Goal: Task Accomplishment & Management: Manage account settings

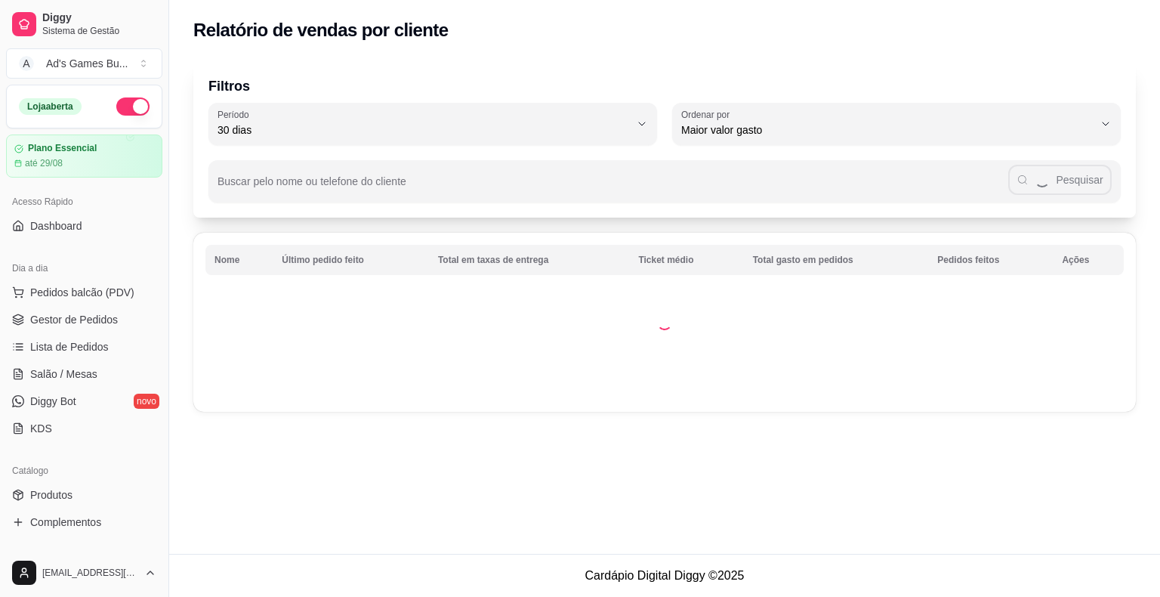
select select "30"
select select "HIGHEST_TOTAL_SPENT_WITH_ORDERS"
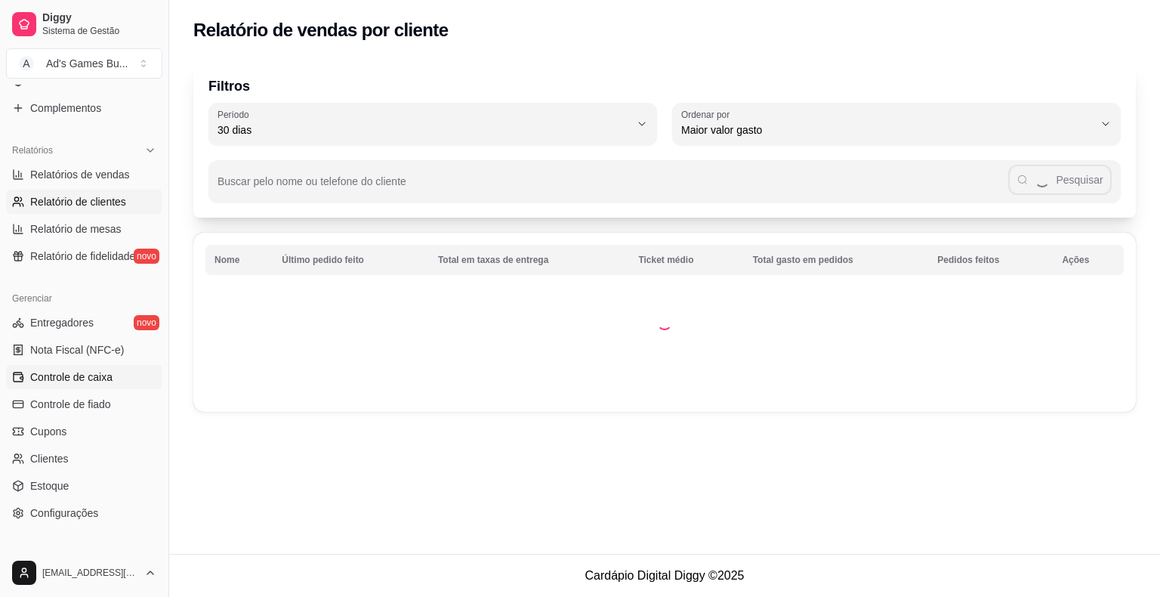
click at [63, 373] on span "Controle de caixa" at bounding box center [71, 376] width 82 height 15
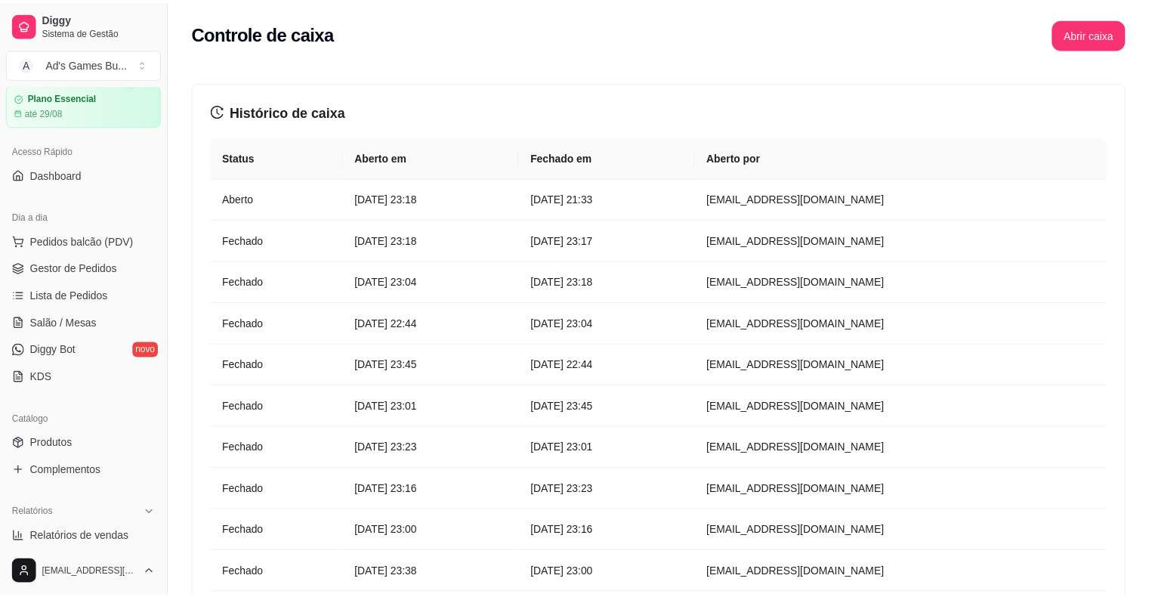
scroll to position [36, 0]
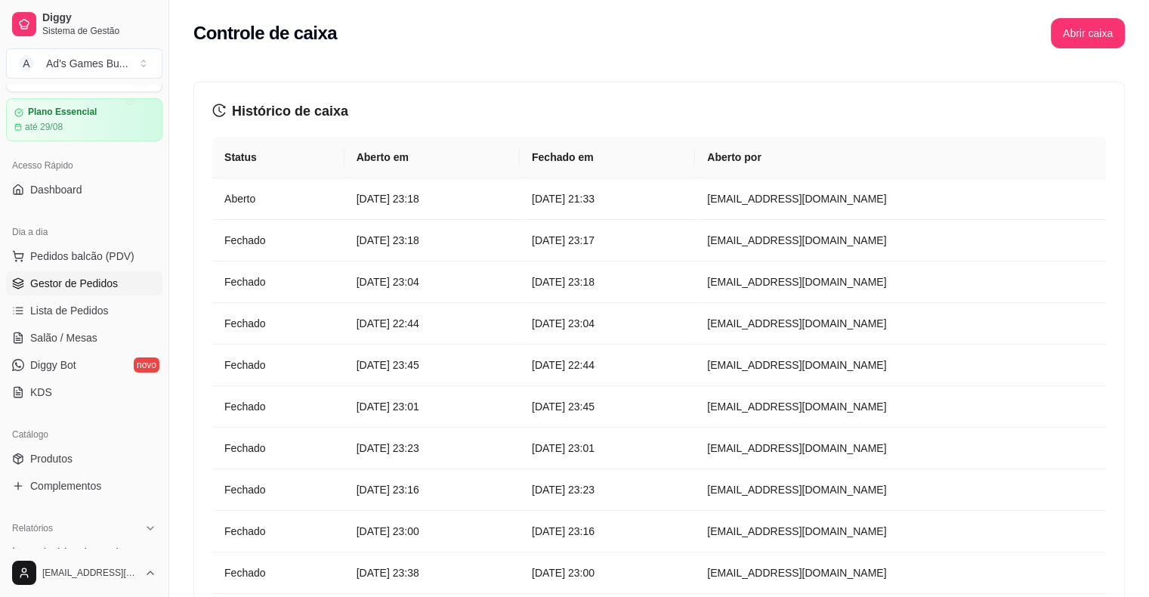
click at [101, 288] on span "Gestor de Pedidos" at bounding box center [74, 283] width 88 height 15
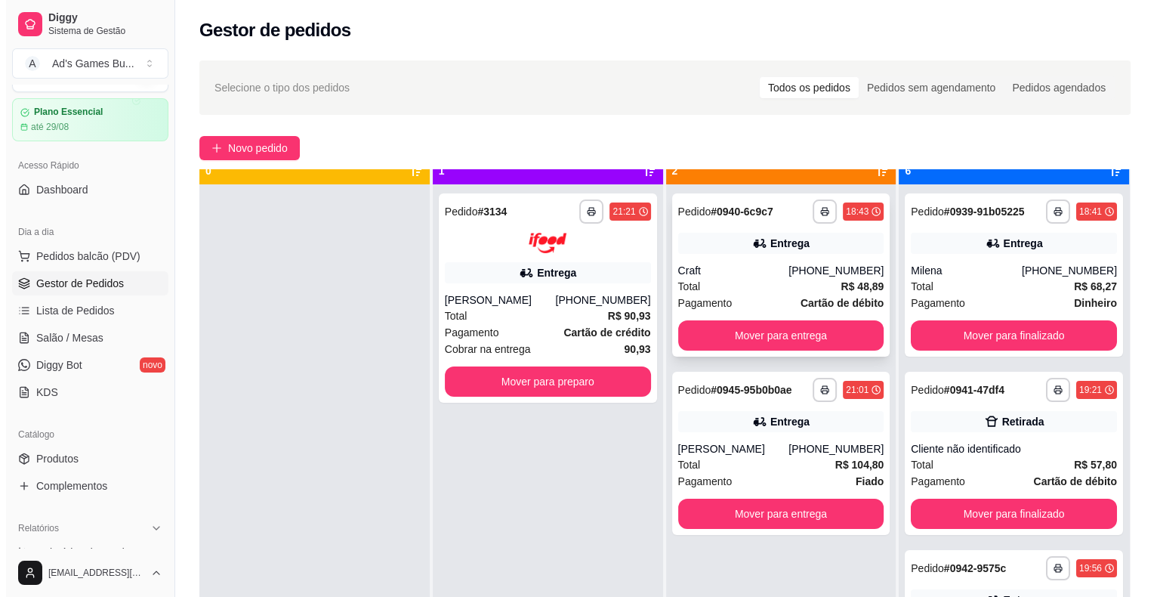
scroll to position [42, 0]
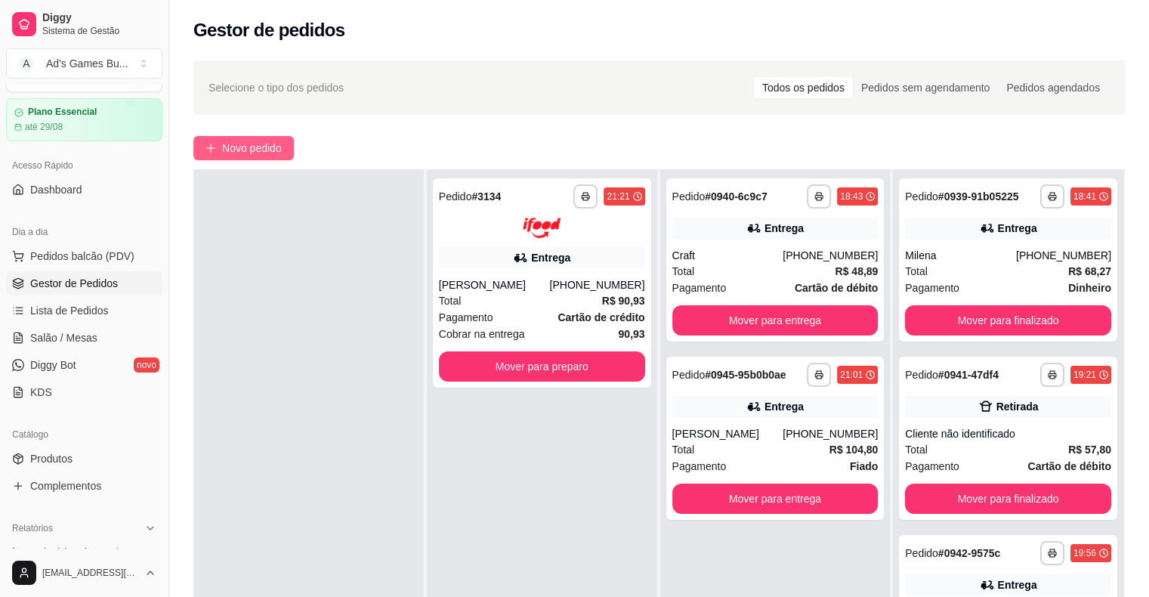
click at [233, 150] on span "Novo pedido" at bounding box center [252, 148] width 60 height 17
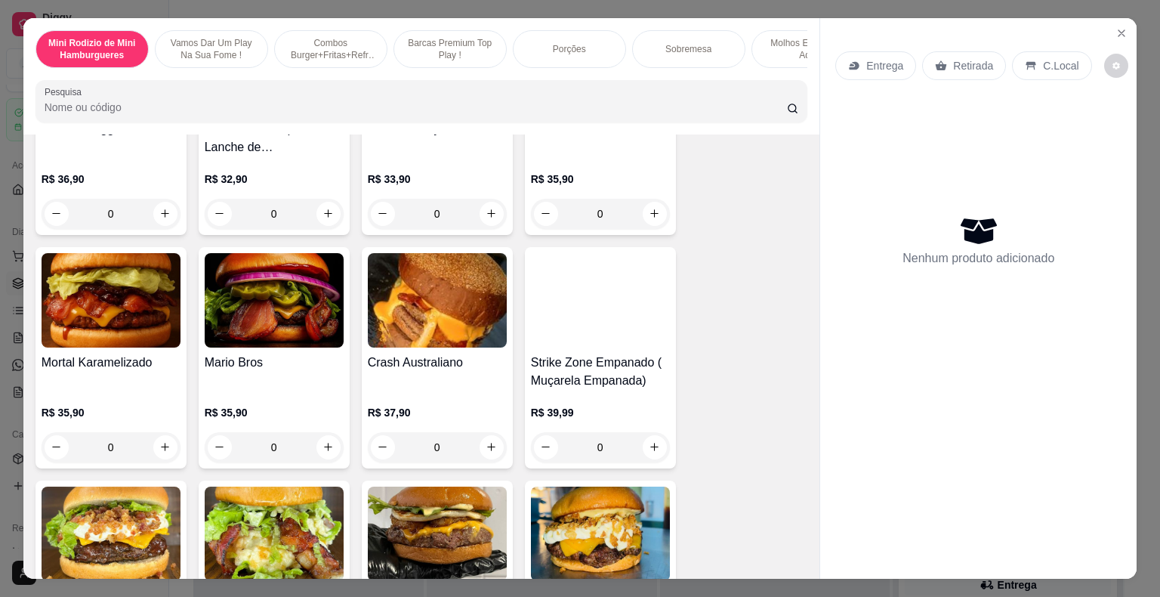
scroll to position [529, 0]
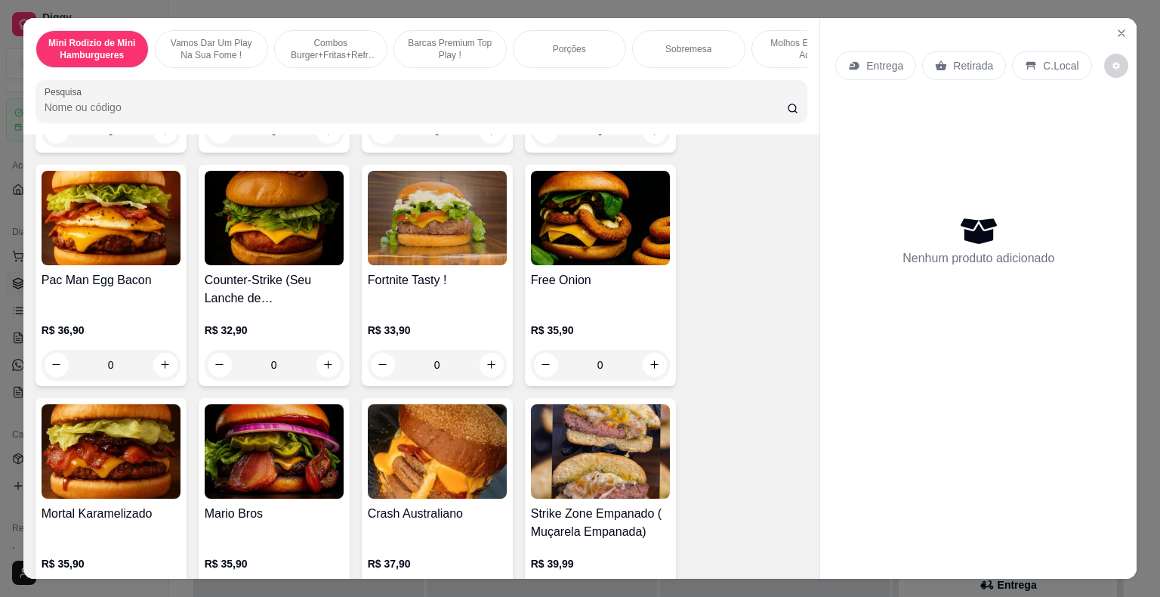
click at [483, 375] on div "0" at bounding box center [437, 365] width 139 height 30
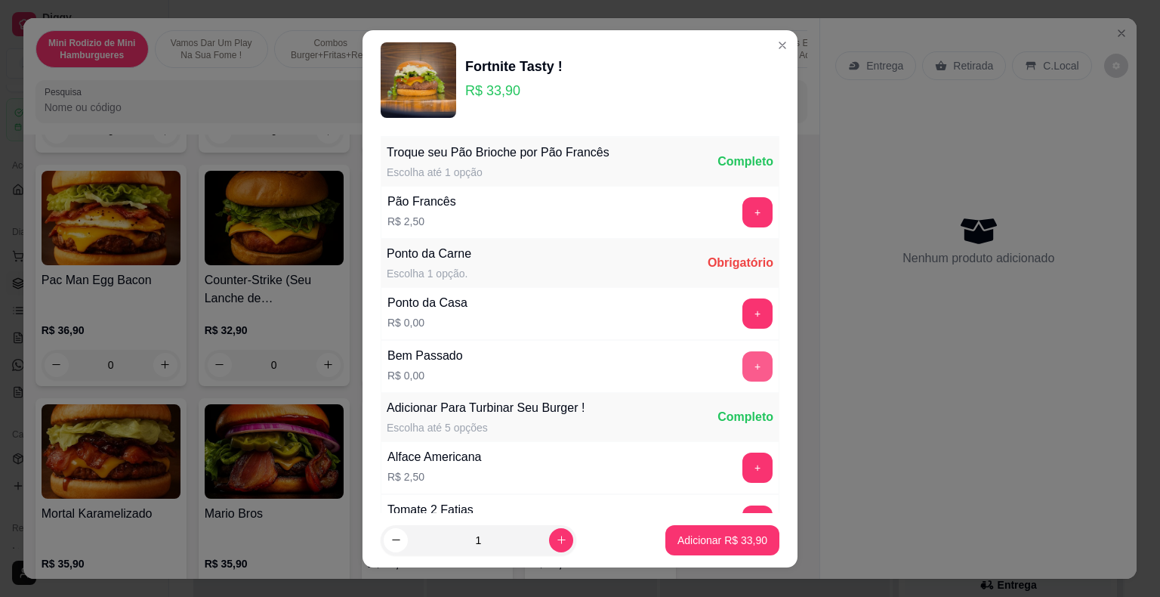
click at [742, 365] on button "+" at bounding box center [757, 366] width 30 height 30
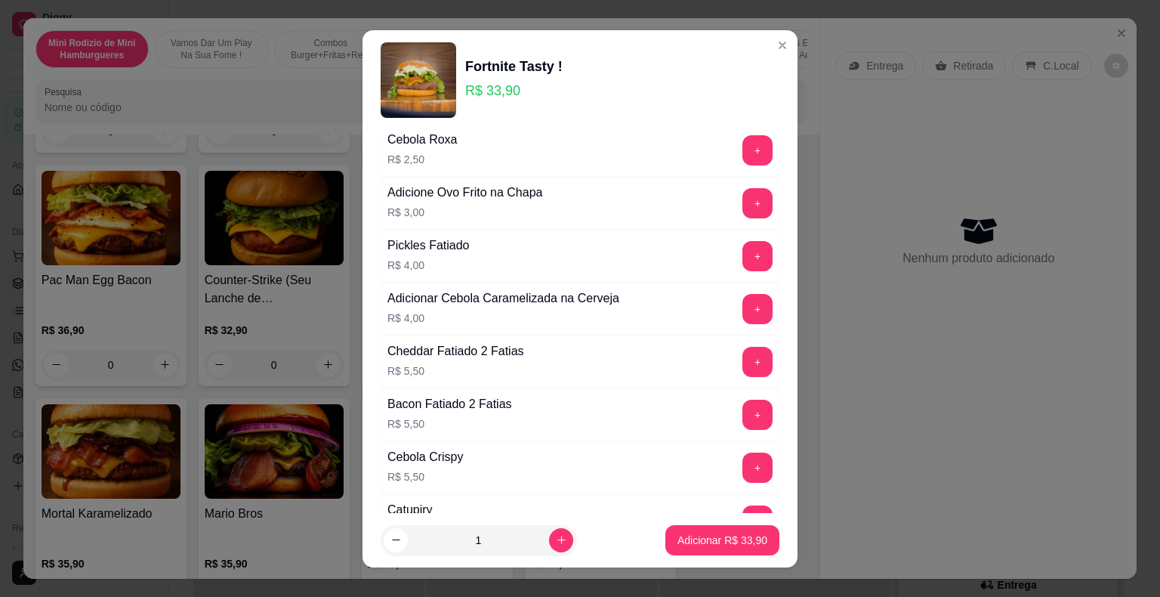
scroll to position [498, 0]
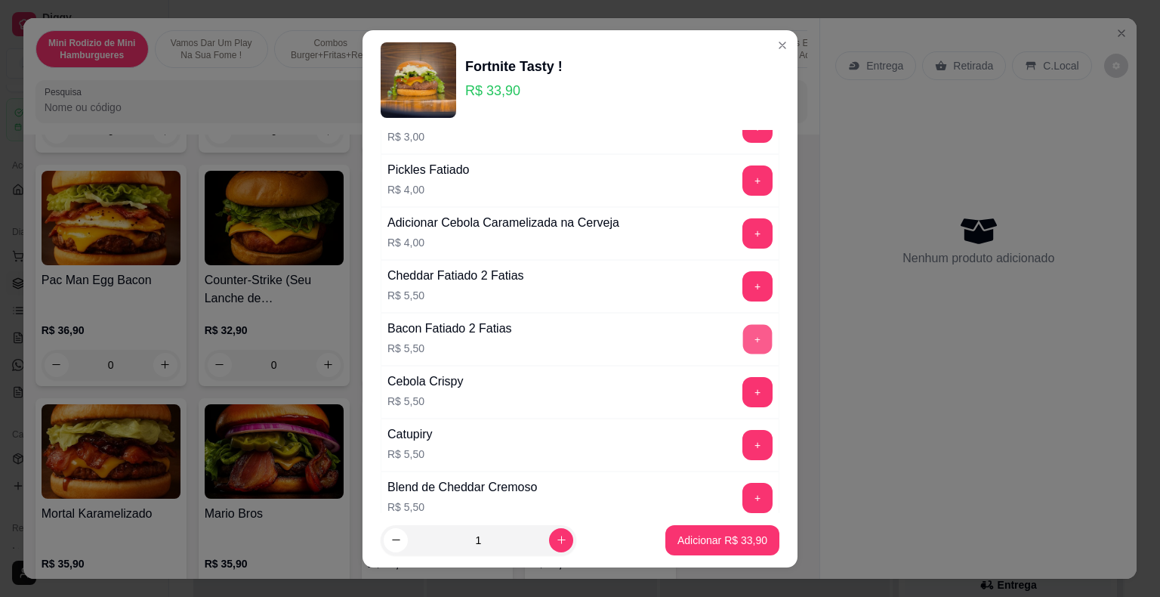
click at [743, 337] on button "+" at bounding box center [757, 338] width 29 height 29
click at [727, 539] on p "Adicionar R$ 39,40" at bounding box center [722, 539] width 90 height 15
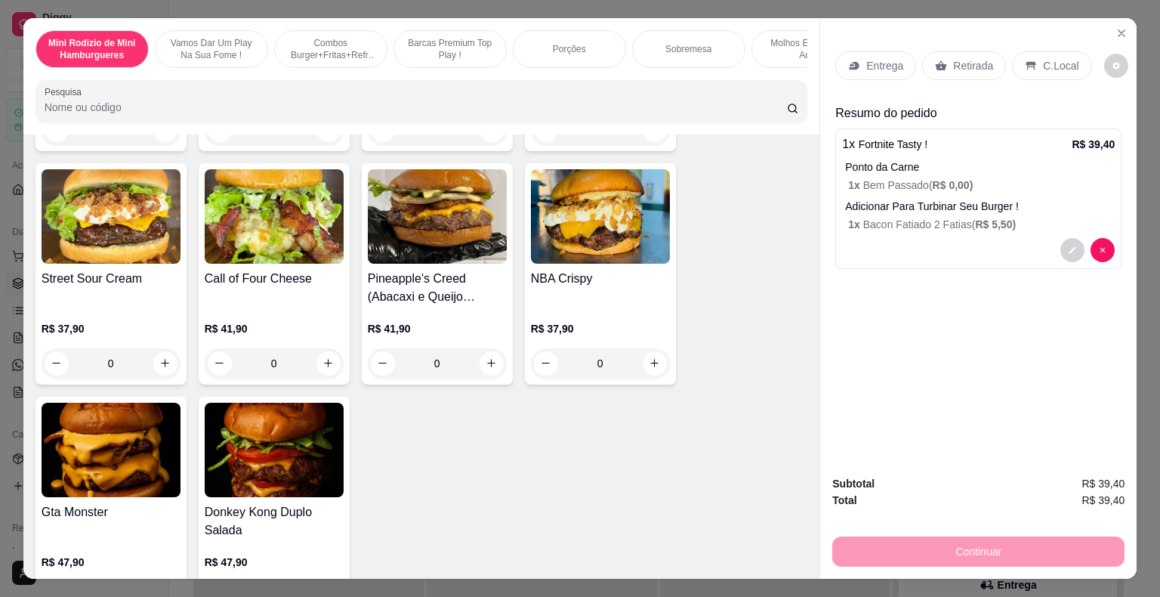
scroll to position [982, 0]
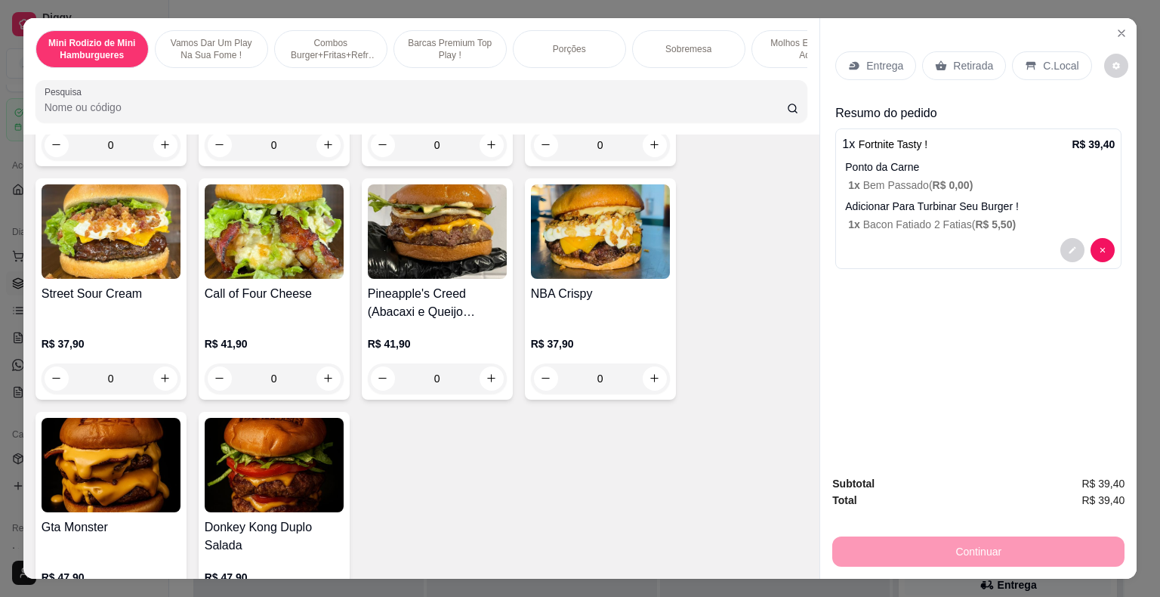
click at [488, 381] on div "0" at bounding box center [437, 378] width 139 height 30
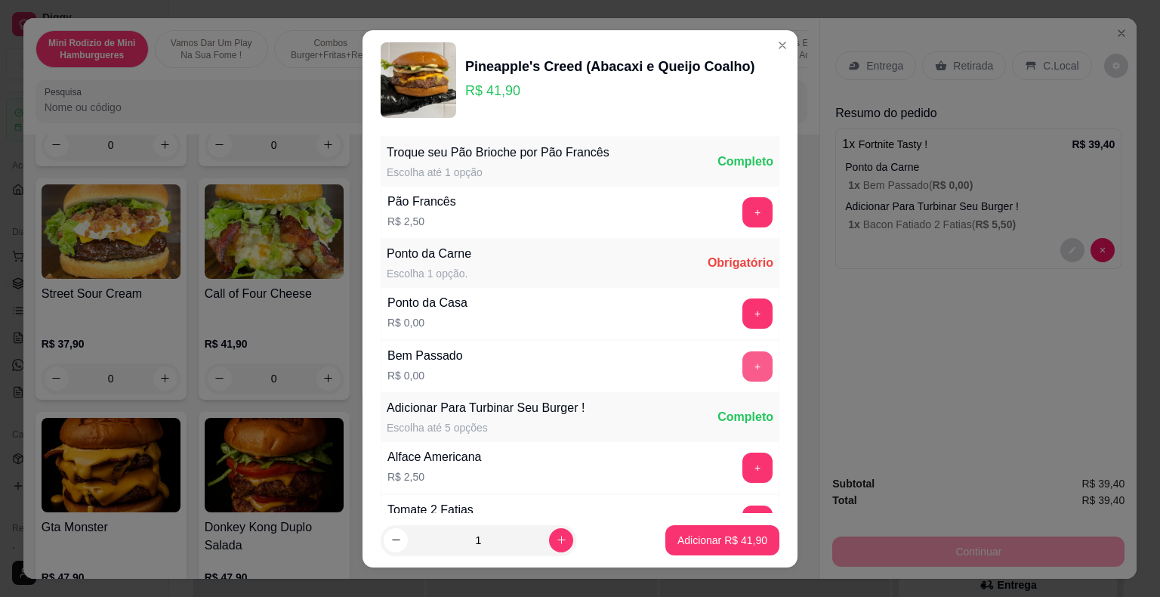
click at [742, 371] on button "+" at bounding box center [757, 366] width 30 height 30
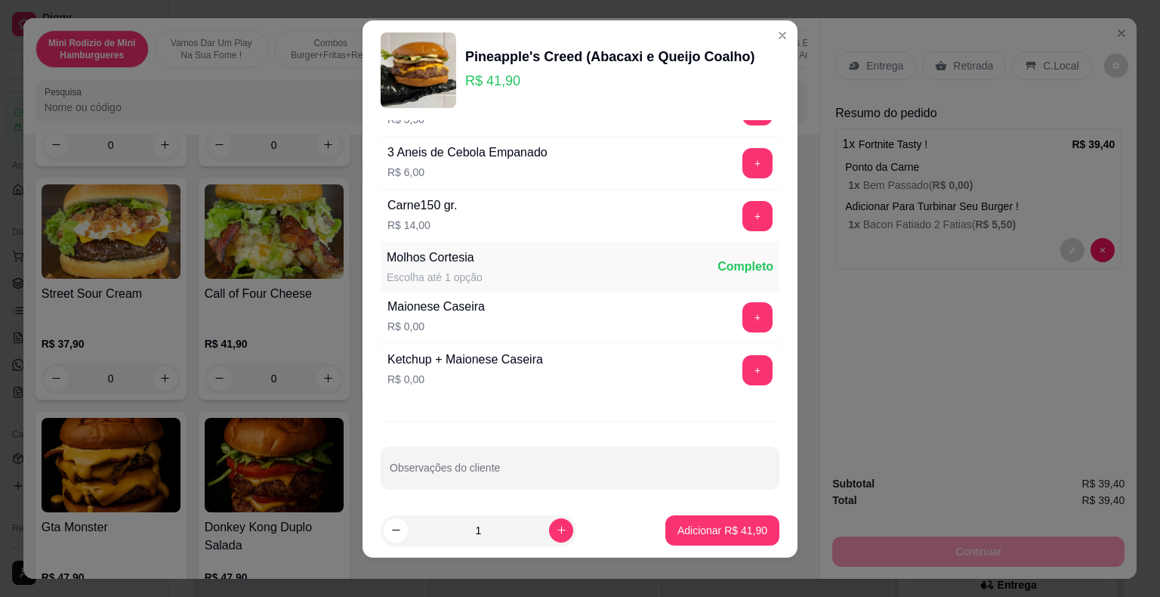
scroll to position [18, 0]
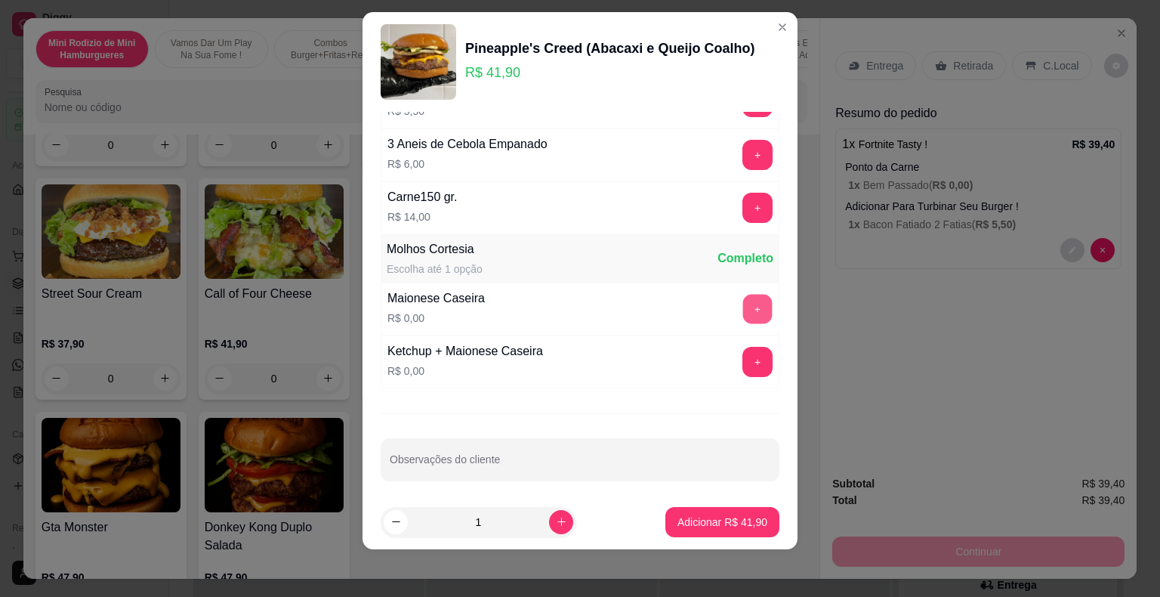
click at [743, 304] on button "+" at bounding box center [757, 308] width 29 height 29
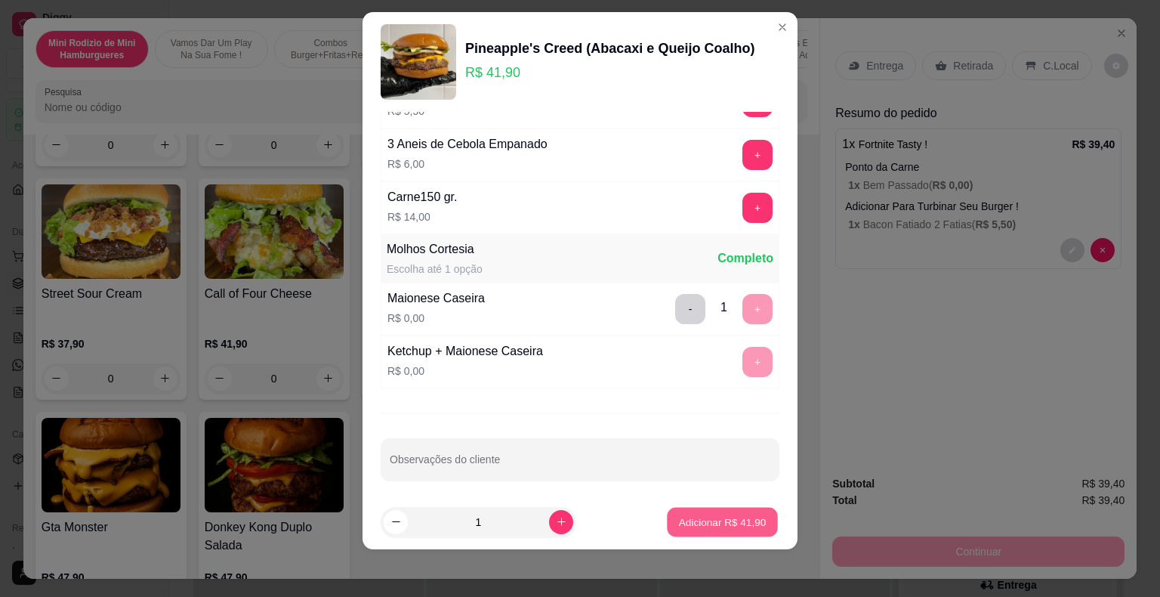
click at [687, 517] on p "Adicionar R$ 41,90" at bounding box center [723, 521] width 88 height 14
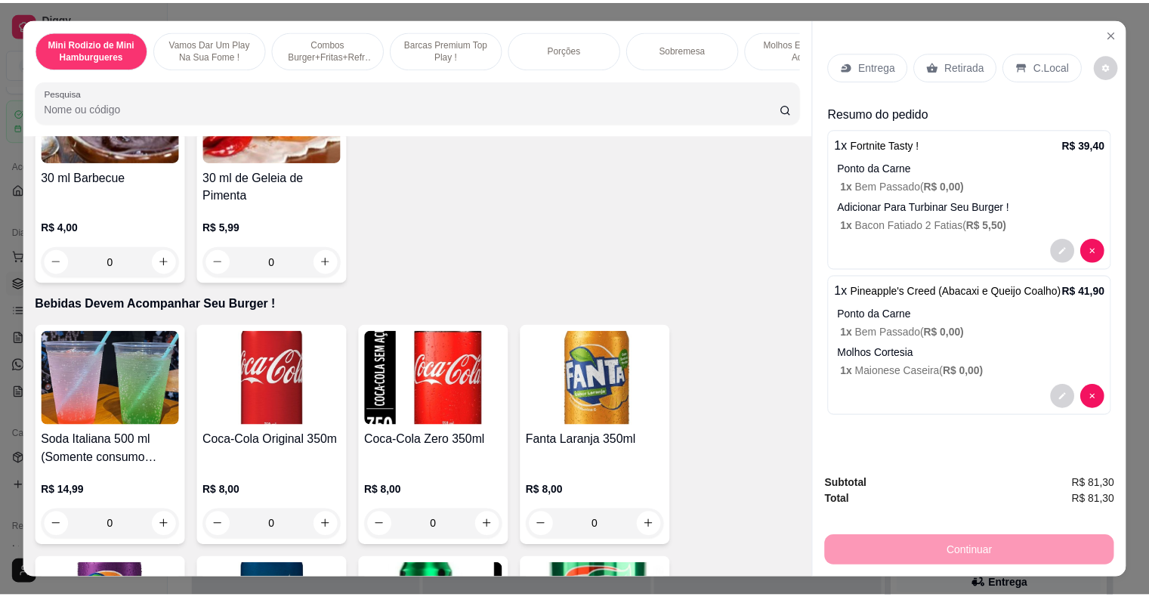
scroll to position [4304, 0]
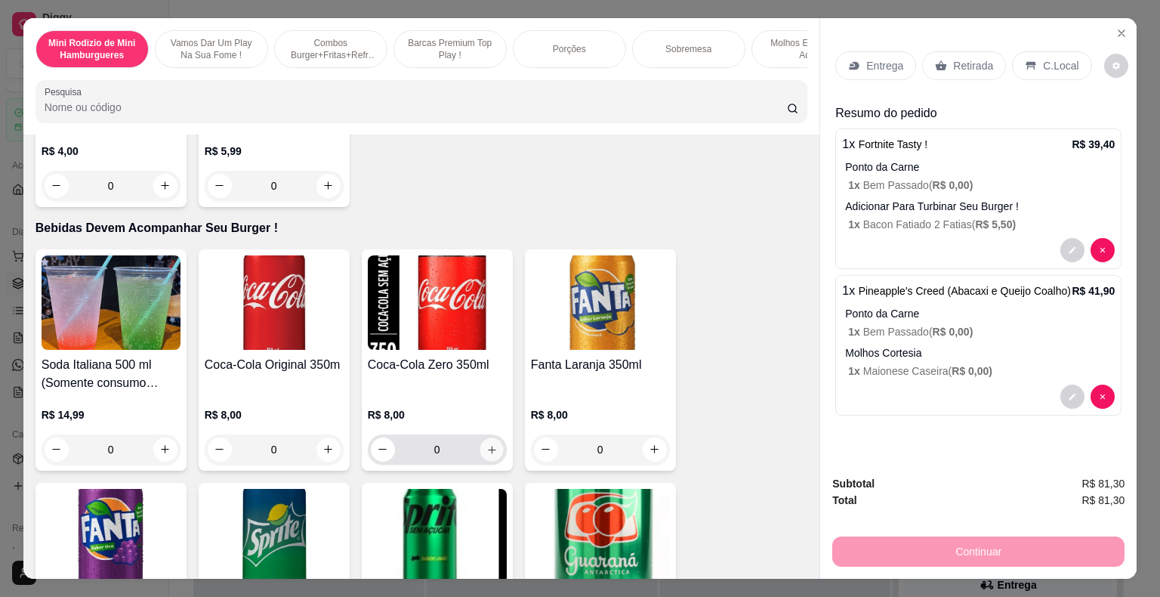
click at [486, 452] on icon "increase-product-quantity" at bounding box center [491, 448] width 11 height 11
type input "1"
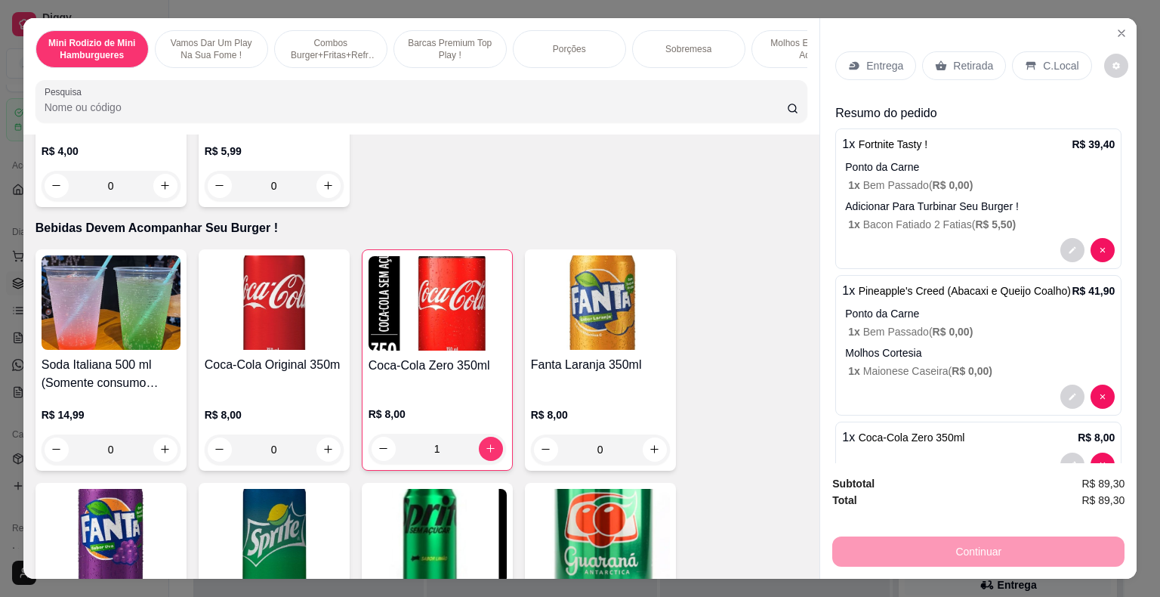
click at [1027, 60] on div "C.Local" at bounding box center [1051, 65] width 79 height 29
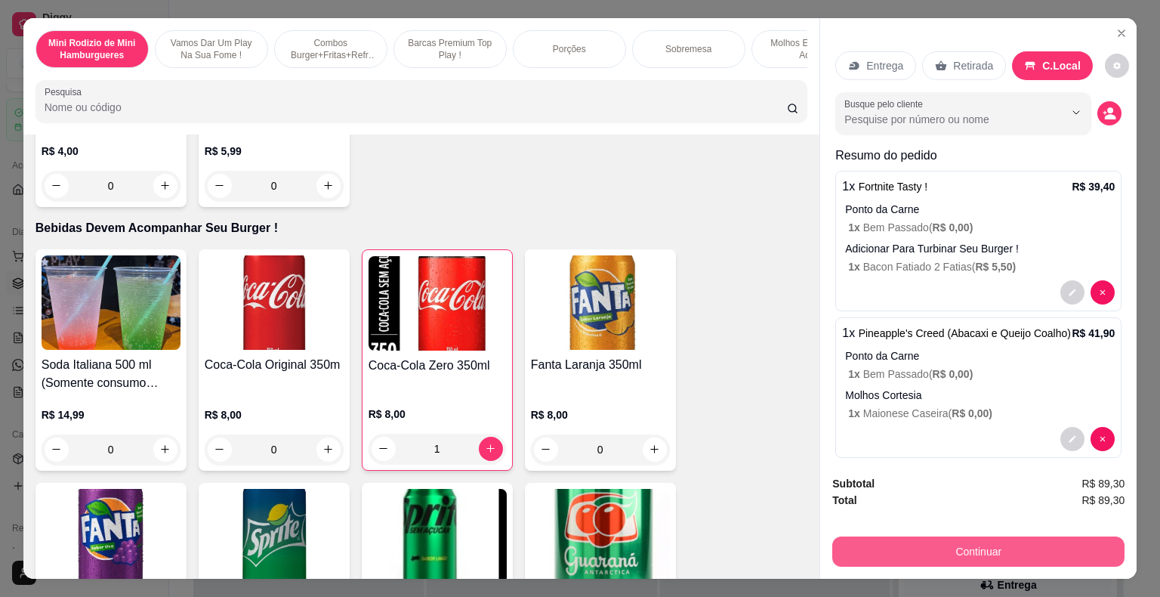
click at [995, 544] on button "Continuar" at bounding box center [978, 551] width 292 height 30
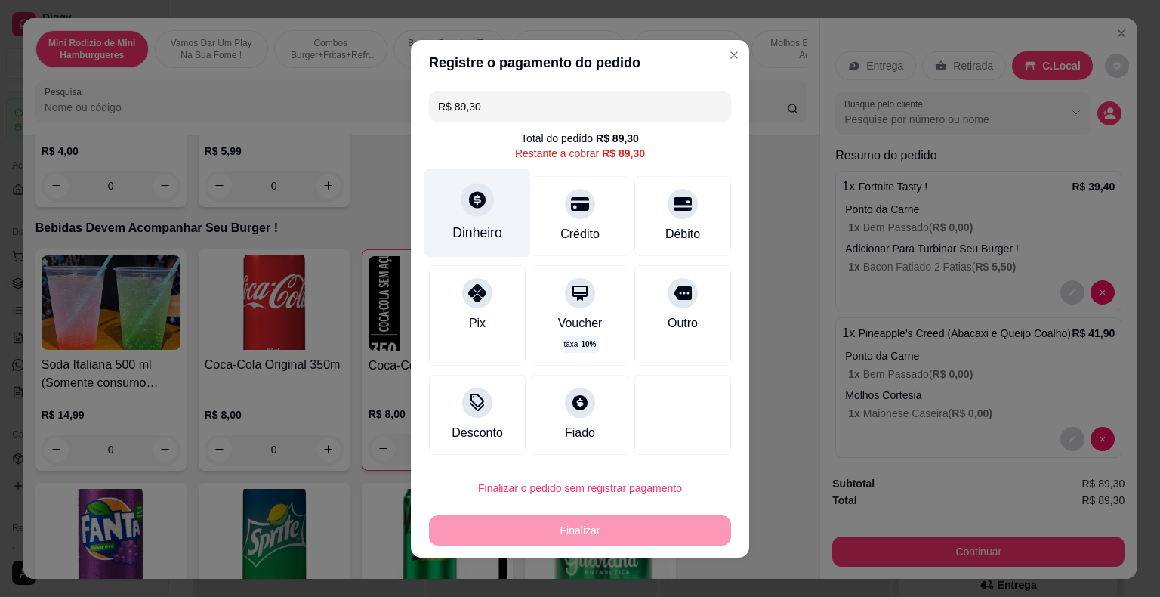
click at [493, 222] on div "Dinheiro" at bounding box center [477, 212] width 106 height 88
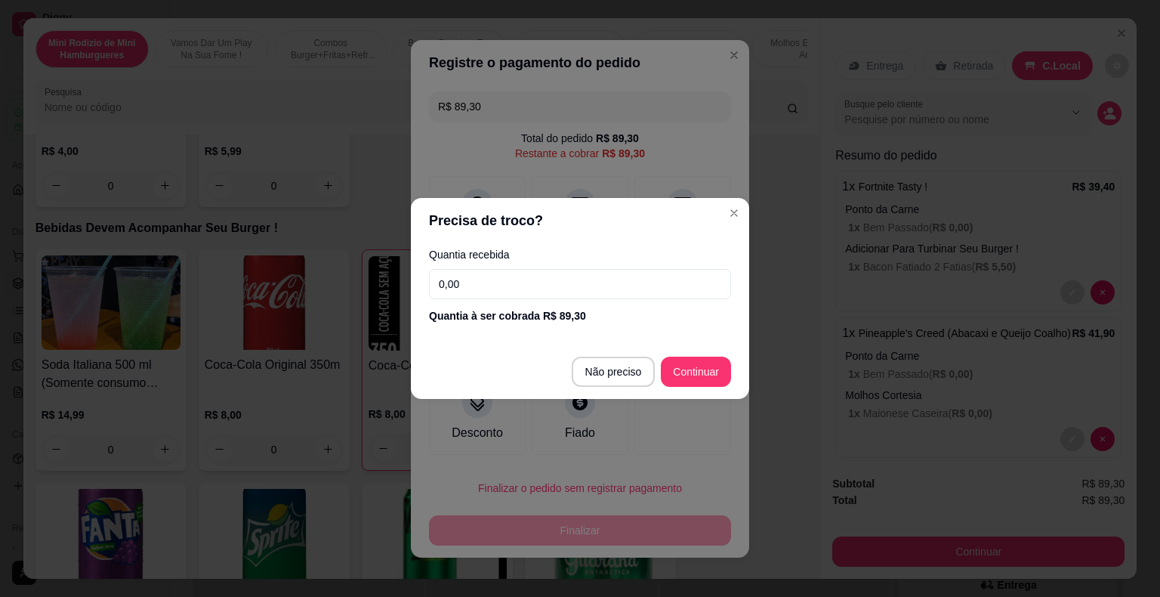
click at [537, 296] on input "0,00" at bounding box center [580, 284] width 302 height 30
drag, startPoint x: 486, startPoint y: 282, endPoint x: 429, endPoint y: 279, distance: 57.5
click at [432, 281] on input "0,00" at bounding box center [580, 284] width 302 height 30
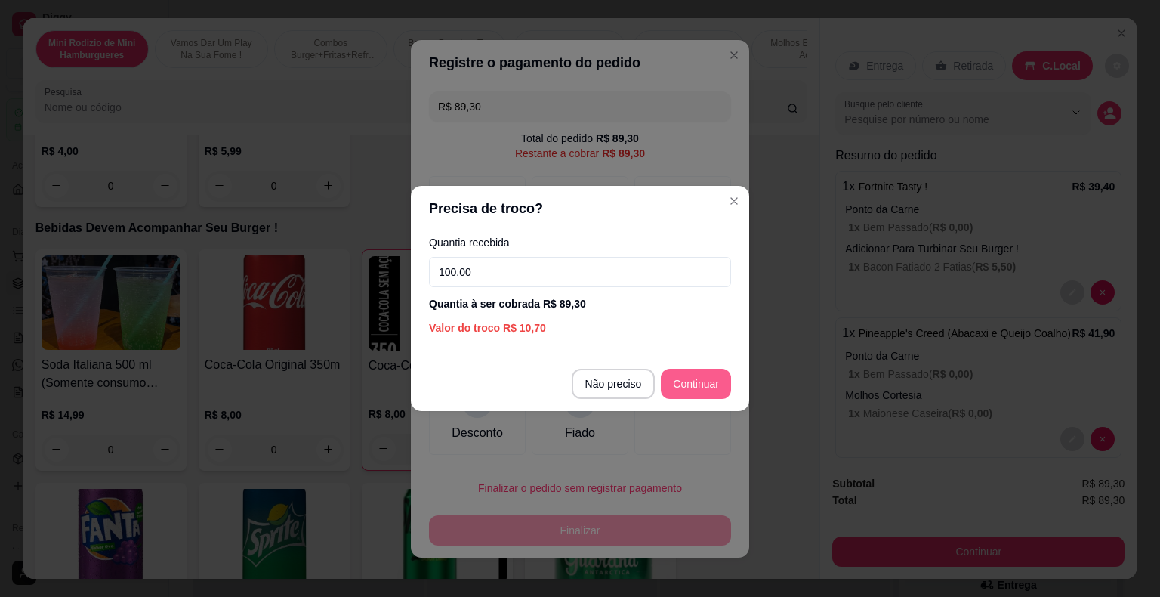
type input "100,00"
type input "R$ 0,00"
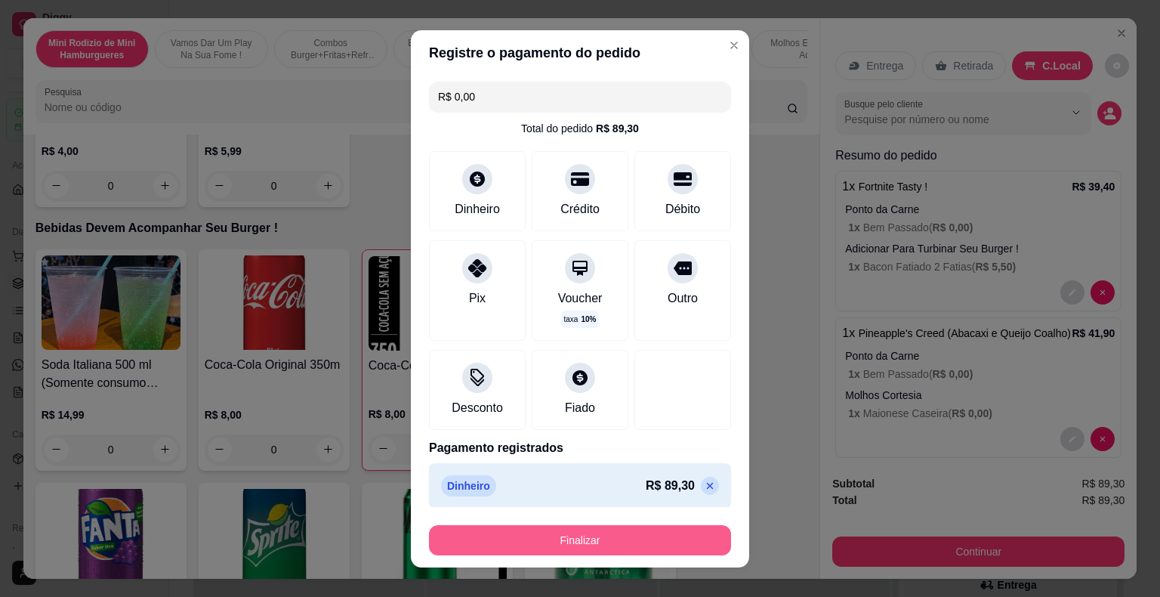
click at [653, 541] on button "Finalizar" at bounding box center [580, 540] width 302 height 30
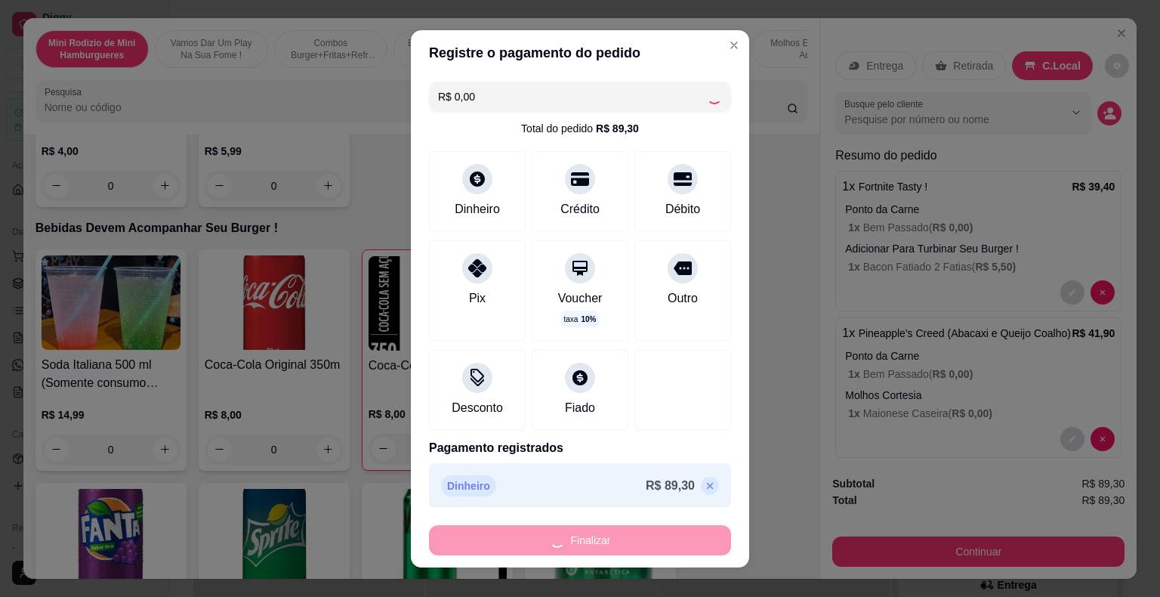
type input "0"
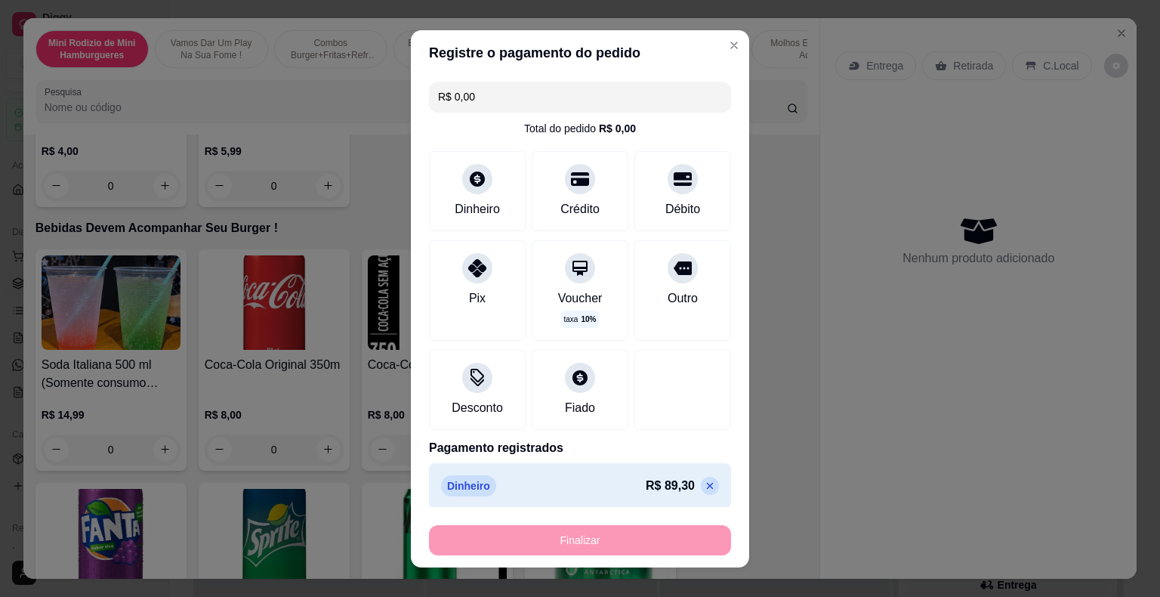
type input "-R$ 89,30"
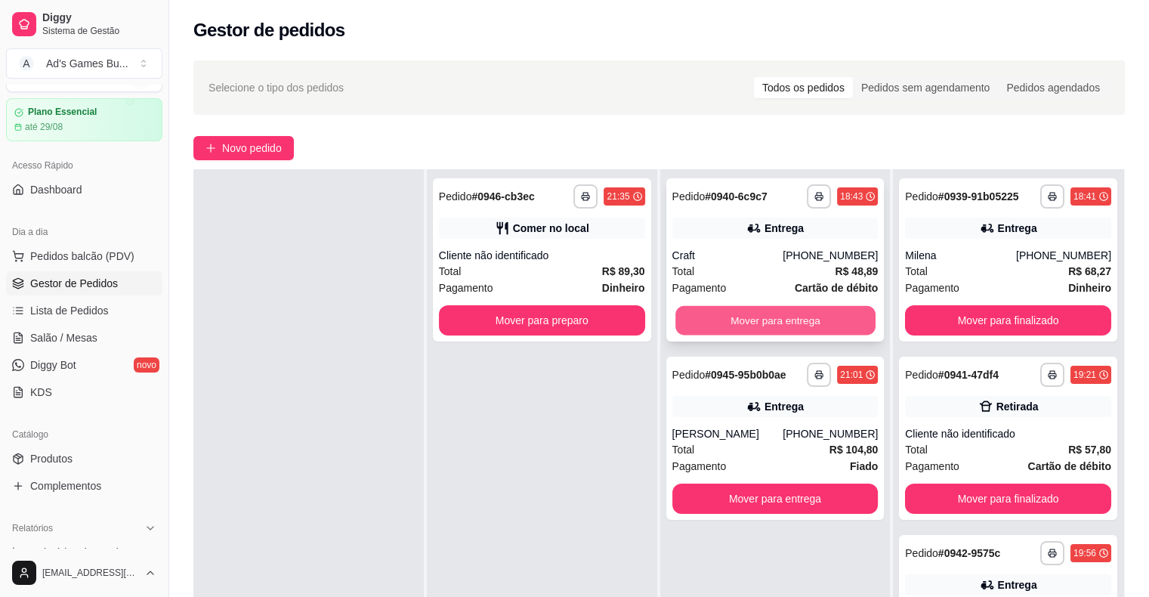
click at [824, 322] on button "Mover para entrega" at bounding box center [775, 320] width 200 height 29
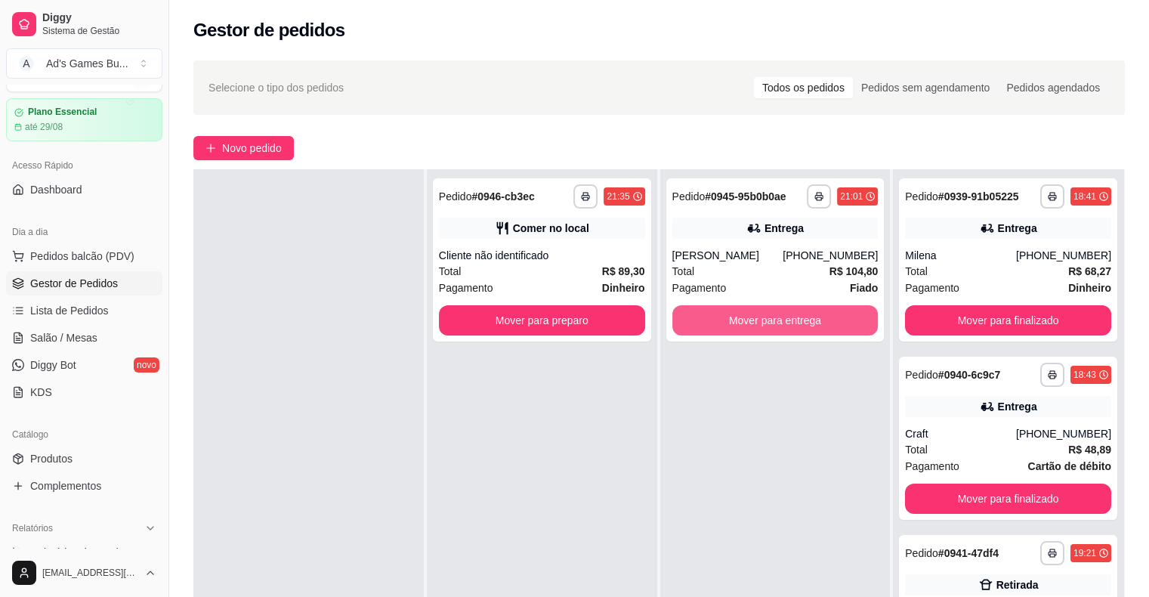
click at [824, 322] on button "Mover para entrega" at bounding box center [775, 320] width 206 height 30
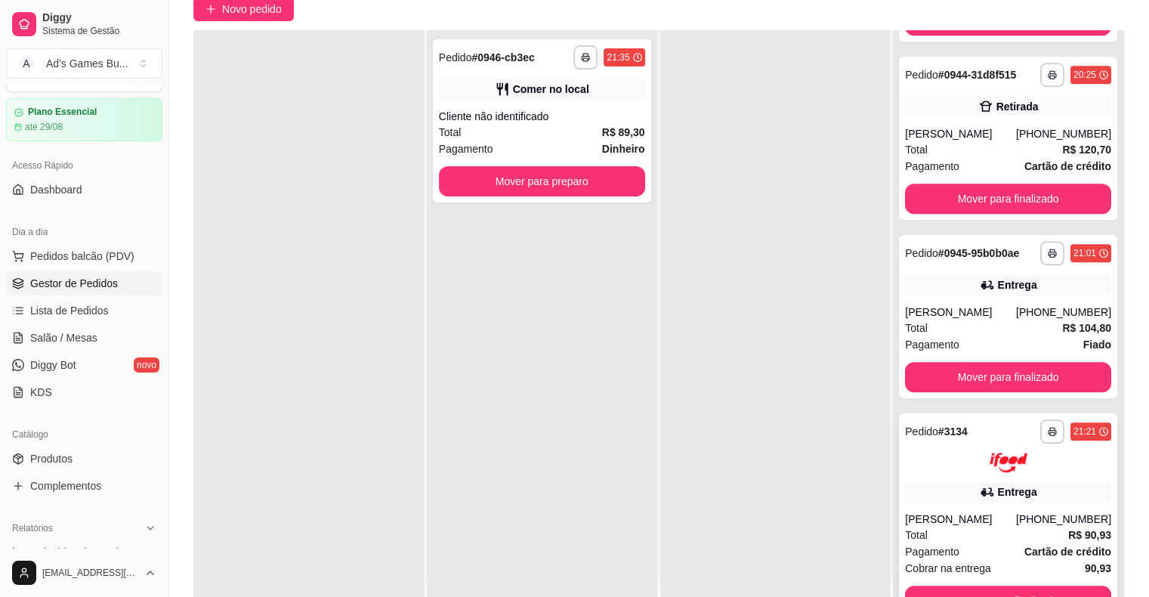
scroll to position [230, 0]
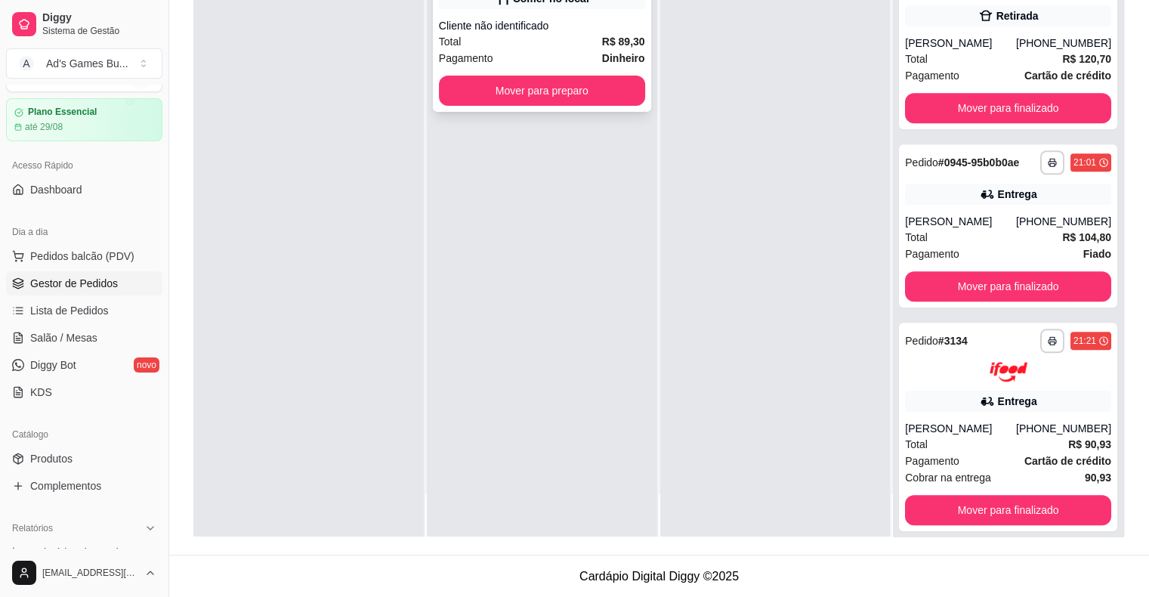
click at [528, 99] on button "Mover para preparo" at bounding box center [542, 91] width 206 height 30
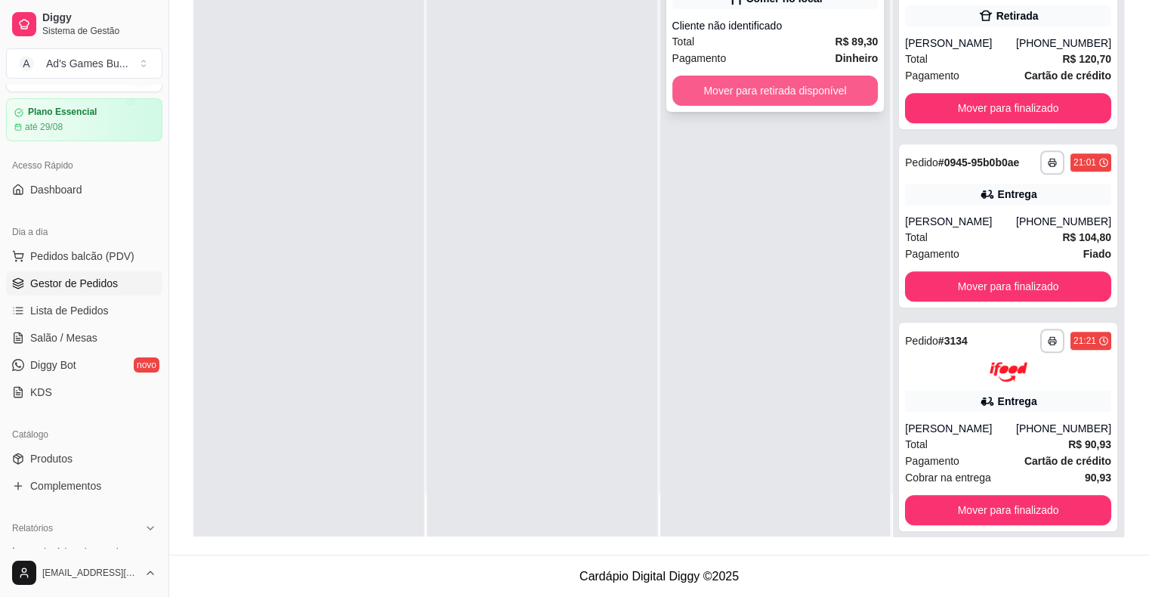
click at [816, 99] on button "Mover para retirada disponível" at bounding box center [775, 91] width 206 height 30
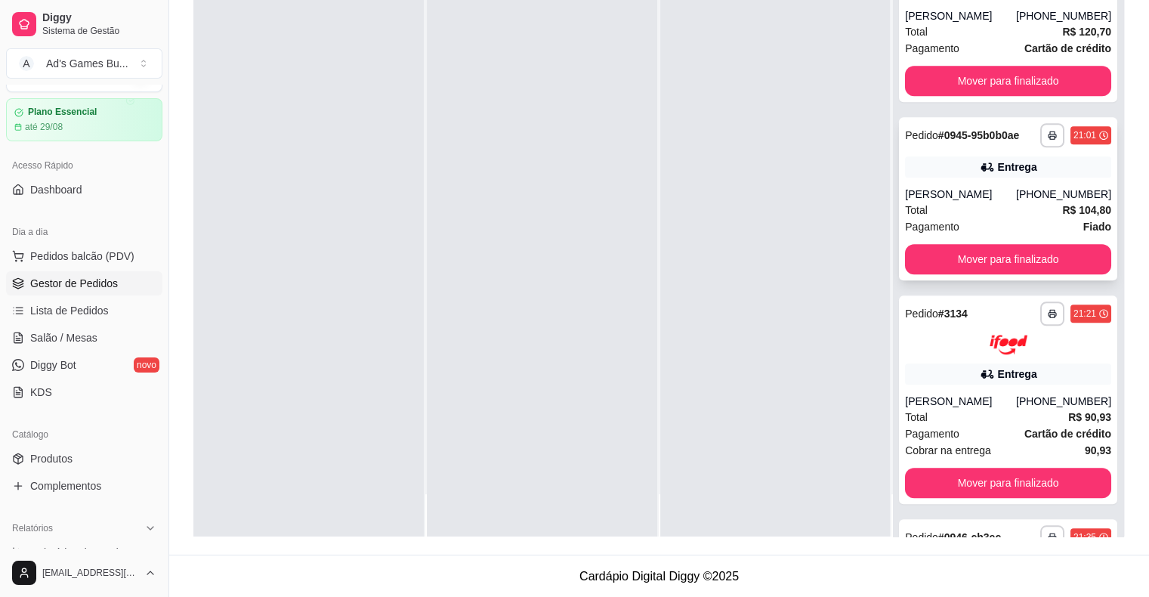
scroll to position [1065, 0]
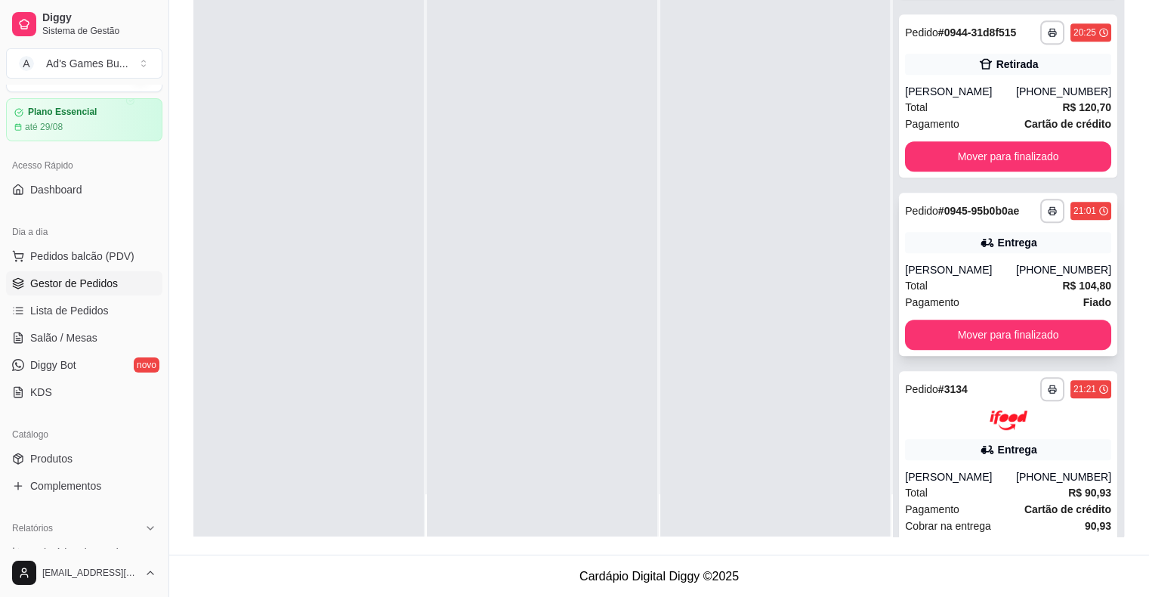
click at [1002, 277] on div "Total R$ 104,80" at bounding box center [1008, 285] width 206 height 17
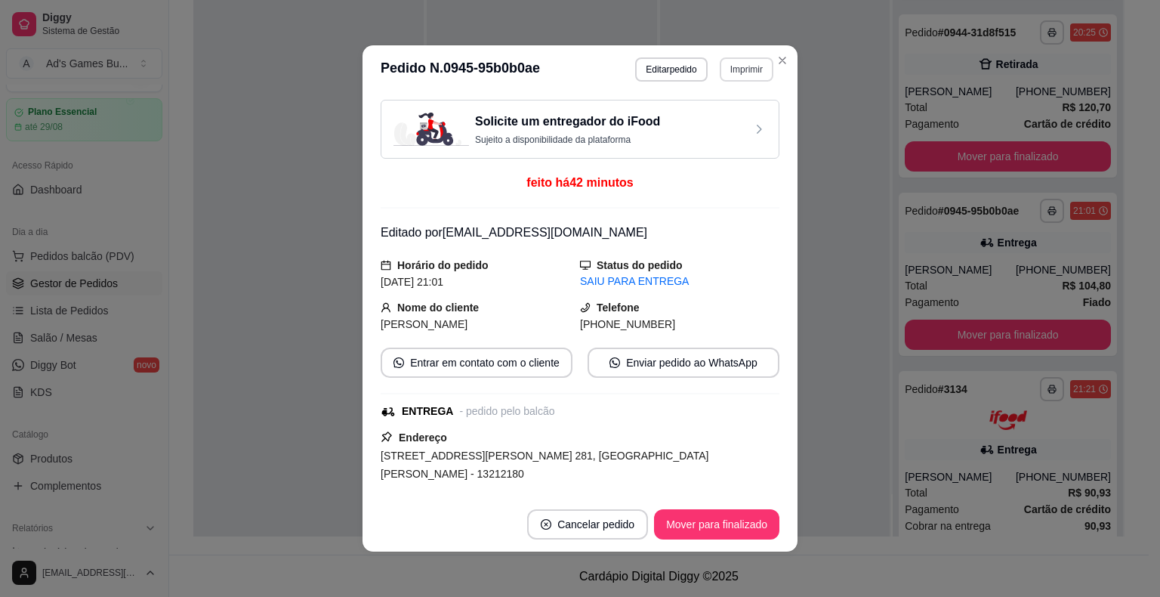
click at [757, 63] on button "Imprimir" at bounding box center [747, 69] width 54 height 24
click at [746, 153] on button "IMPRESSORA" at bounding box center [714, 153] width 109 height 24
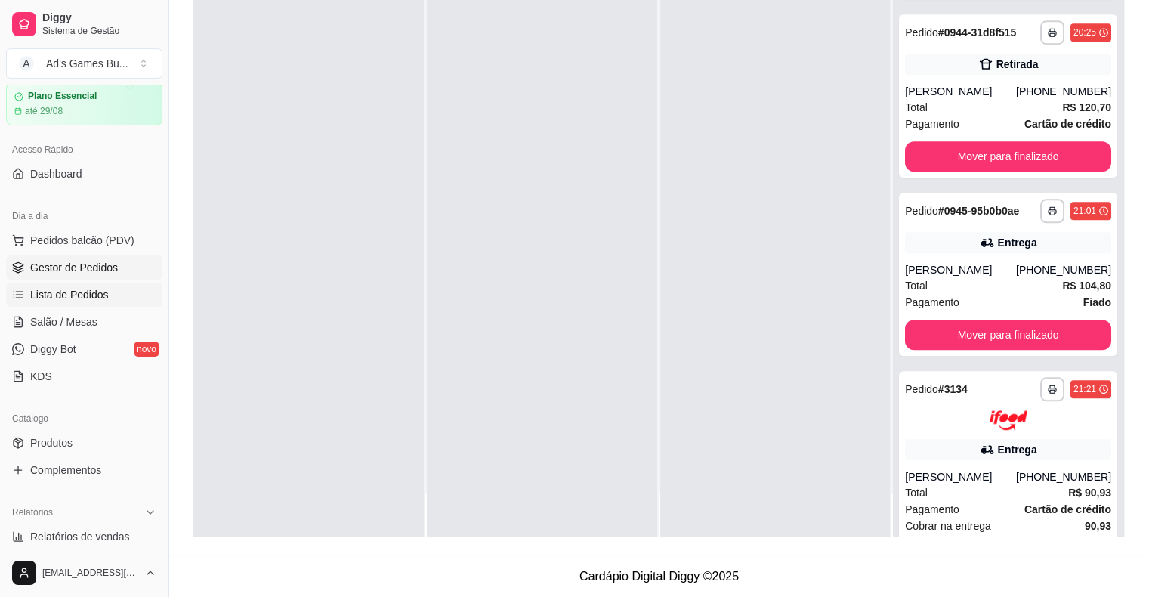
scroll to position [76, 0]
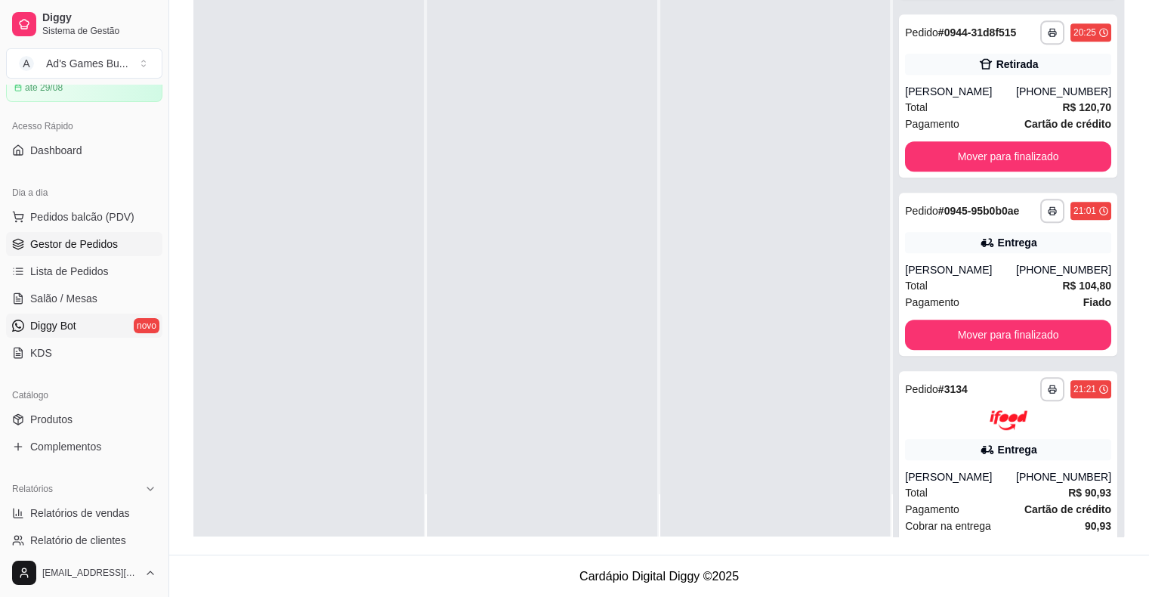
click at [87, 319] on link "Diggy Bot novo" at bounding box center [84, 325] width 156 height 24
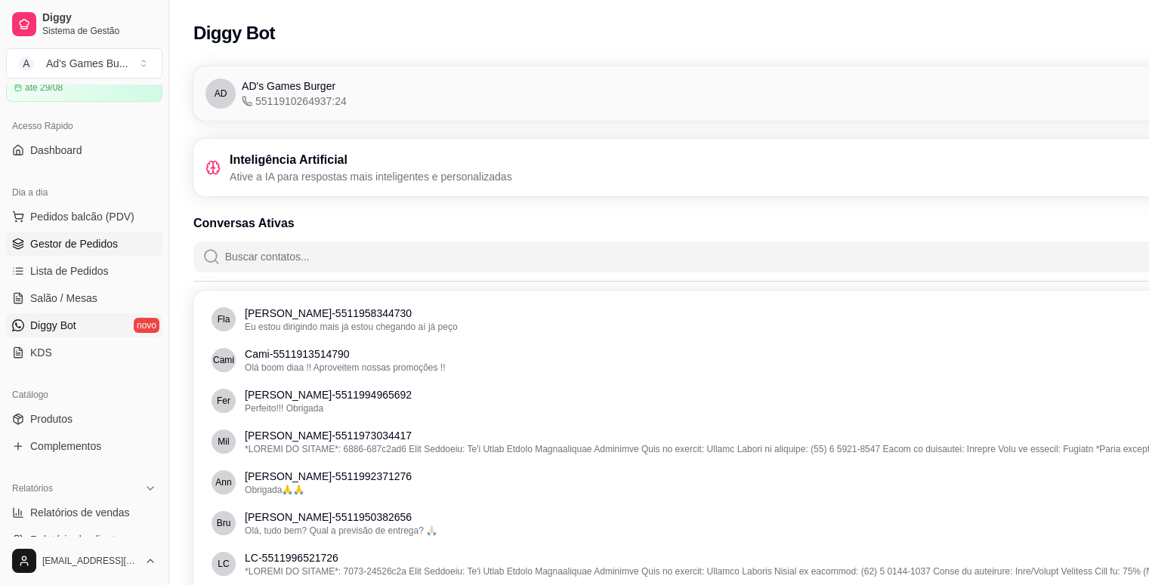
click at [106, 252] on link "Gestor de Pedidos" at bounding box center [84, 244] width 156 height 24
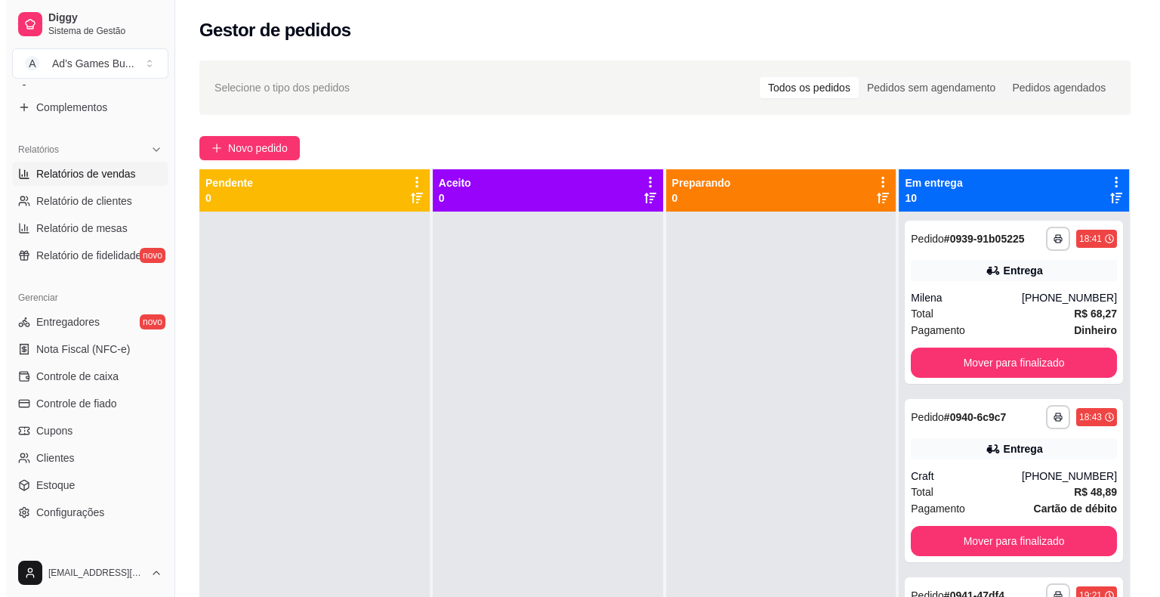
scroll to position [453, 0]
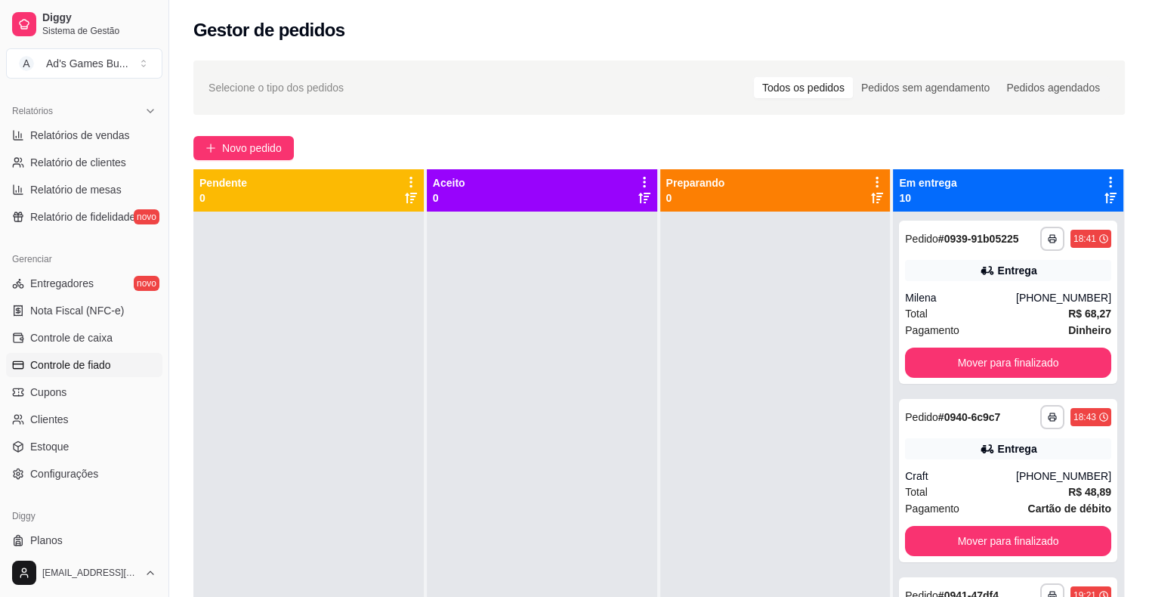
click at [106, 375] on link "Controle de fiado" at bounding box center [84, 365] width 156 height 24
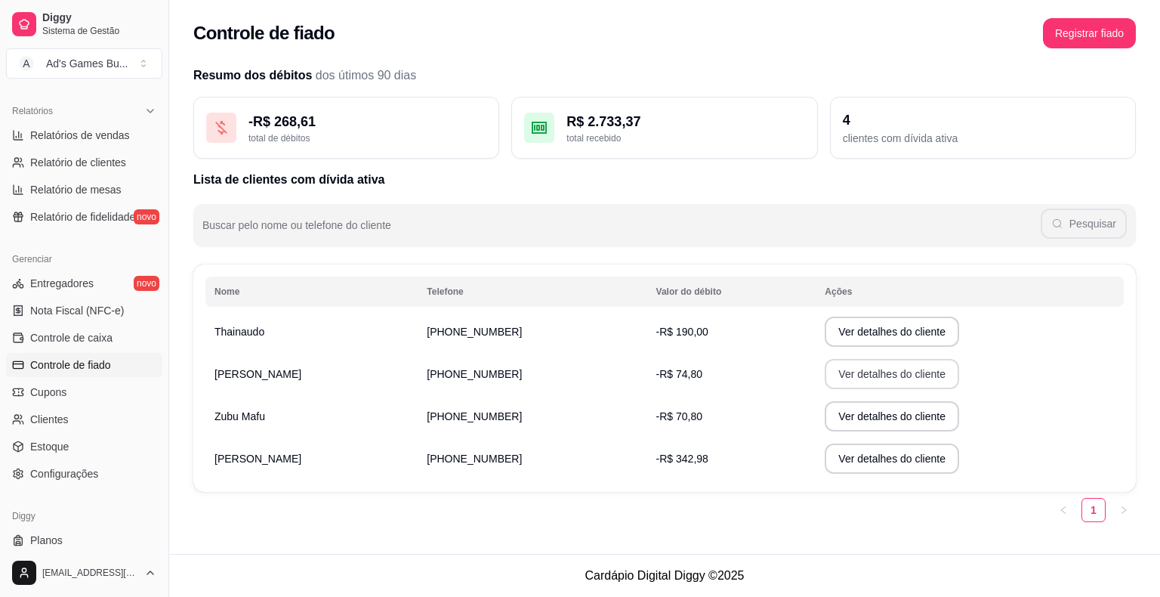
click at [862, 379] on button "Ver detalhes do cliente" at bounding box center [892, 374] width 134 height 30
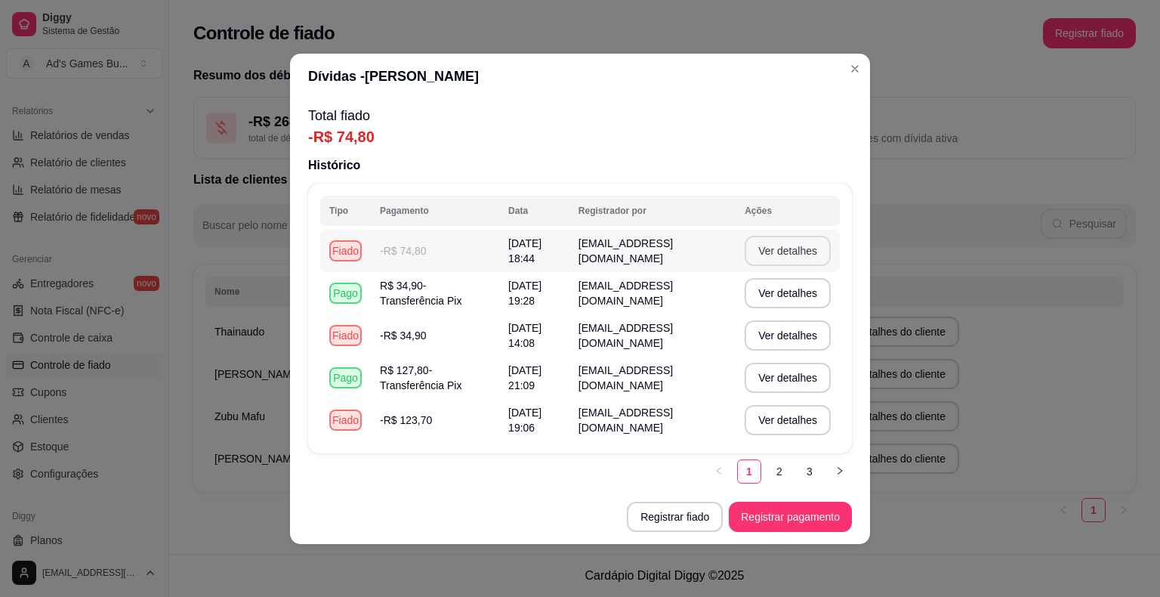
click at [787, 246] on button "Ver detalhes" at bounding box center [788, 251] width 86 height 30
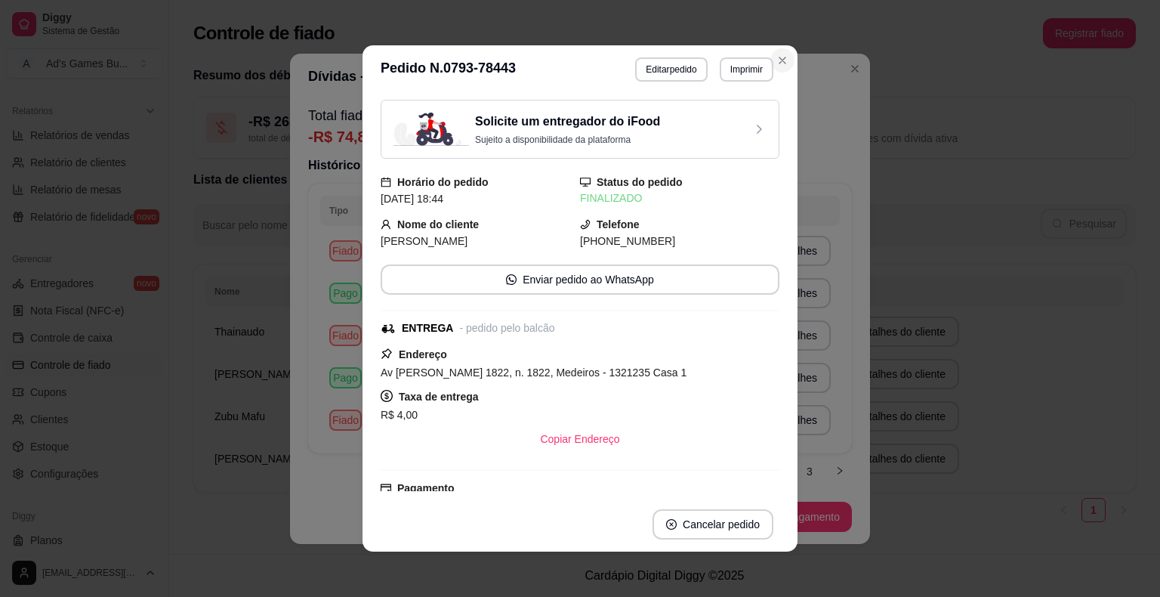
click at [779, 65] on icon "Close" at bounding box center [782, 60] width 12 height 12
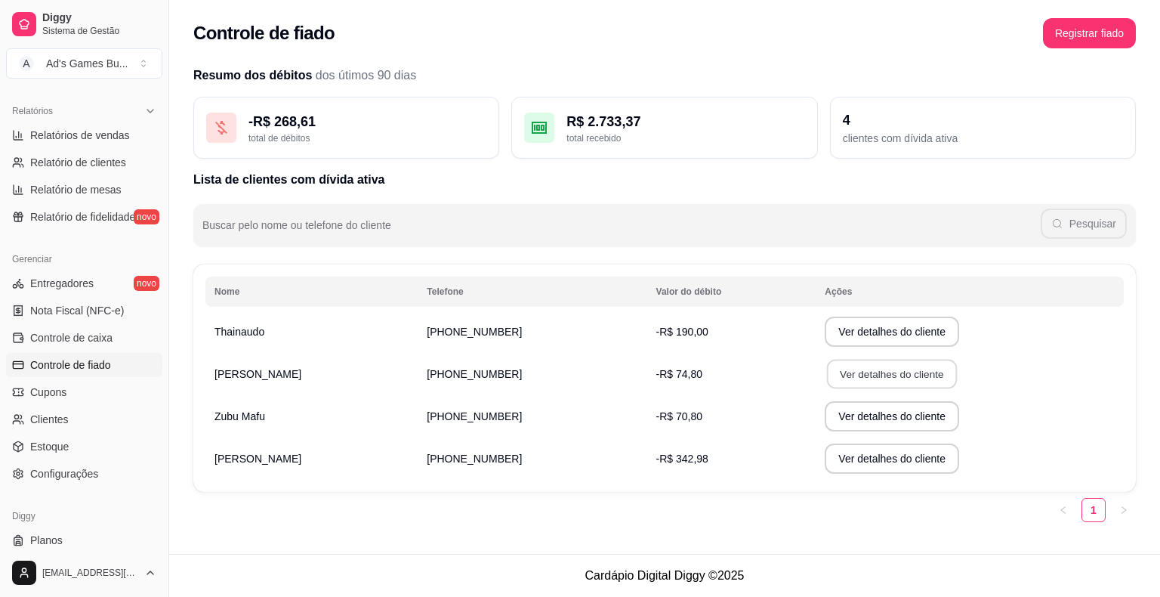
click at [916, 367] on button "Ver detalhes do cliente" at bounding box center [892, 373] width 130 height 29
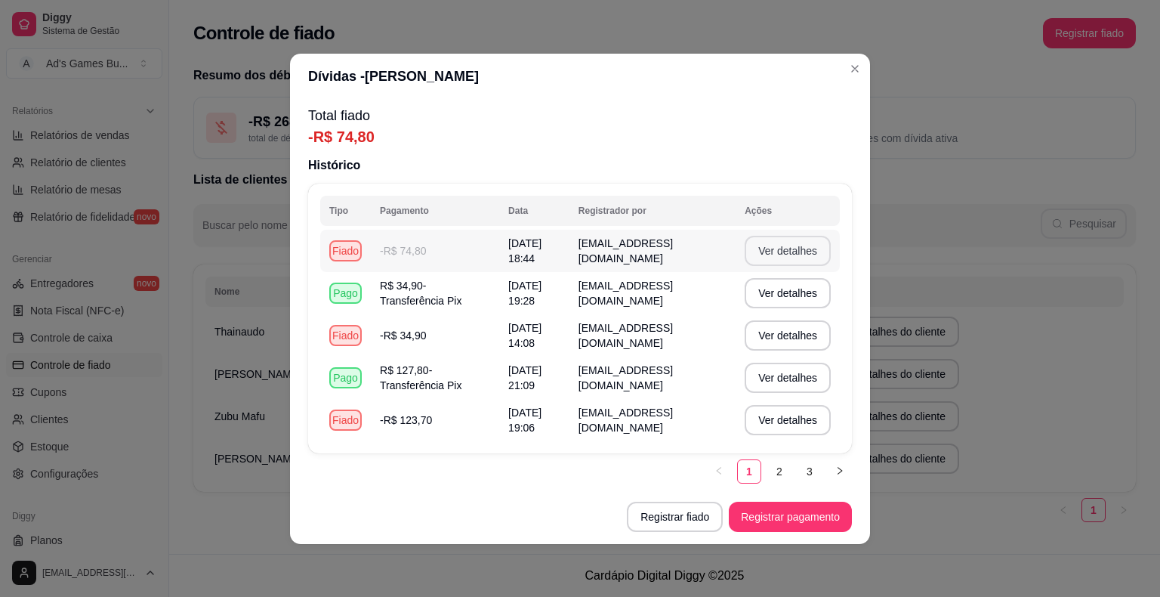
click at [776, 259] on button "Ver detalhes" at bounding box center [788, 251] width 86 height 30
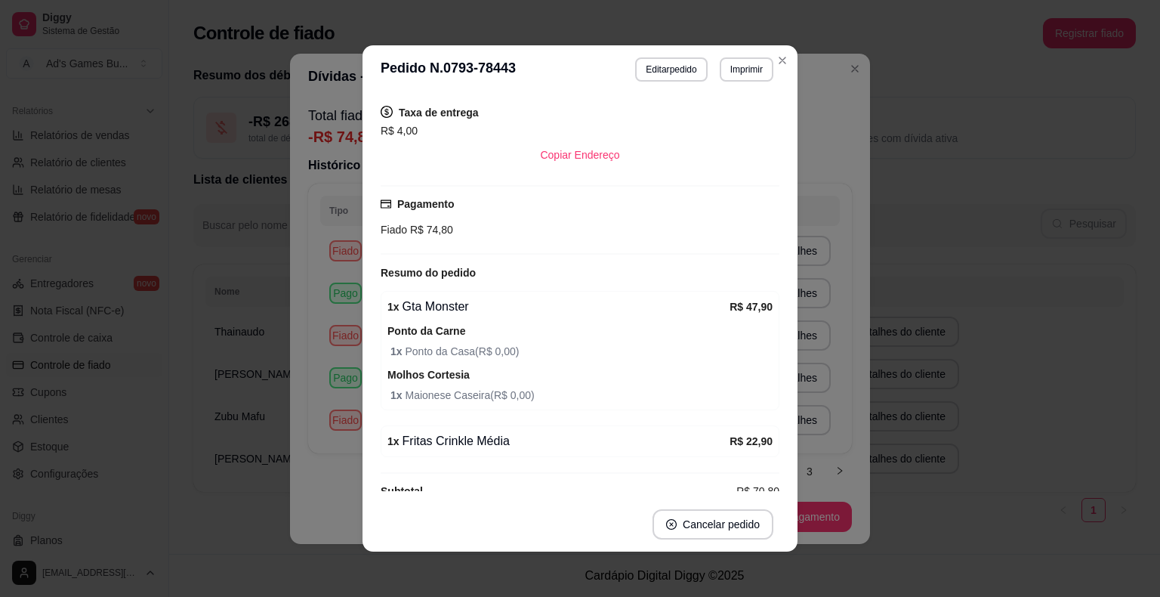
scroll to position [323, 0]
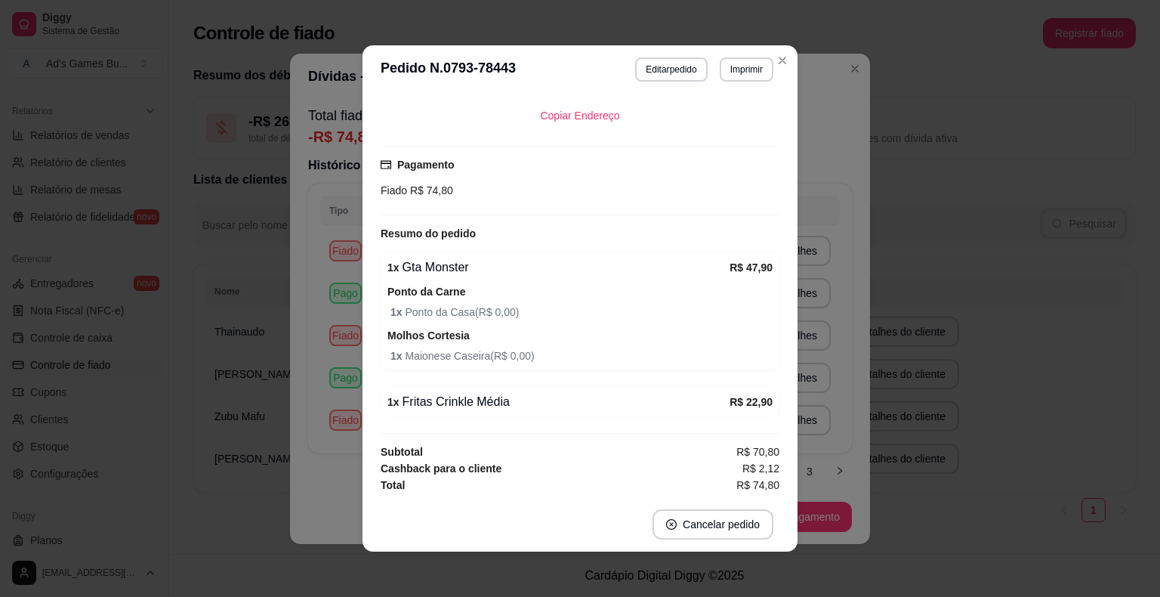
click at [619, 58] on header "**********" at bounding box center [579, 69] width 435 height 48
click at [643, 66] on button "Editar pedido" at bounding box center [672, 68] width 70 height 23
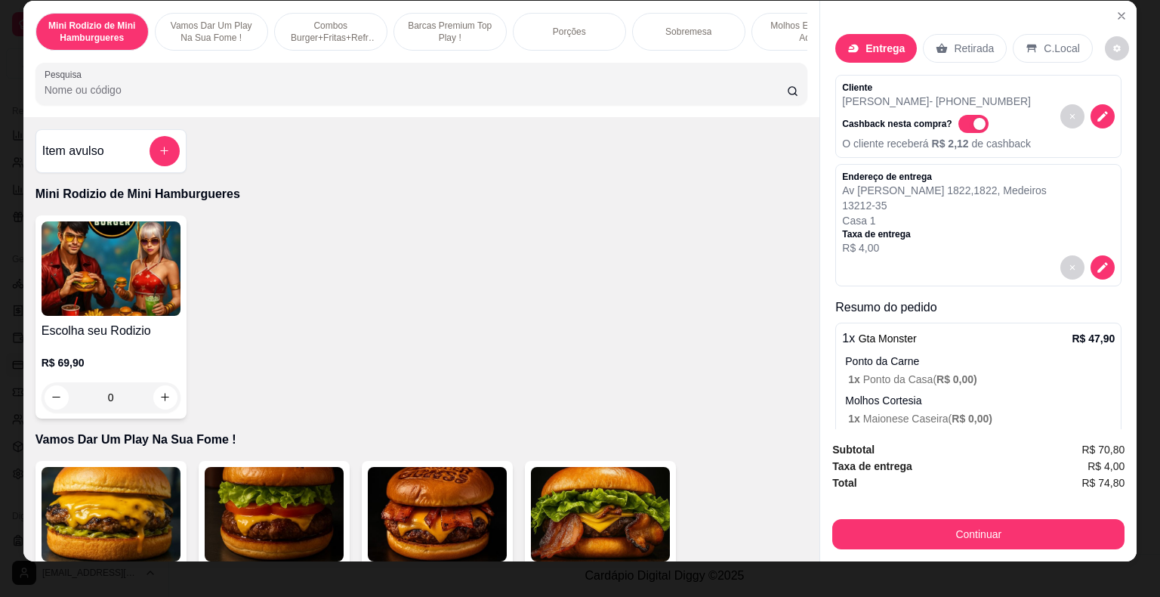
scroll to position [0, 0]
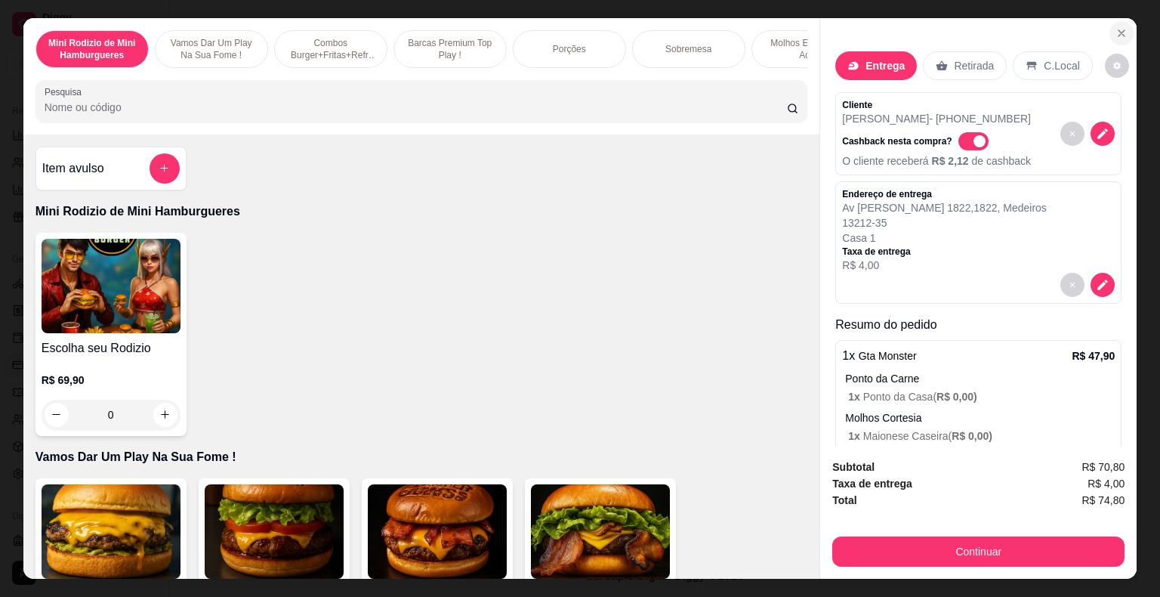
click at [1118, 30] on icon "Close" at bounding box center [1121, 33] width 6 height 6
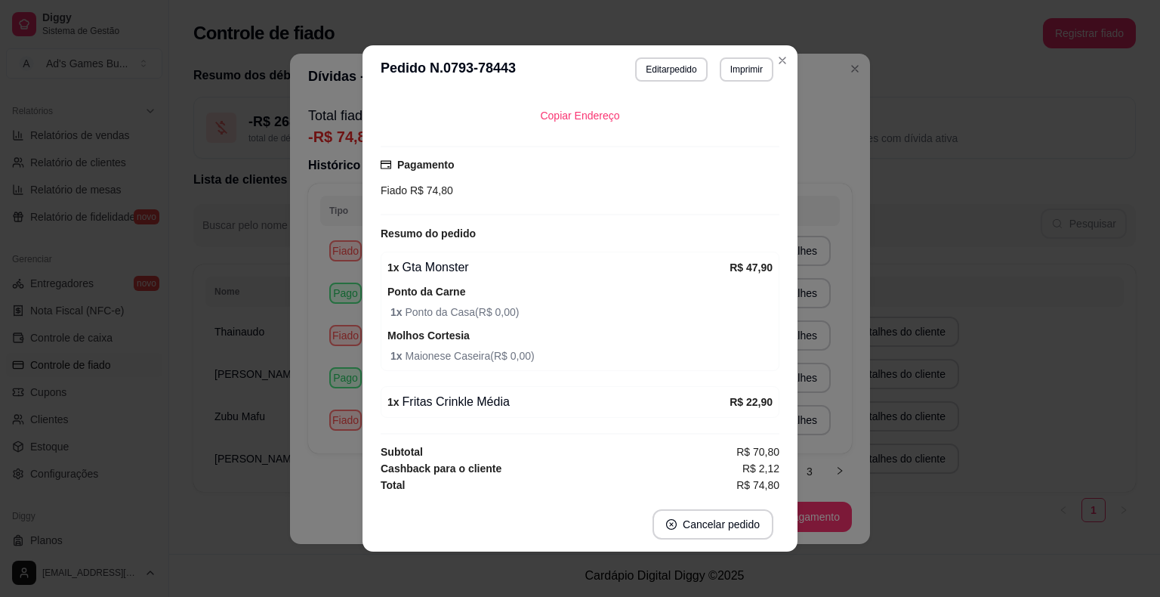
scroll to position [3, 0]
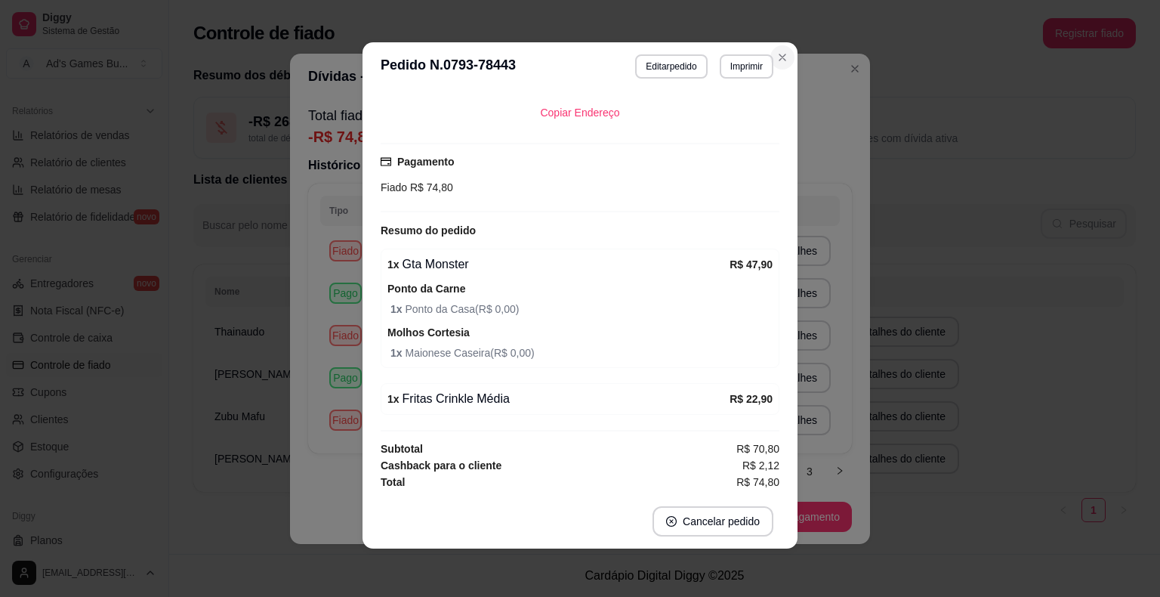
click at [779, 54] on icon "Close" at bounding box center [782, 57] width 6 height 6
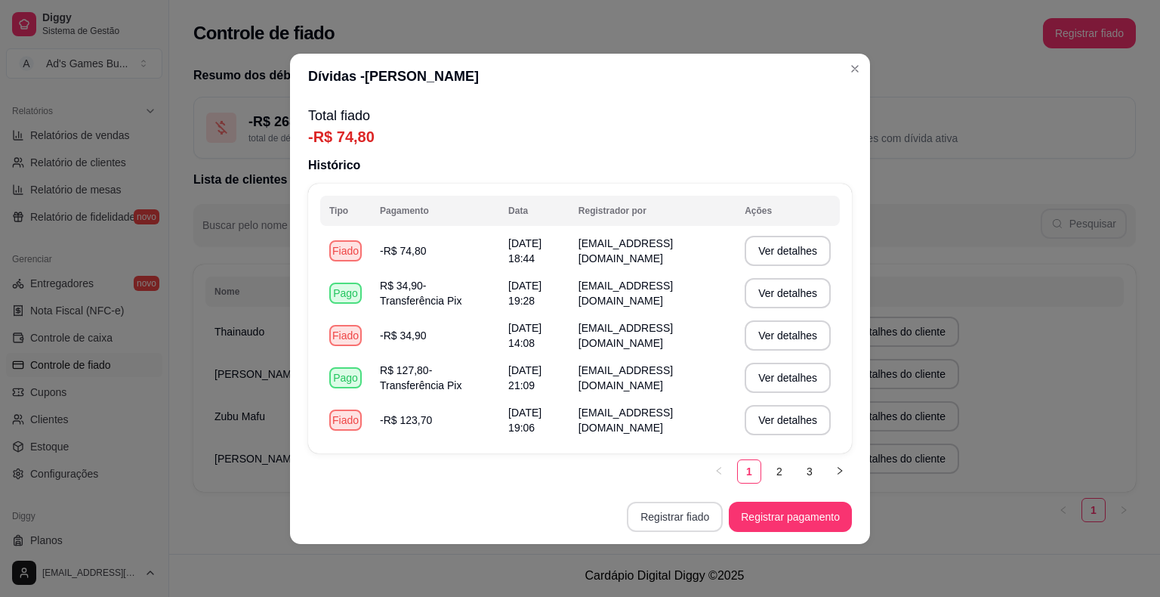
click at [649, 509] on button "Registrar fiado" at bounding box center [675, 516] width 96 height 30
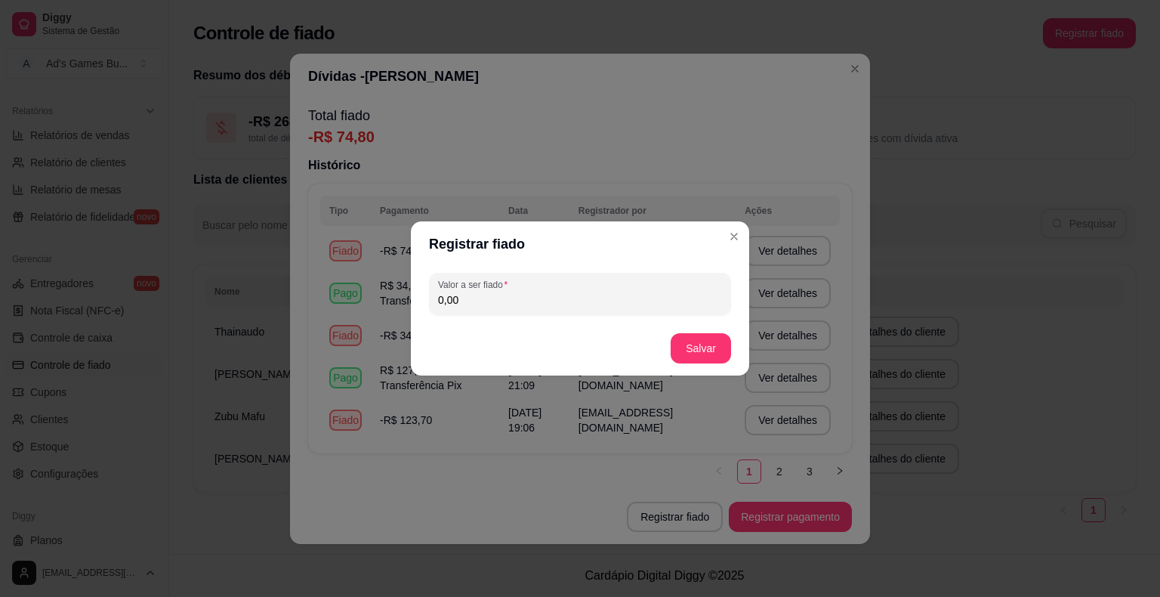
click at [545, 316] on div "Valor a ser fiado 0,00" at bounding box center [580, 294] width 338 height 54
drag, startPoint x: 542, startPoint y: 301, endPoint x: 395, endPoint y: 286, distance: 148.0
click at [395, 286] on div "Registrar fiado Valor a ser fiado 0,00 Salvar" at bounding box center [580, 298] width 1160 height 597
type input "47,90"
click at [692, 352] on button "Salvar" at bounding box center [701, 348] width 60 height 30
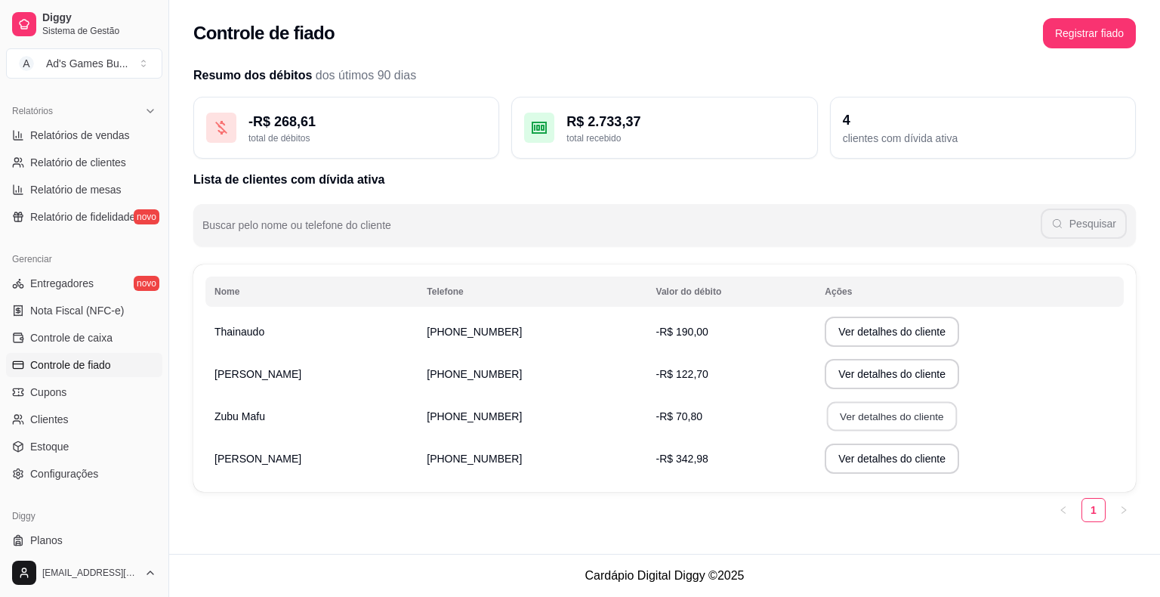
click at [858, 415] on button "Ver detalhes do cliente" at bounding box center [892, 416] width 130 height 29
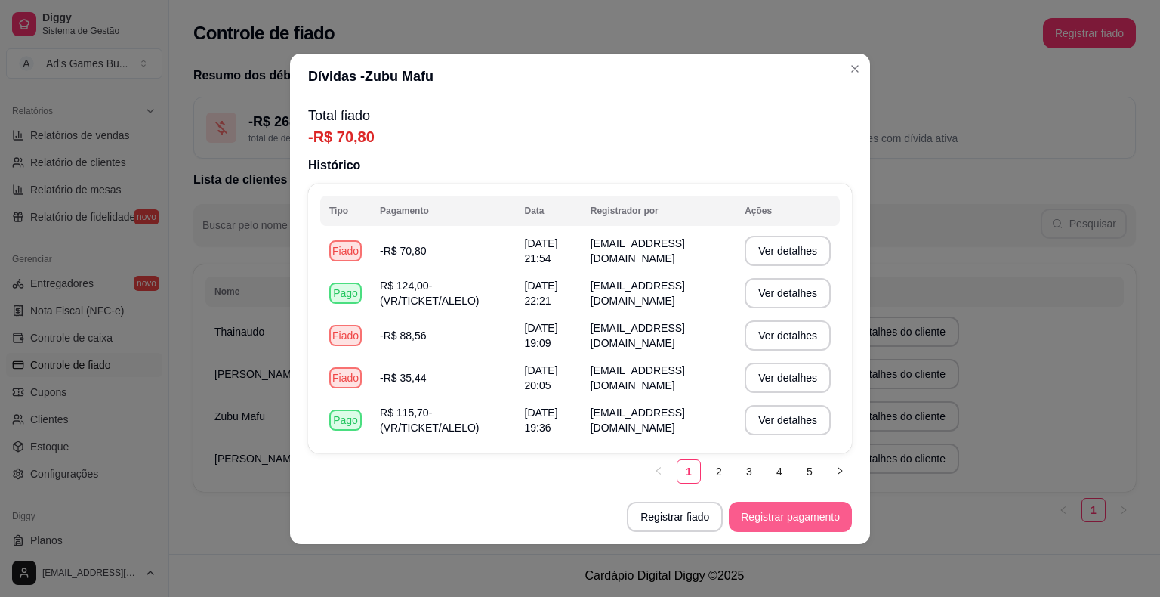
click at [788, 520] on button "Registrar pagamento" at bounding box center [790, 516] width 123 height 30
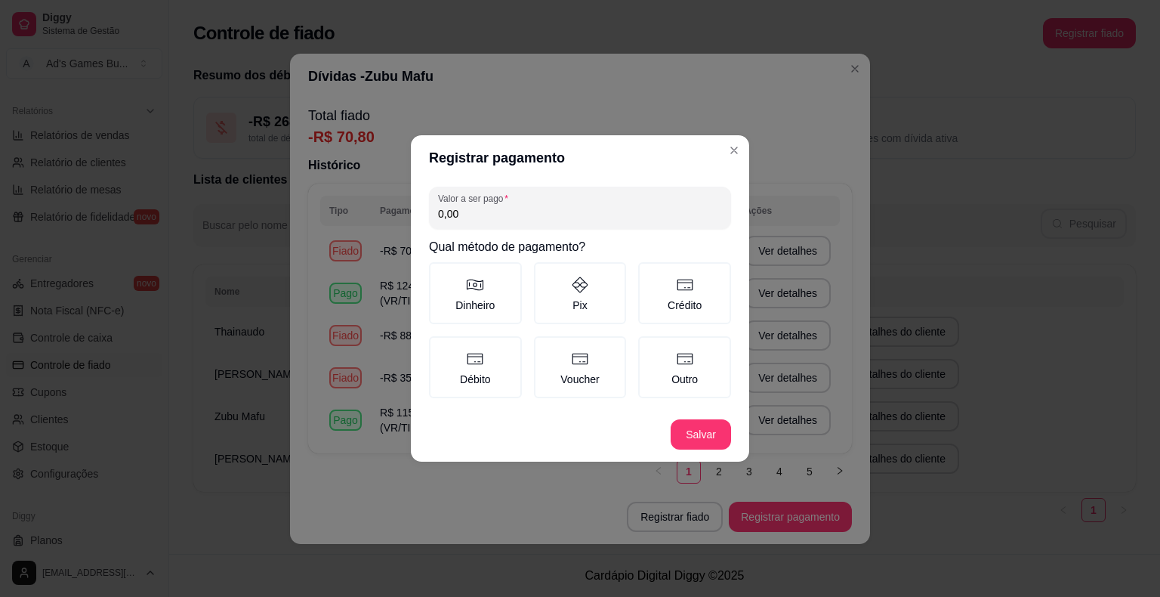
drag, startPoint x: 507, startPoint y: 216, endPoint x: 280, endPoint y: 213, distance: 227.3
click at [280, 213] on div "Registrar pagamento Valor a ser pago 0,00 Qual método de pagamento? Dinheiro Pi…" at bounding box center [580, 298] width 1160 height 597
type input "70,80"
click at [610, 361] on label "Voucher" at bounding box center [580, 367] width 93 height 62
click at [545, 347] on button "Voucher" at bounding box center [539, 341] width 12 height 12
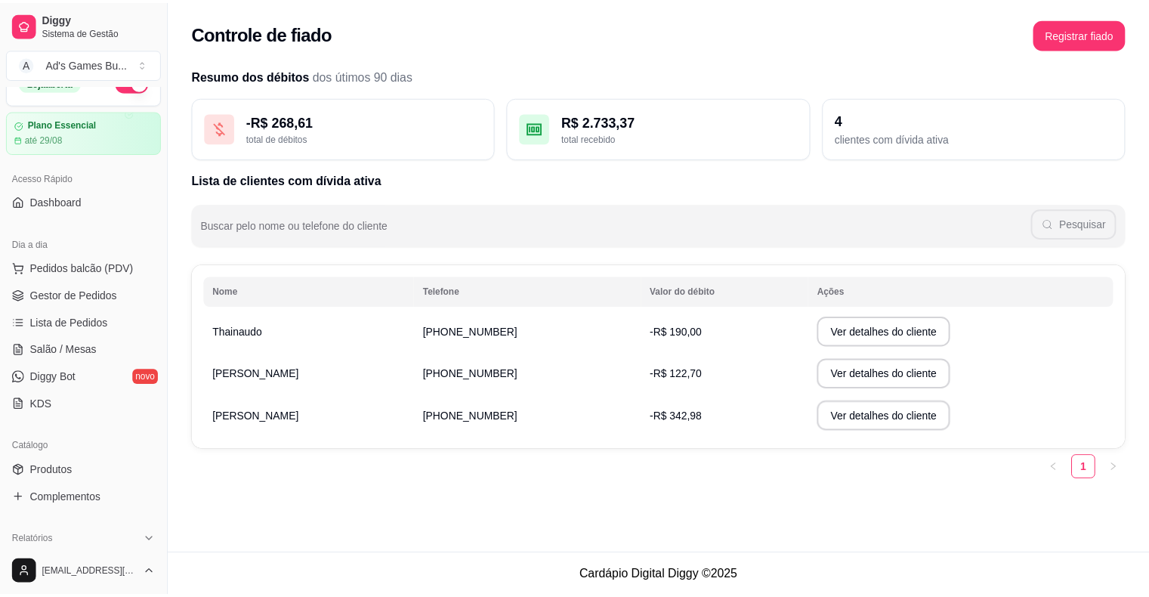
scroll to position [0, 0]
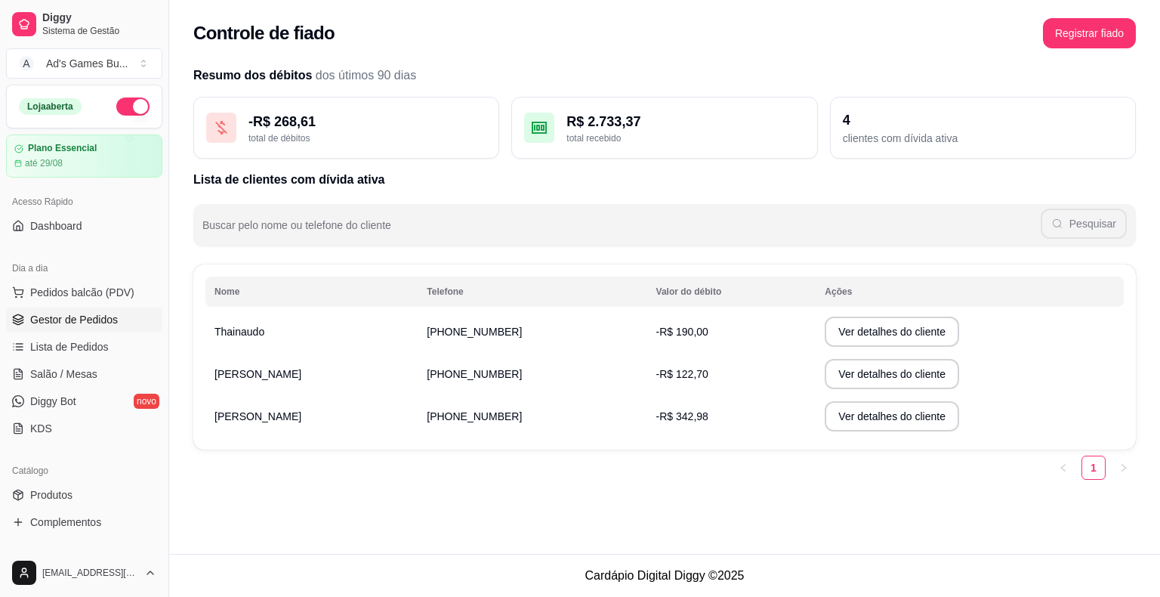
click at [85, 328] on link "Gestor de Pedidos" at bounding box center [84, 319] width 156 height 24
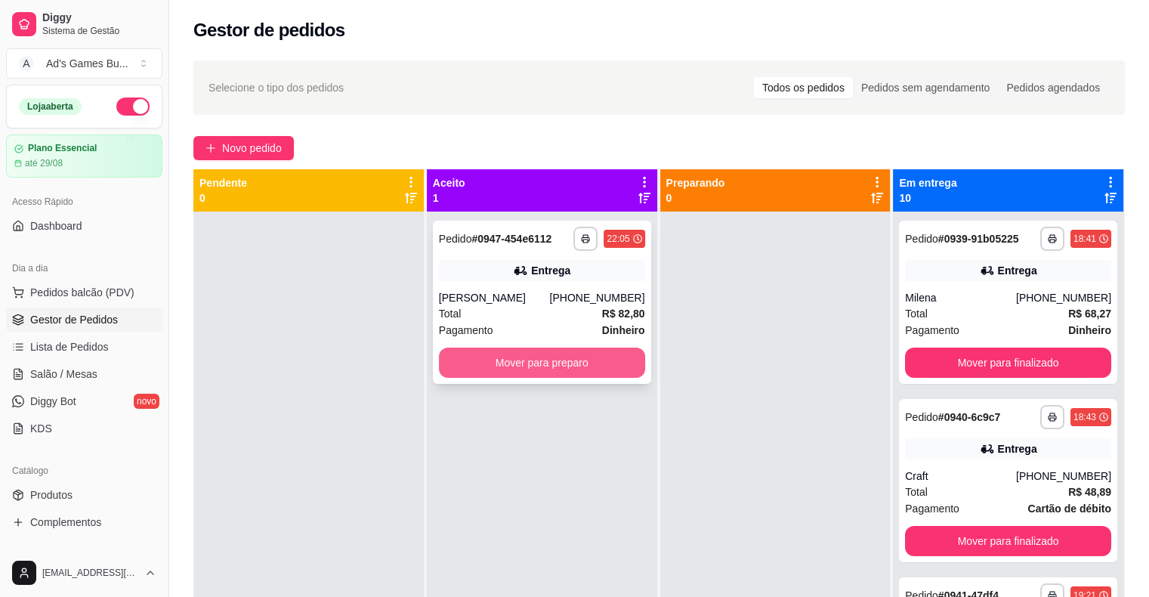
click at [520, 361] on button "Mover para preparo" at bounding box center [542, 362] width 206 height 30
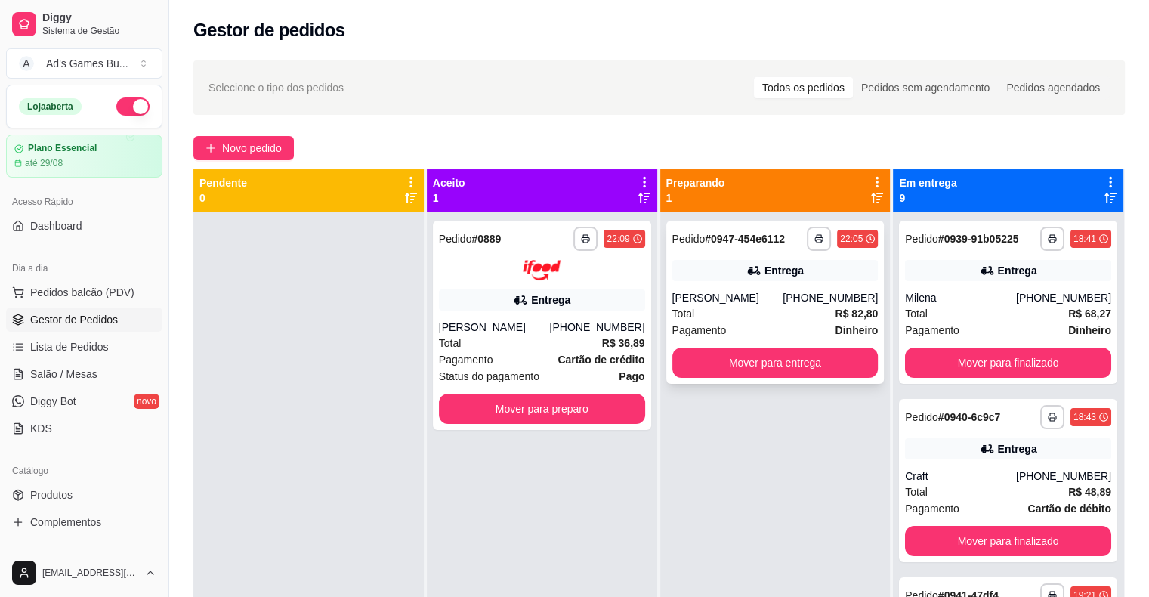
click at [773, 309] on div "Total R$ 82,80" at bounding box center [775, 313] width 206 height 17
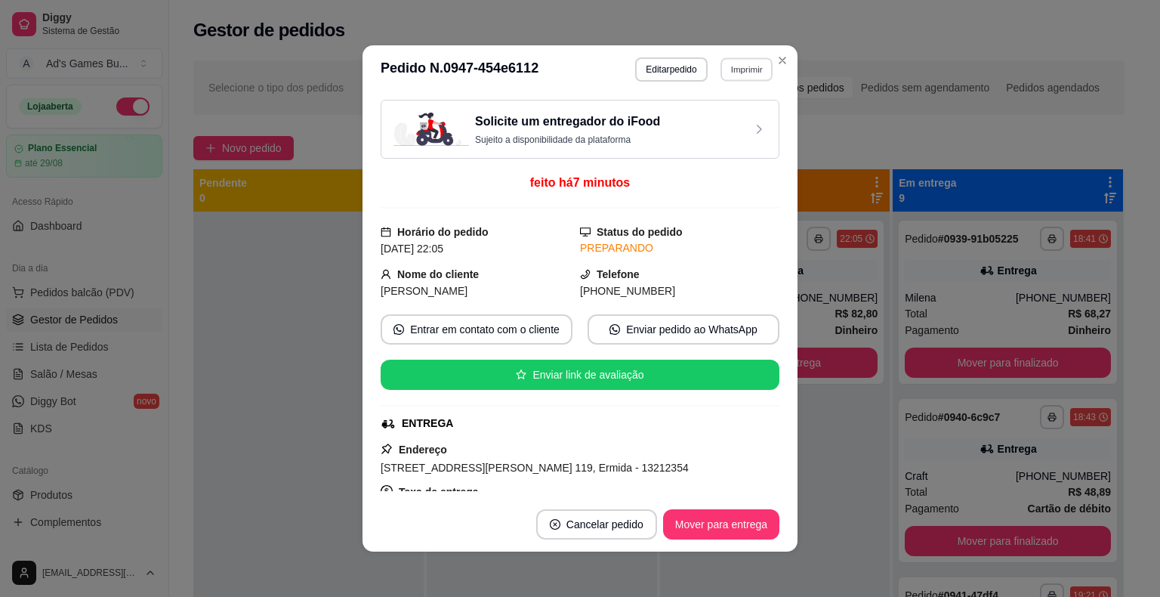
click at [754, 74] on button "Imprimir" at bounding box center [746, 68] width 52 height 23
click at [748, 156] on button "IMPRESSORA" at bounding box center [713, 152] width 109 height 24
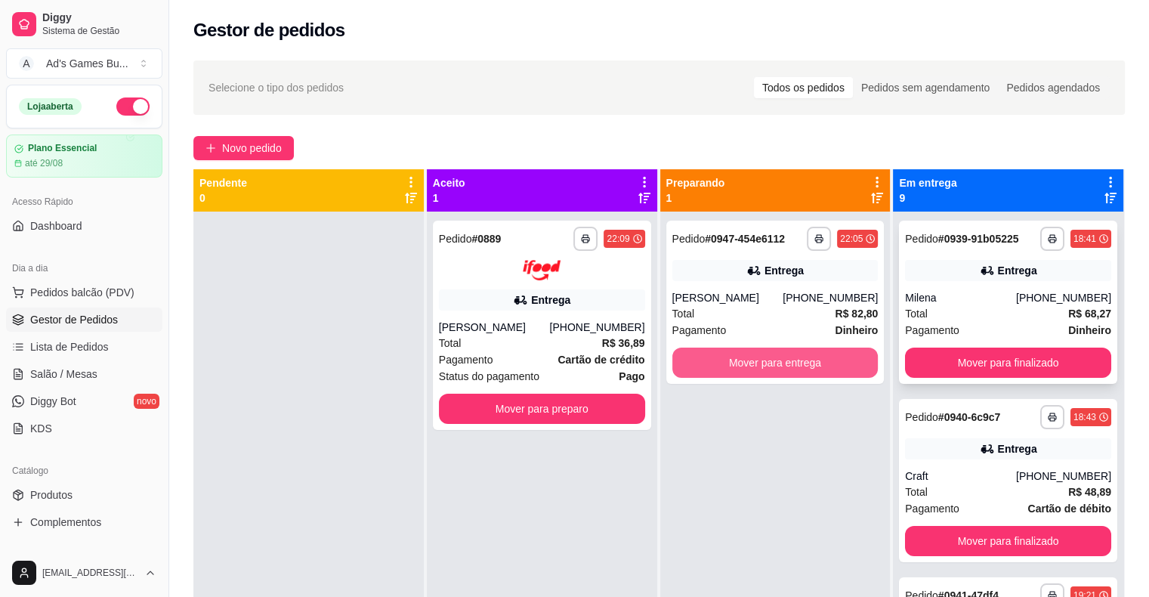
click at [945, 359] on button "Mover para finalizado" at bounding box center [1008, 362] width 206 height 30
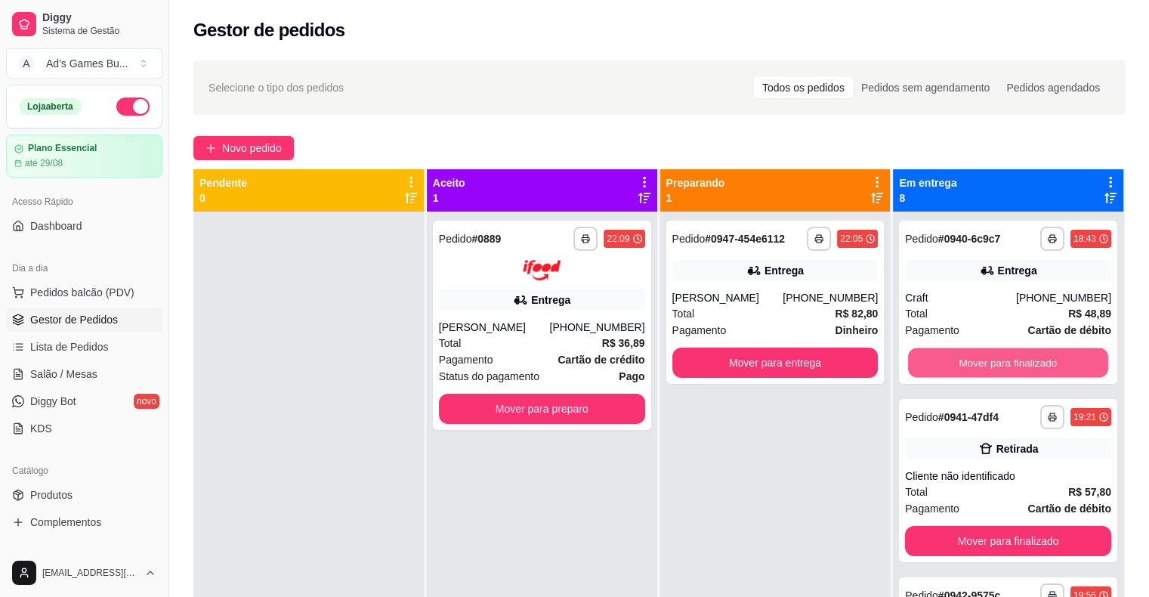
click at [945, 359] on button "Mover para finalizado" at bounding box center [1008, 362] width 200 height 29
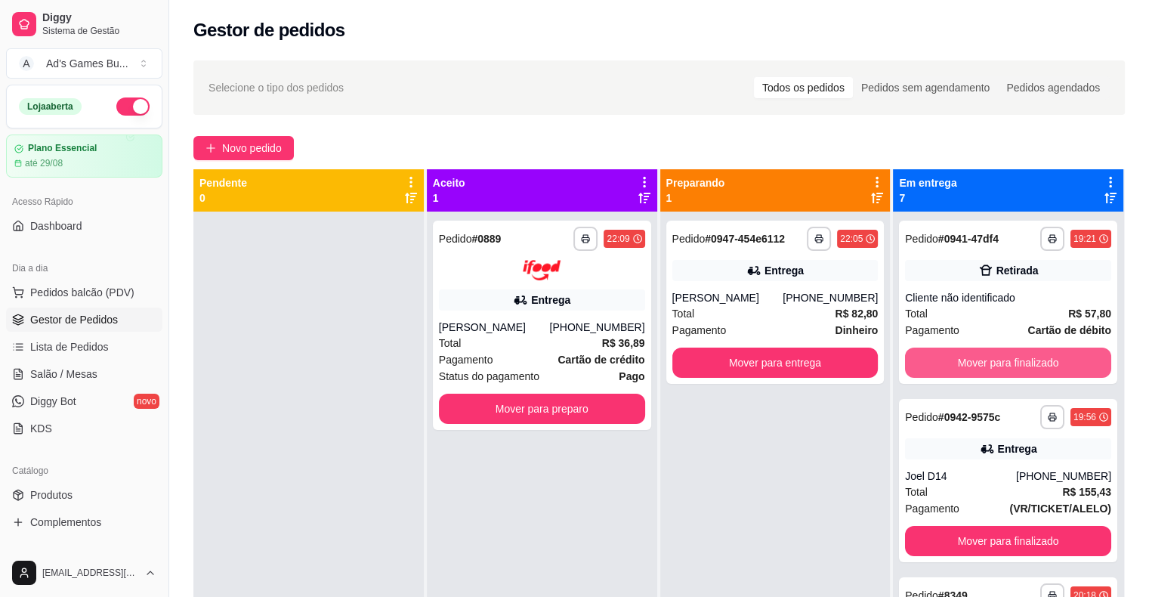
click at [945, 359] on button "Mover para finalizado" at bounding box center [1008, 362] width 206 height 30
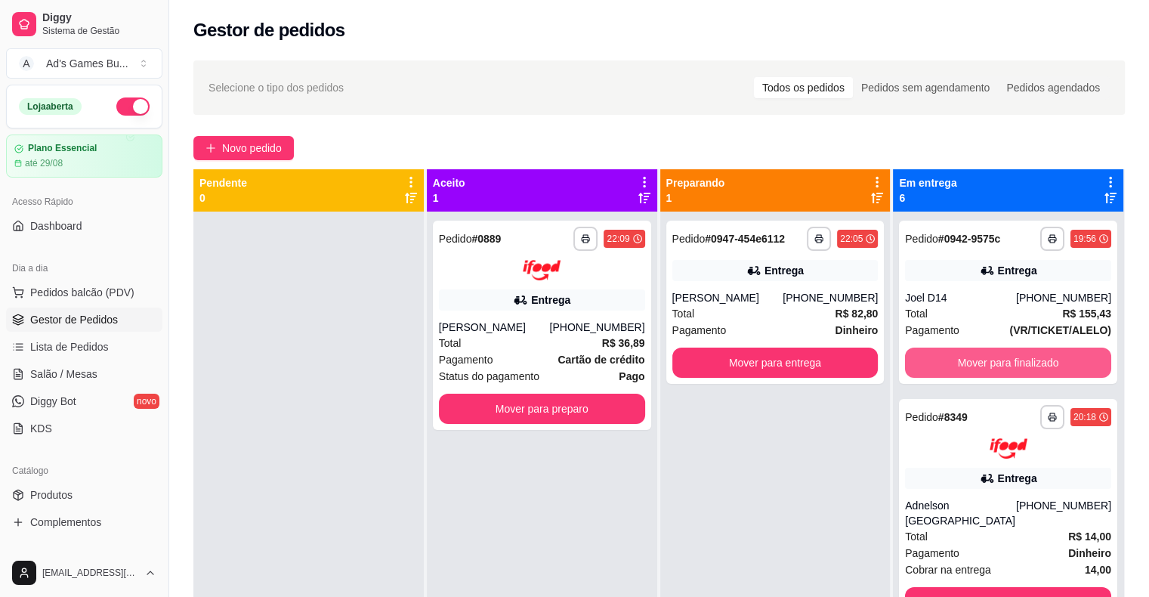
click at [945, 359] on button "Mover para finalizado" at bounding box center [1008, 362] width 206 height 30
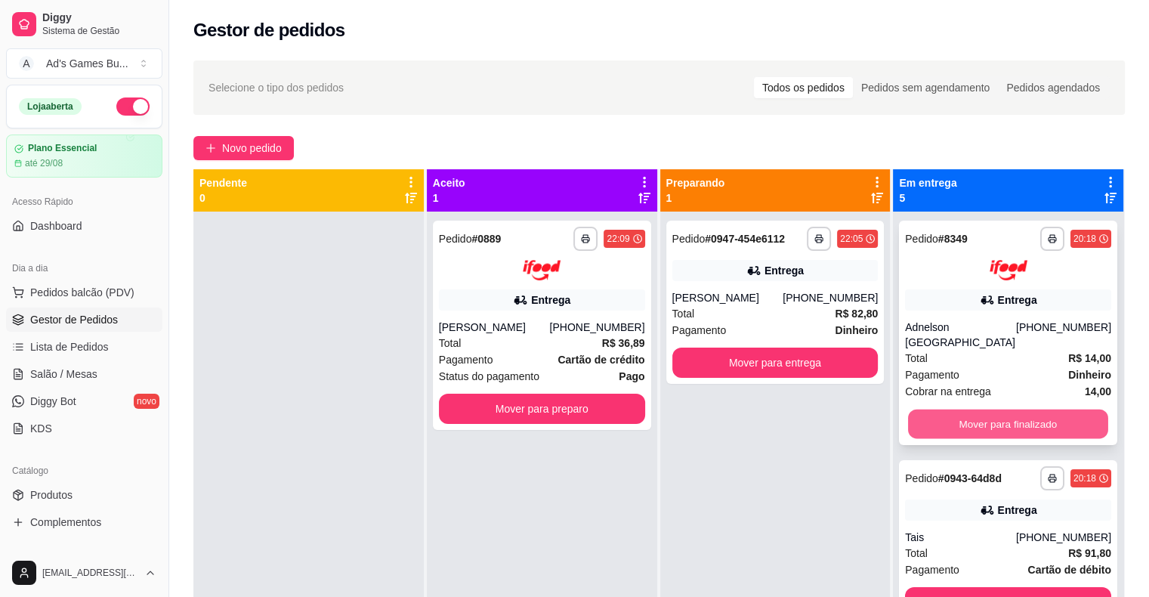
click at [965, 412] on button "Mover para finalizado" at bounding box center [1008, 423] width 200 height 29
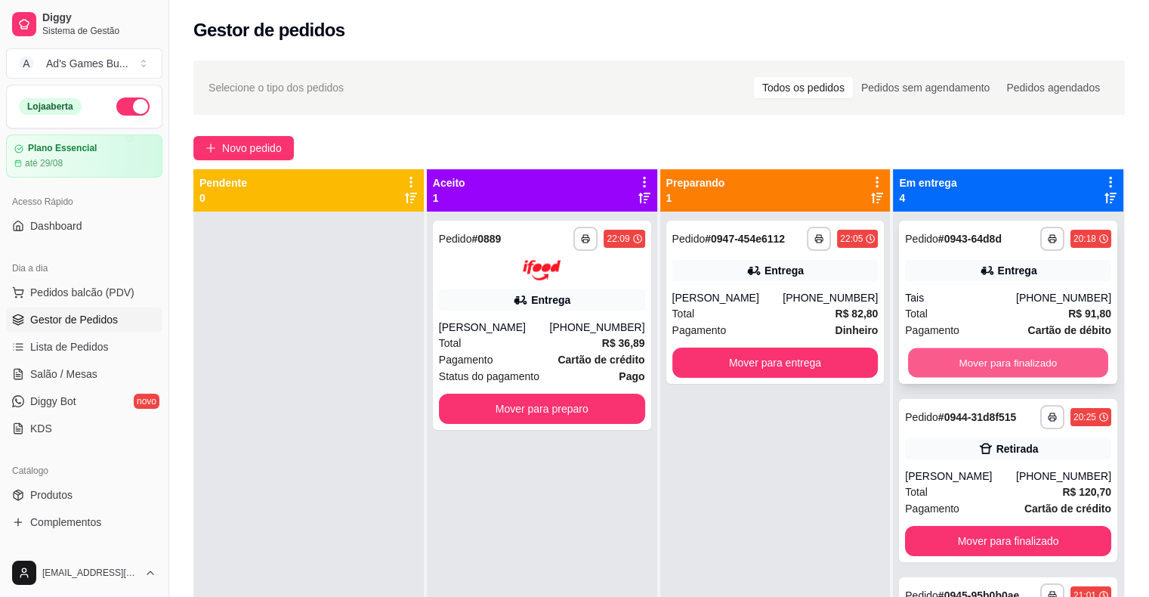
click at [965, 364] on button "Mover para finalizado" at bounding box center [1008, 362] width 200 height 29
click at [965, 358] on button "Mover para finalizado" at bounding box center [1008, 362] width 206 height 30
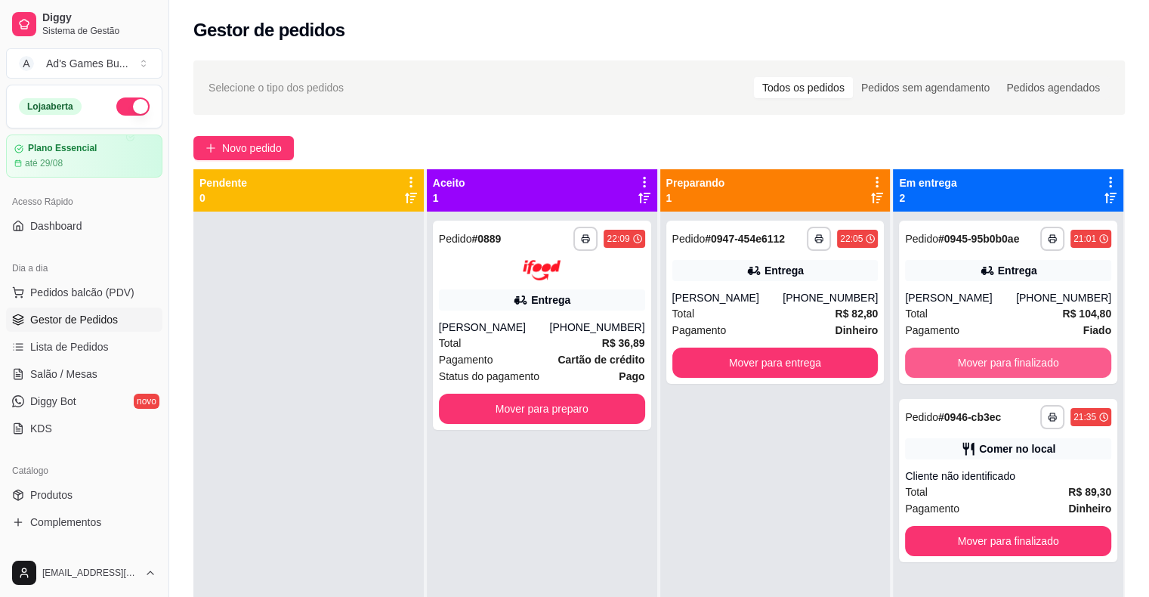
click at [965, 358] on button "Mover para finalizado" at bounding box center [1008, 362] width 206 height 30
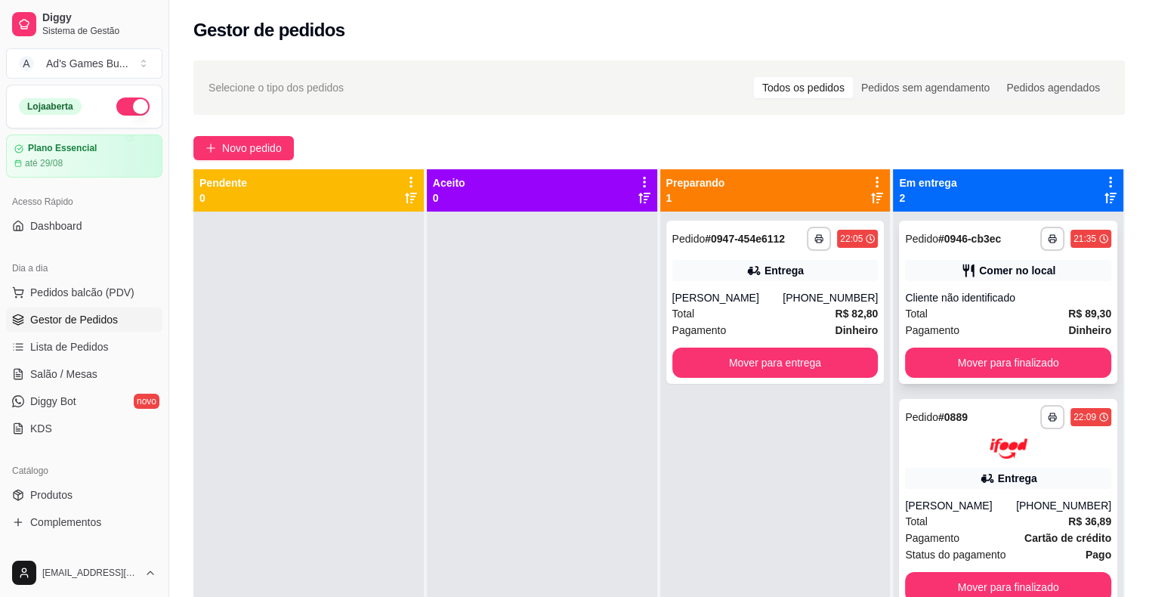
click at [969, 367] on button "Mover para finalizado" at bounding box center [1008, 362] width 206 height 30
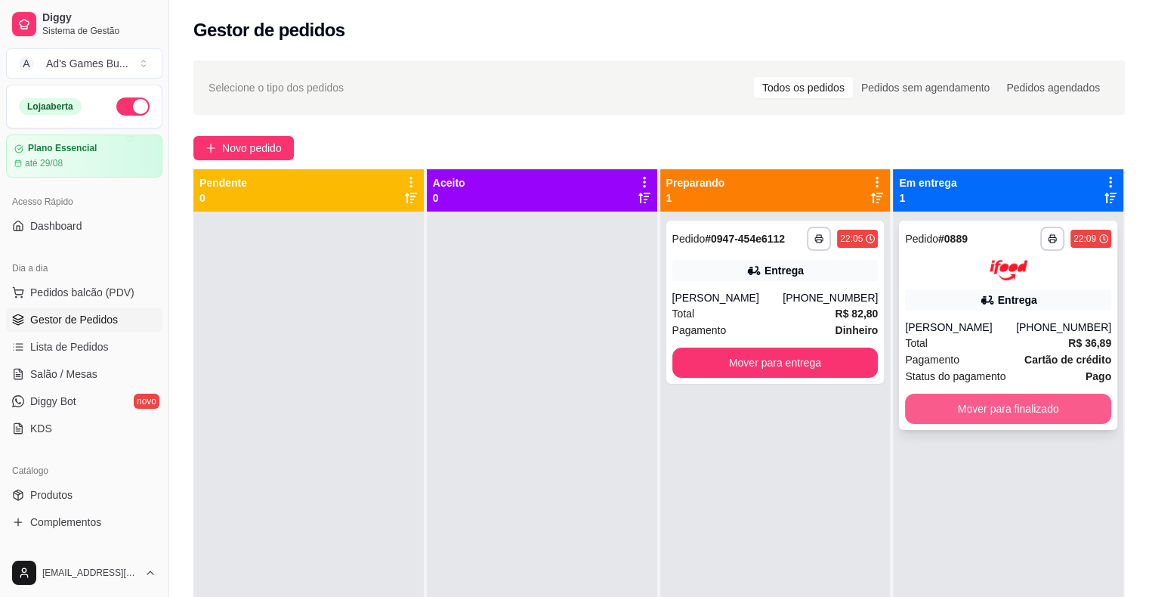
click at [942, 411] on button "Mover para finalizado" at bounding box center [1008, 408] width 206 height 30
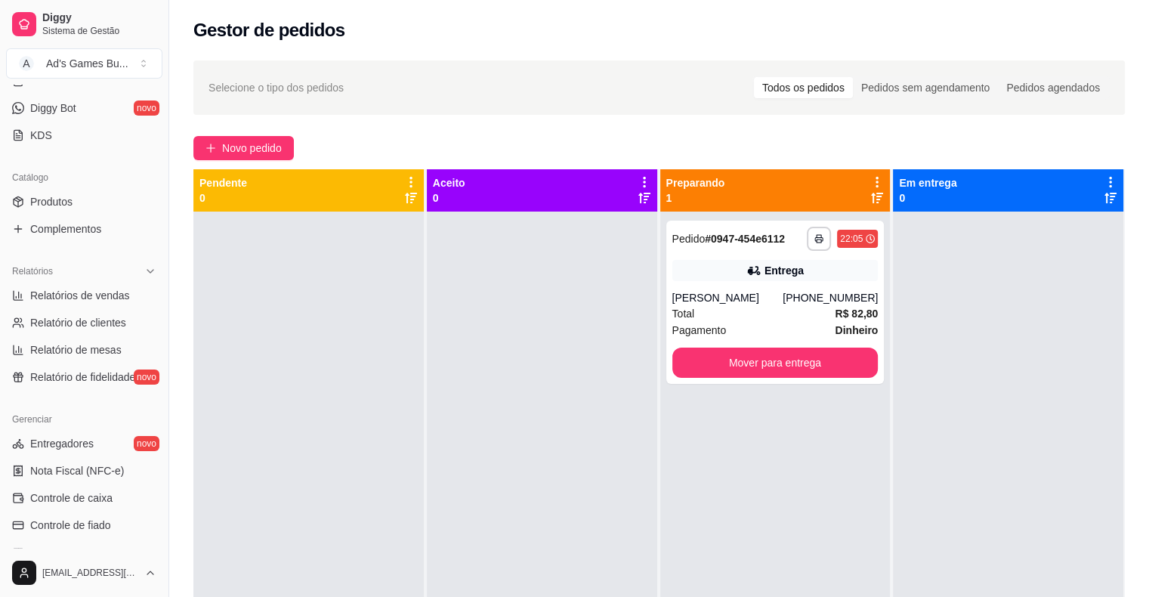
scroll to position [302, 0]
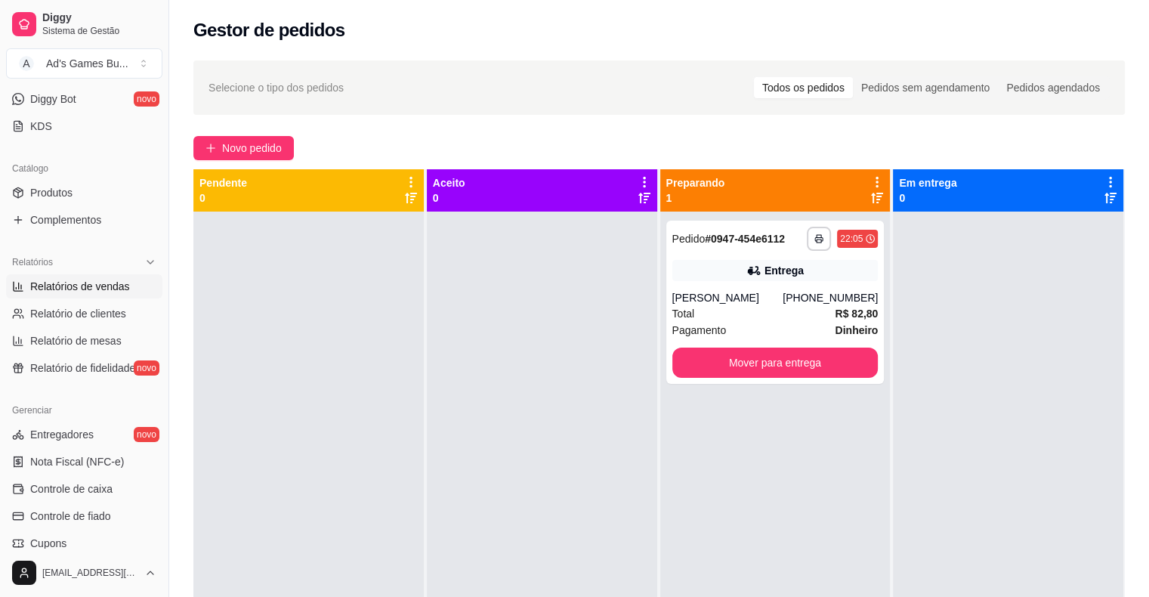
click at [83, 288] on span "Relatórios de vendas" at bounding box center [80, 286] width 100 height 15
select select "ALL"
select select "0"
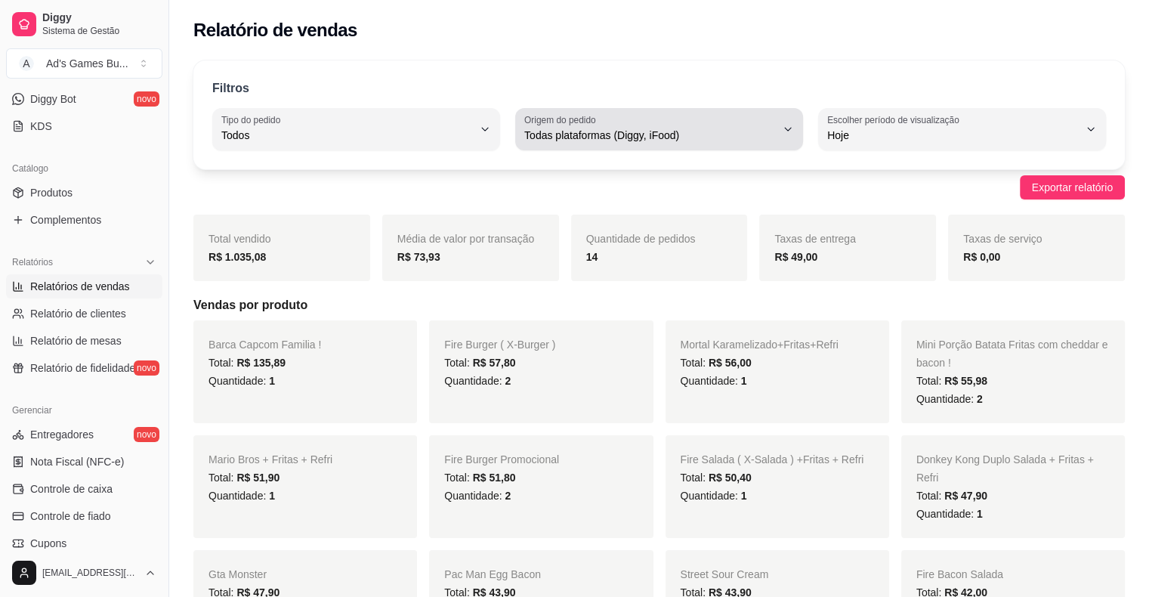
click at [604, 137] on span "Todas plataformas (Diggy, iFood)" at bounding box center [649, 135] width 251 height 15
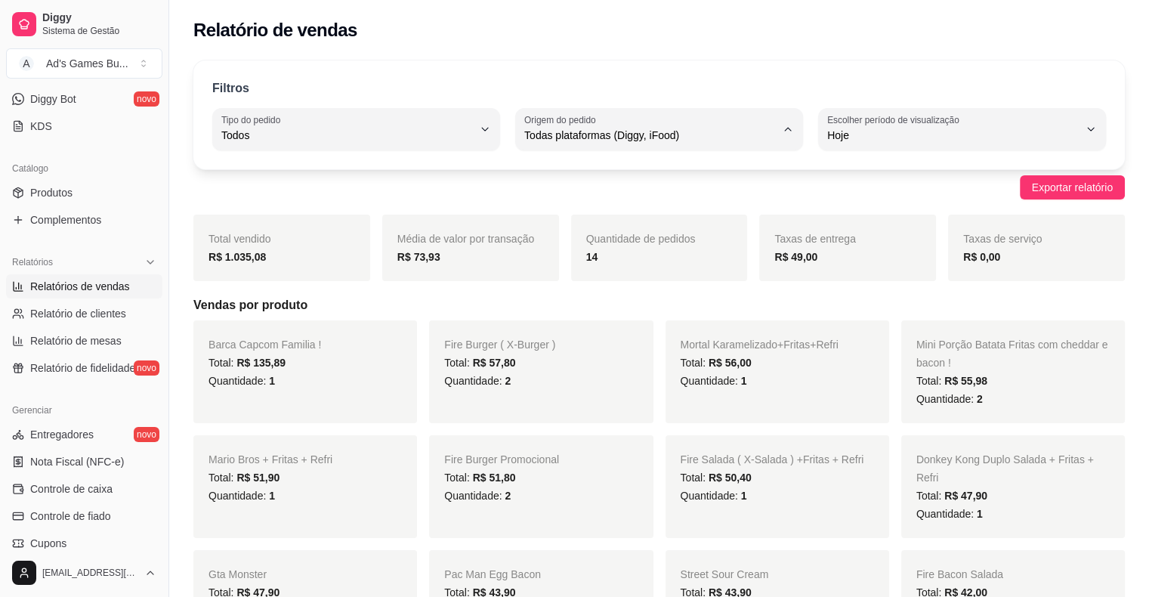
click at [592, 205] on li "Diggy" at bounding box center [658, 195] width 264 height 23
type input "DIGGY"
select select "DIGGY"
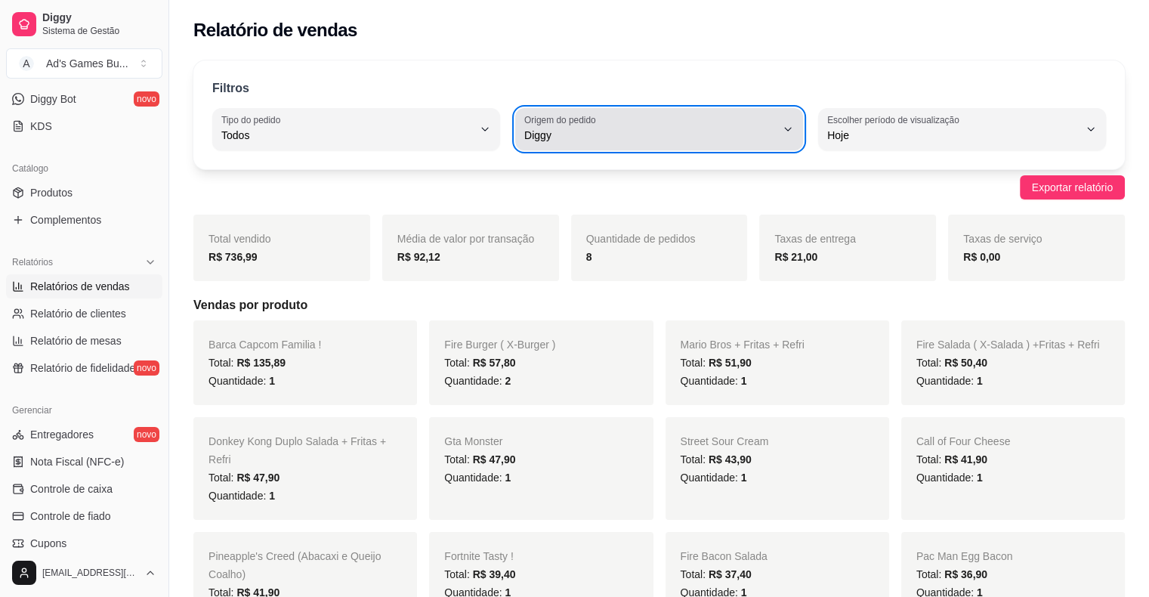
click at [567, 138] on span "Diggy" at bounding box center [649, 135] width 251 height 15
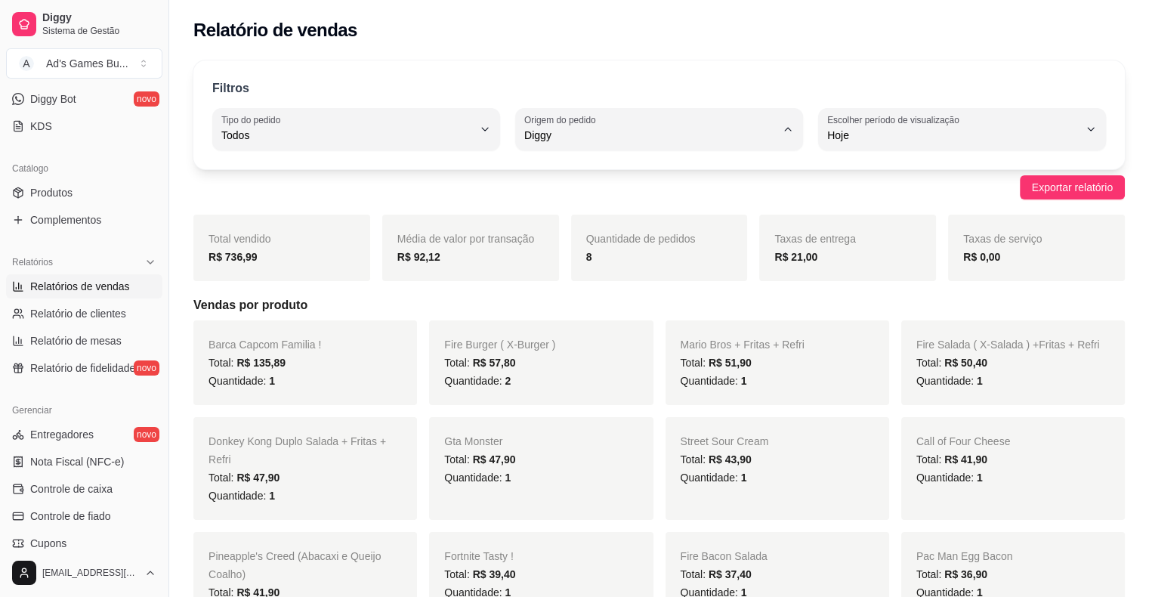
click at [569, 171] on span "Todas plataformas (Diggy, iFood)" at bounding box center [651, 170] width 239 height 14
type input "ALL"
select select "ALL"
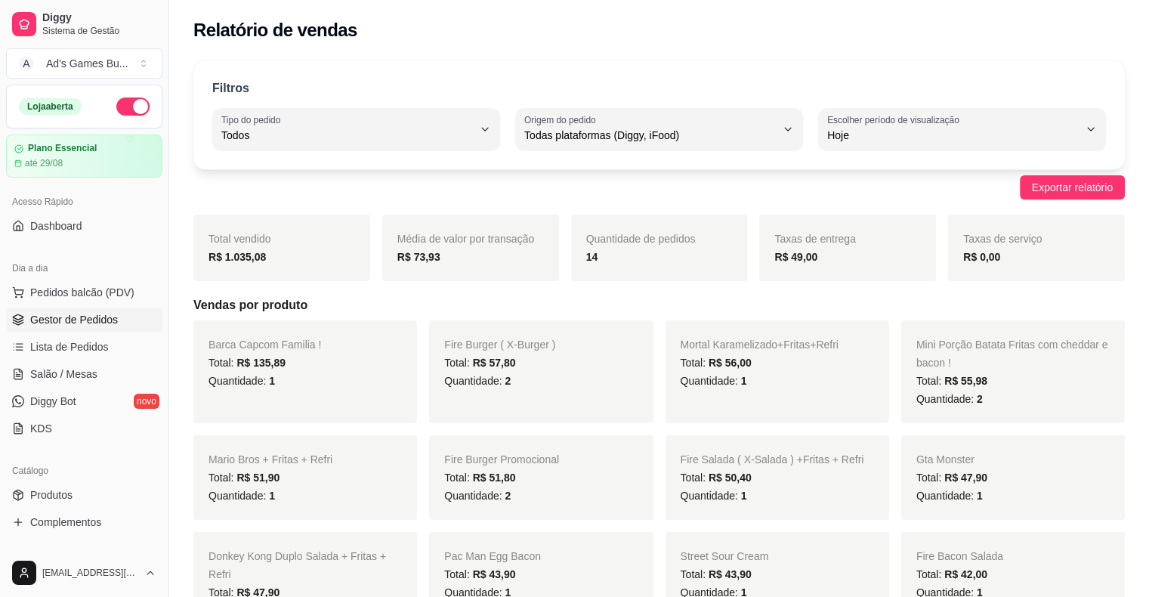
click at [97, 316] on span "Gestor de Pedidos" at bounding box center [74, 319] width 88 height 15
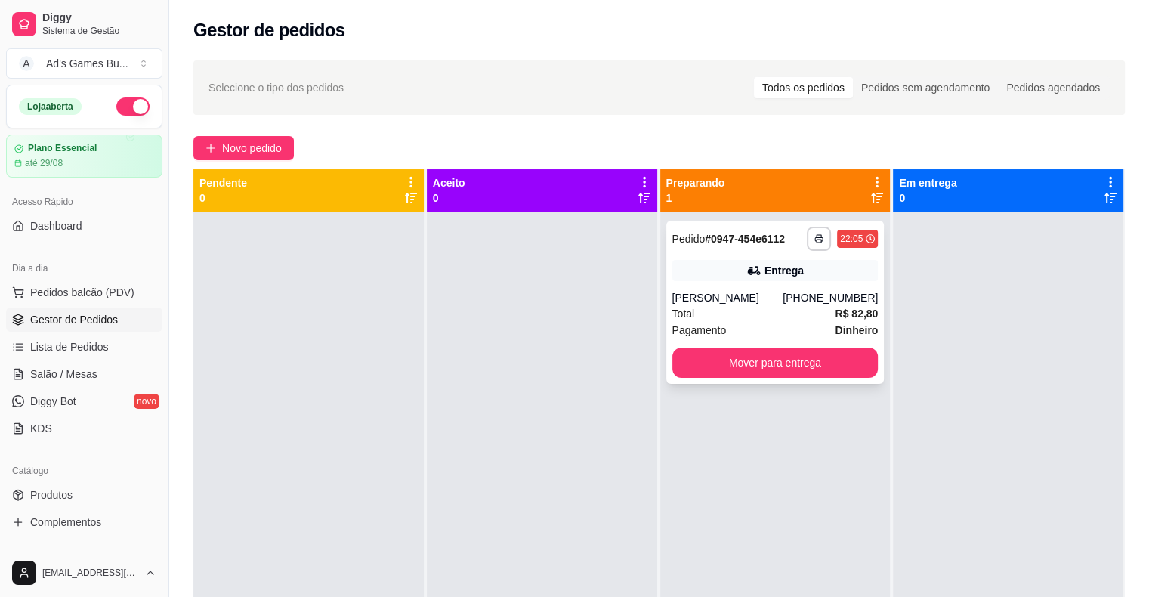
click at [782, 307] on div "Total R$ 82,80" at bounding box center [775, 313] width 206 height 17
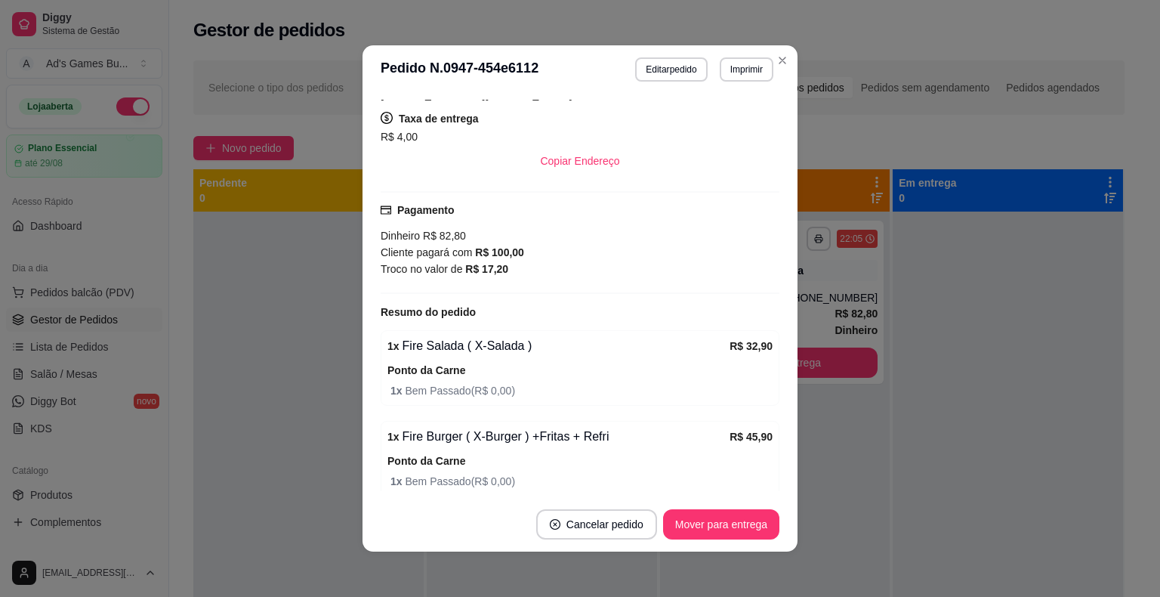
scroll to position [302, 0]
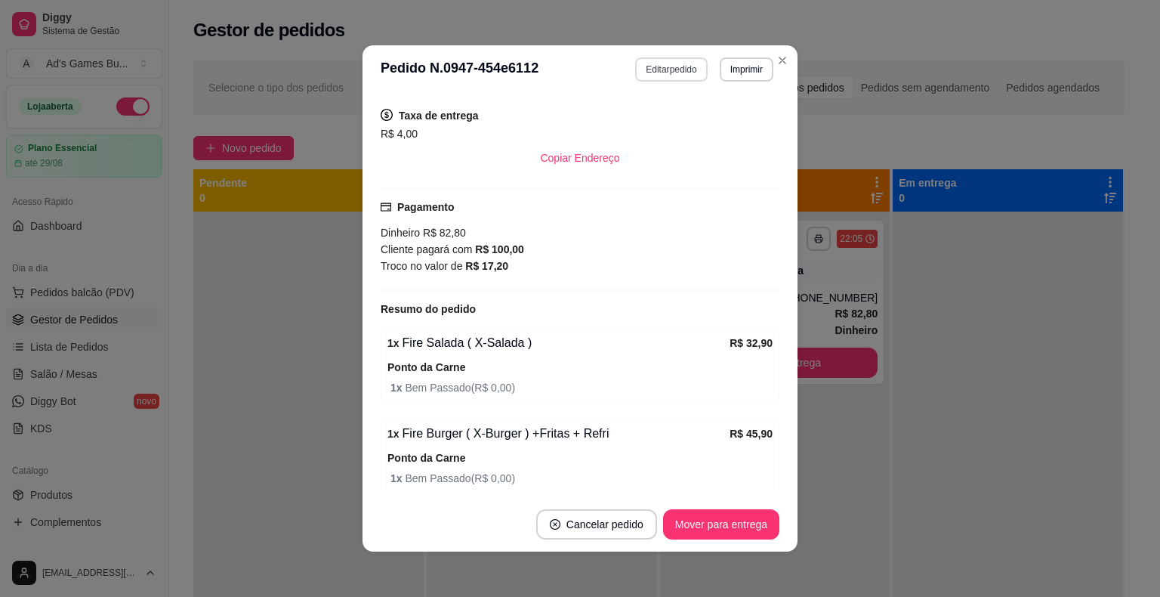
click at [654, 70] on button "Editar pedido" at bounding box center [671, 69] width 72 height 24
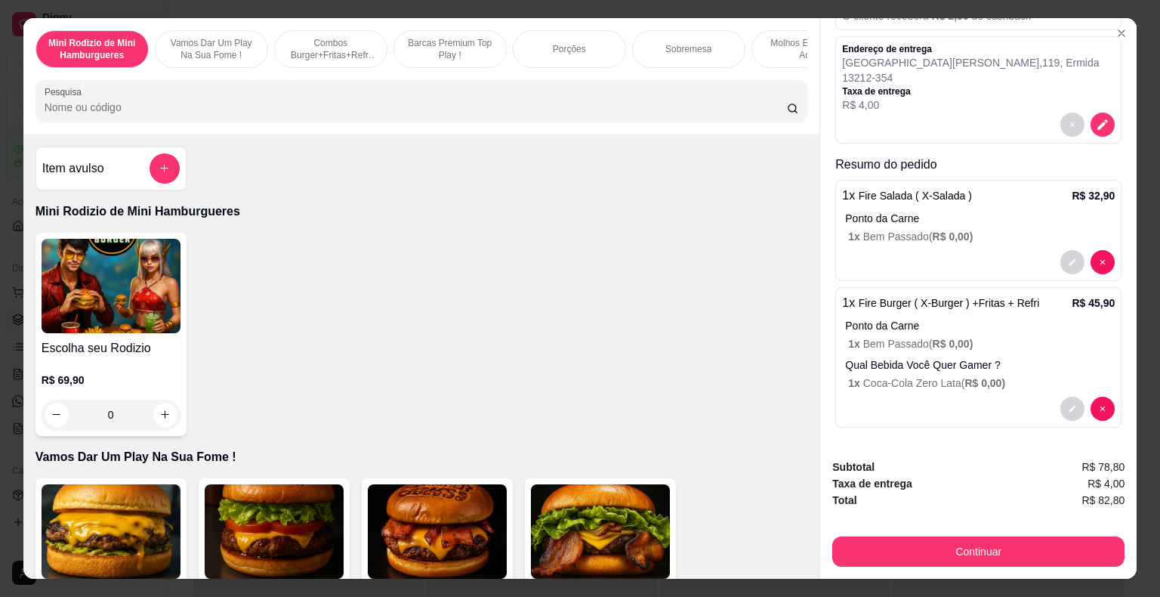
scroll to position [227, 0]
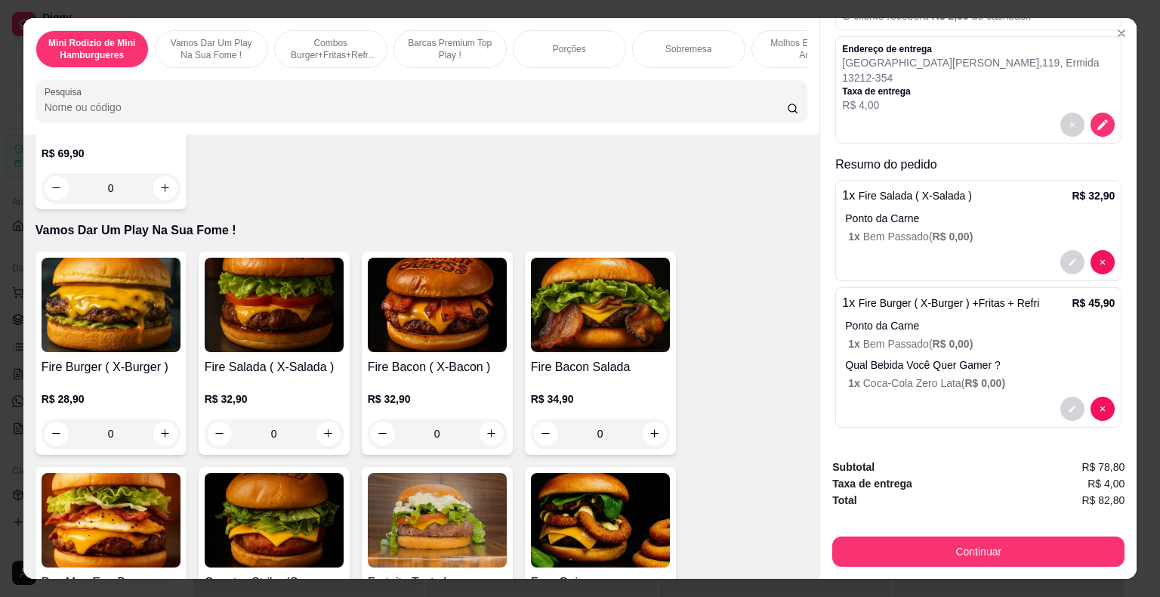
click at [161, 434] on div "0" at bounding box center [111, 433] width 139 height 30
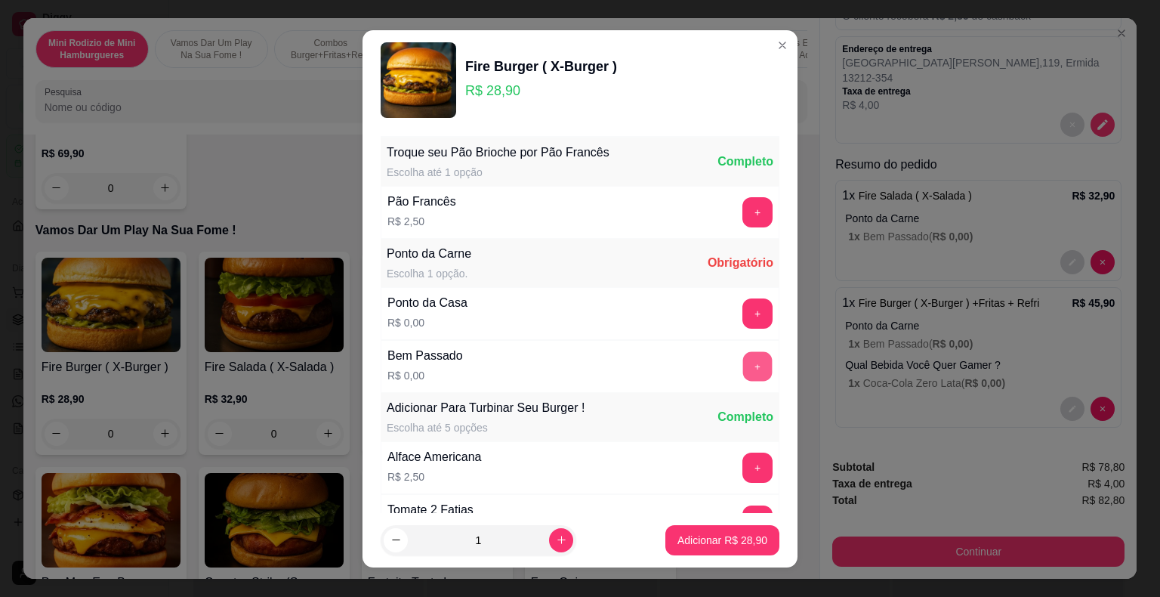
click at [743, 371] on button "+" at bounding box center [757, 365] width 29 height 29
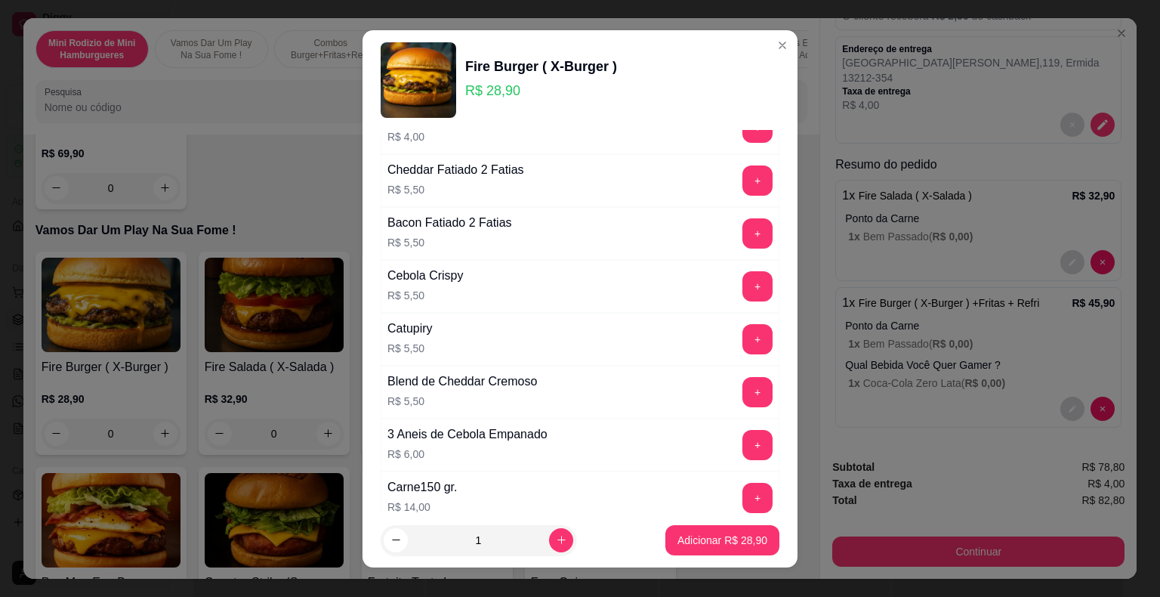
scroll to position [876, 0]
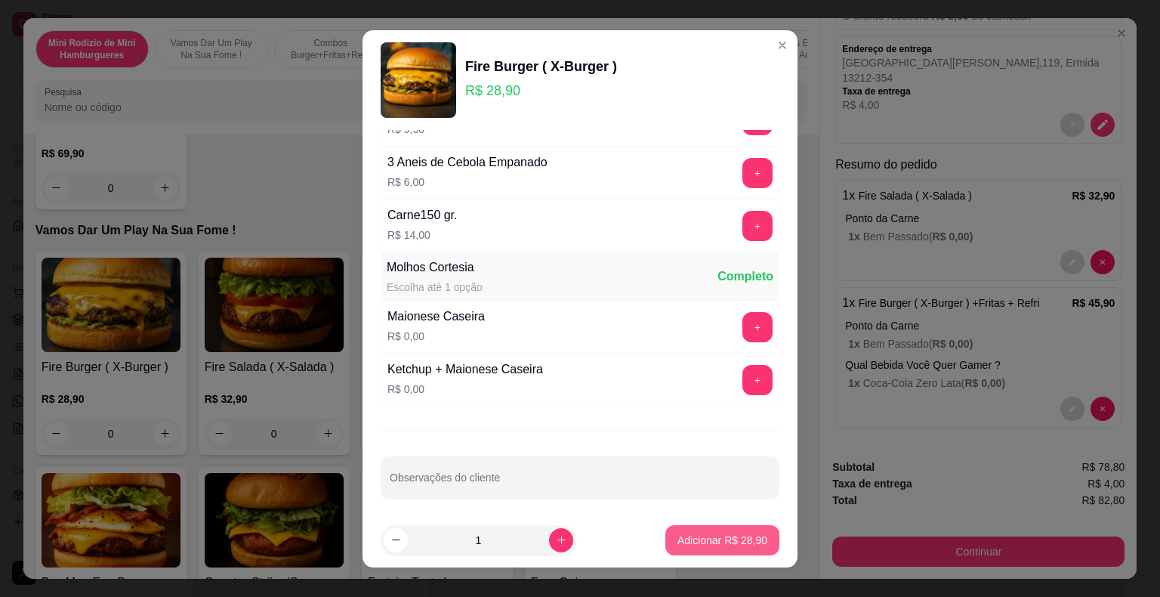
click at [702, 542] on p "Adicionar R$ 28,90" at bounding box center [722, 539] width 90 height 15
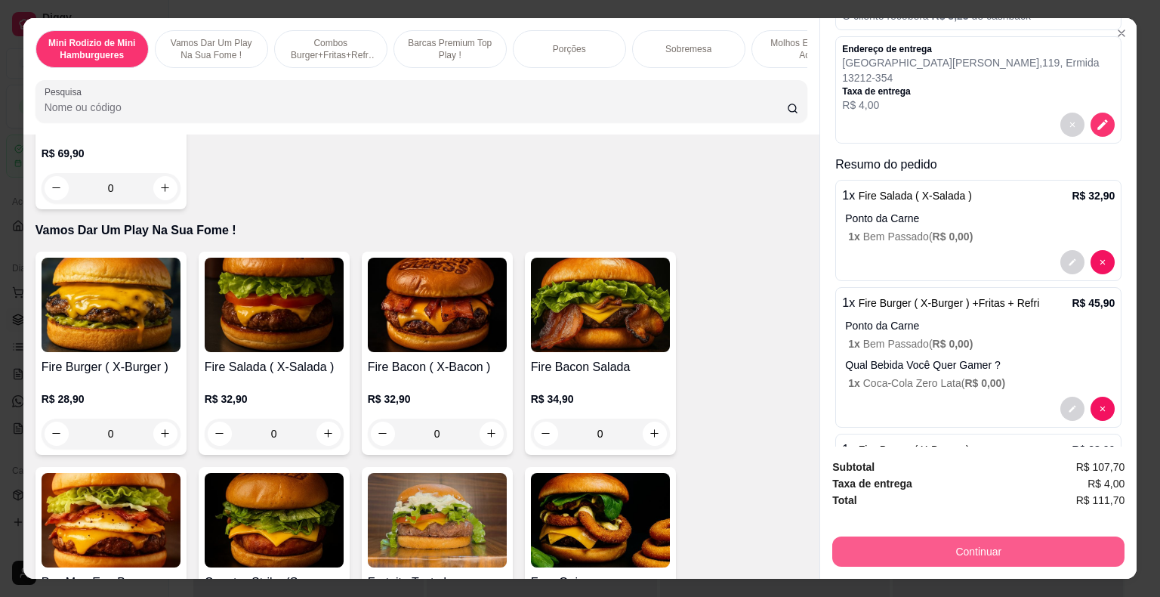
click at [998, 548] on button "Continuar" at bounding box center [978, 551] width 292 height 30
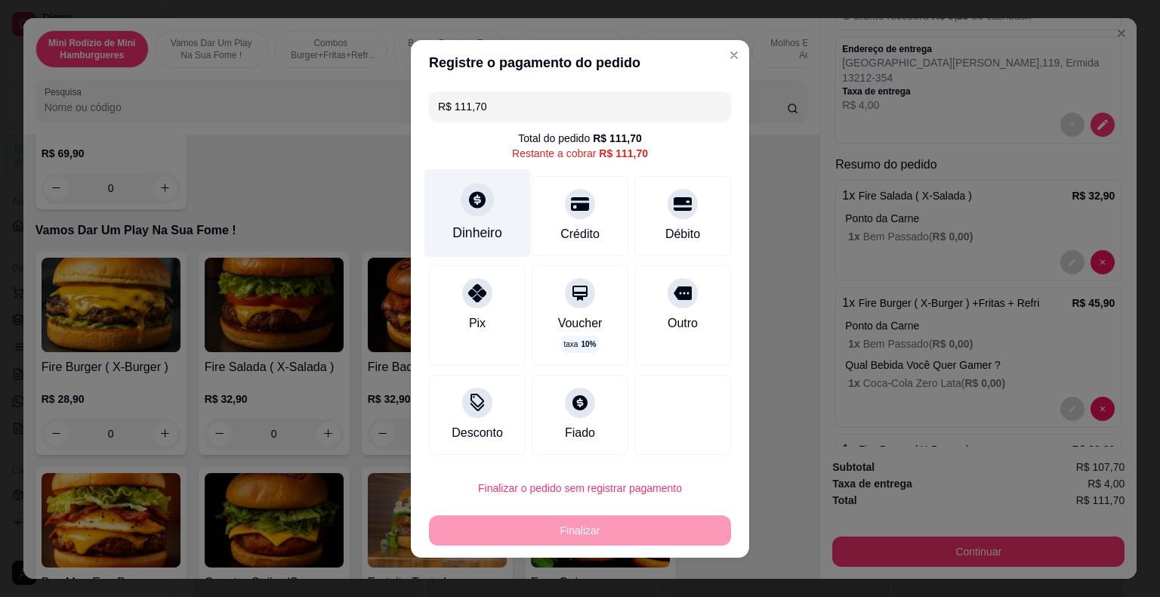
click at [498, 230] on div "Dinheiro" at bounding box center [477, 212] width 106 height 88
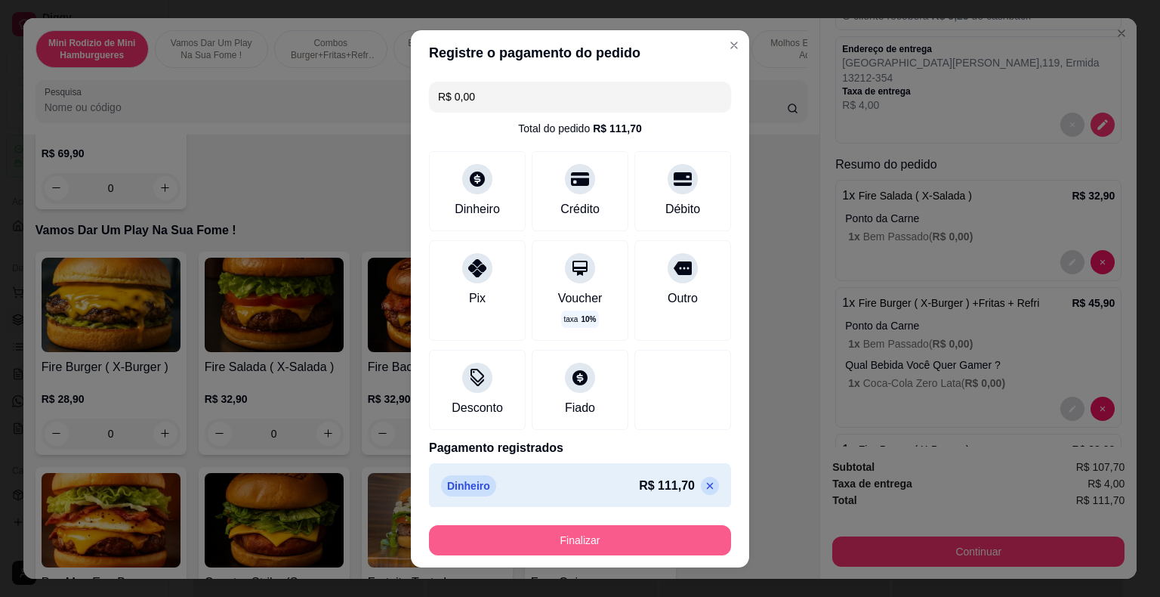
click at [632, 535] on button "Finalizar" at bounding box center [580, 540] width 302 height 30
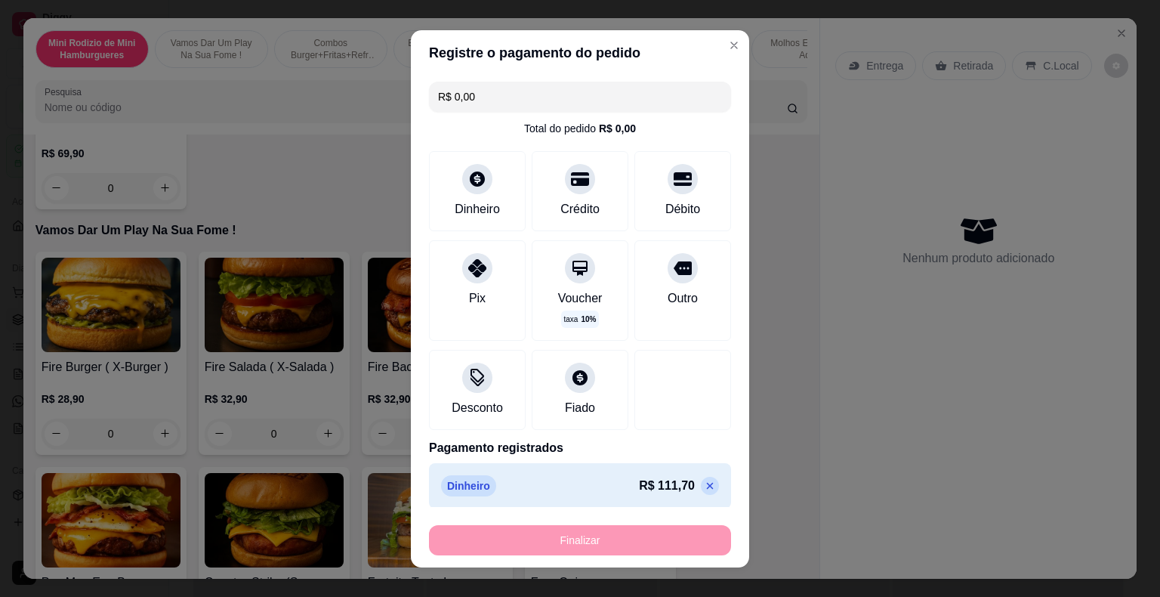
type input "-R$ 111,70"
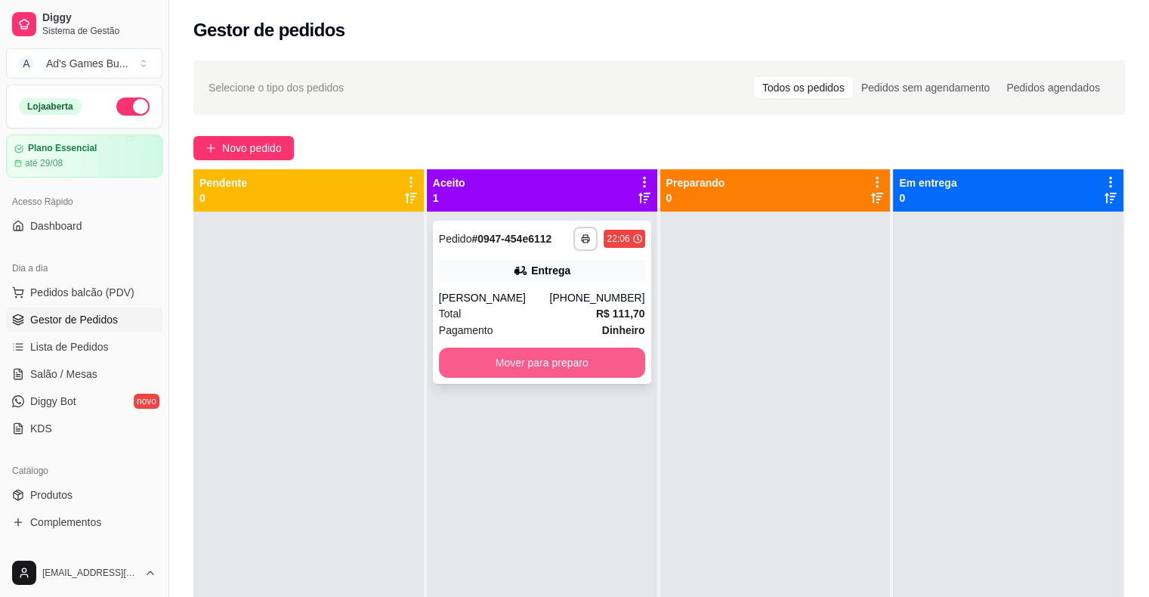
click at [562, 359] on button "Mover para preparo" at bounding box center [542, 362] width 206 height 30
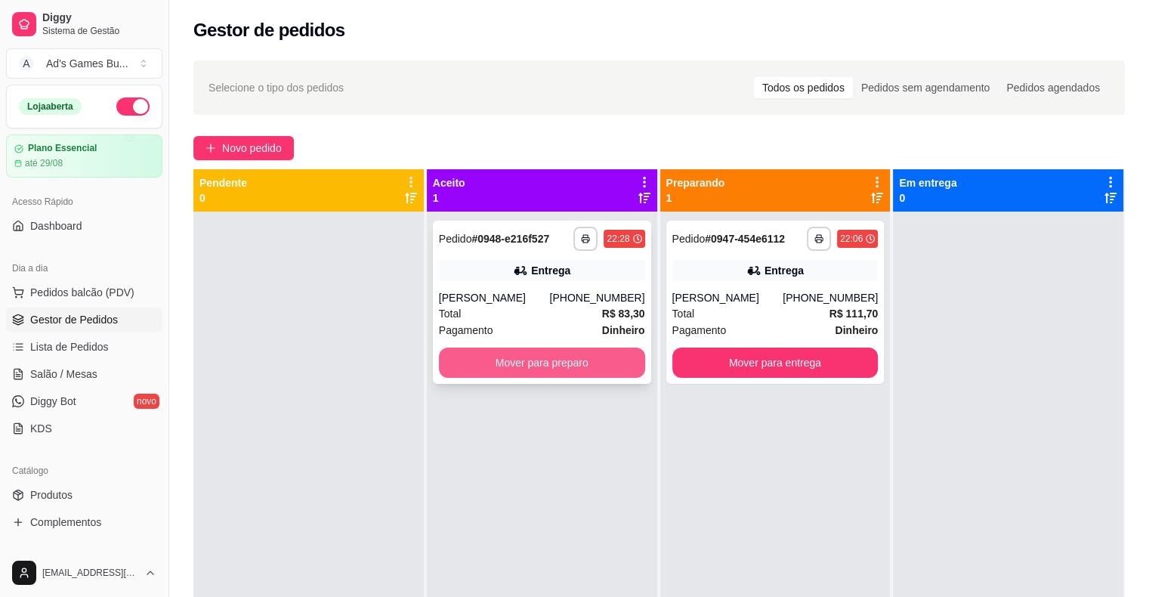
click at [532, 369] on button "Mover para preparo" at bounding box center [542, 362] width 206 height 30
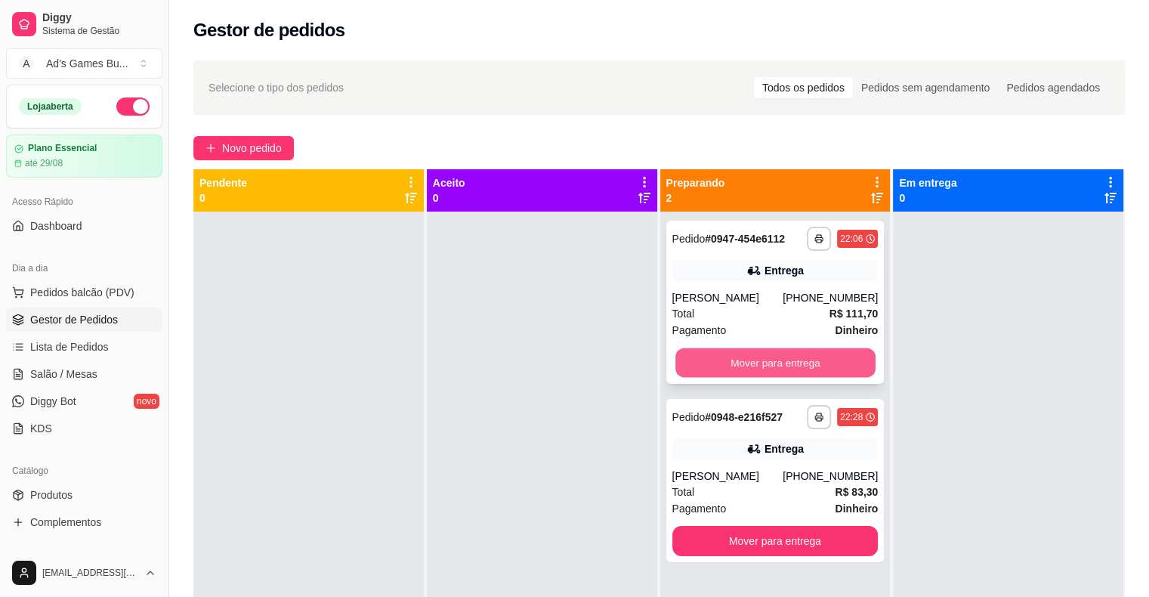
click at [794, 355] on button "Mover para entrega" at bounding box center [775, 362] width 200 height 29
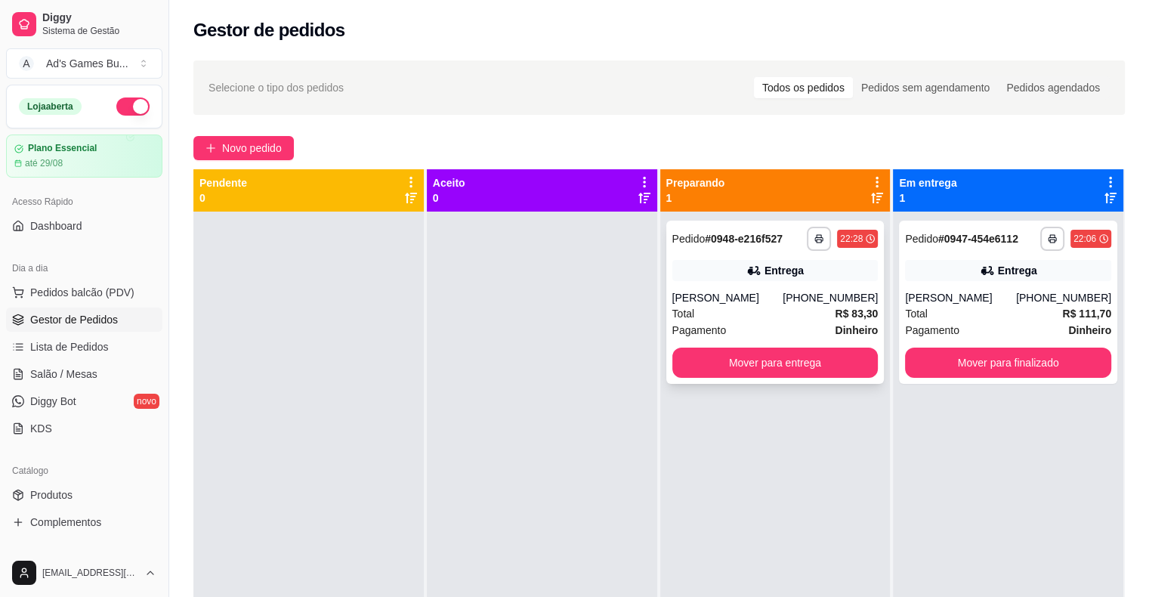
click at [749, 313] on div "Total R$ 83,30" at bounding box center [775, 313] width 206 height 17
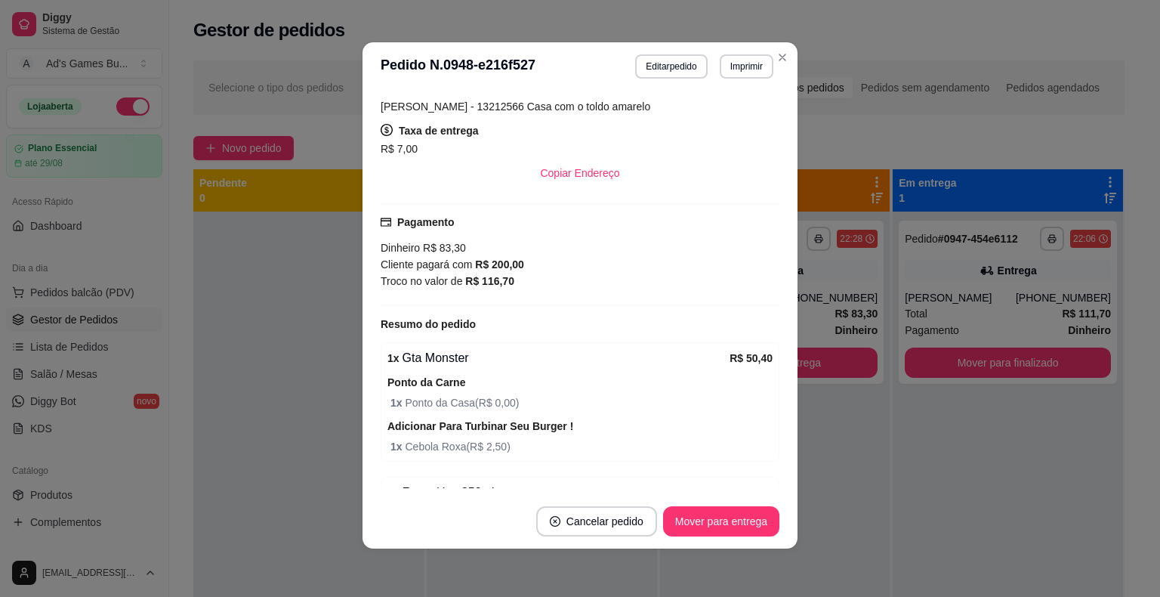
scroll to position [228, 0]
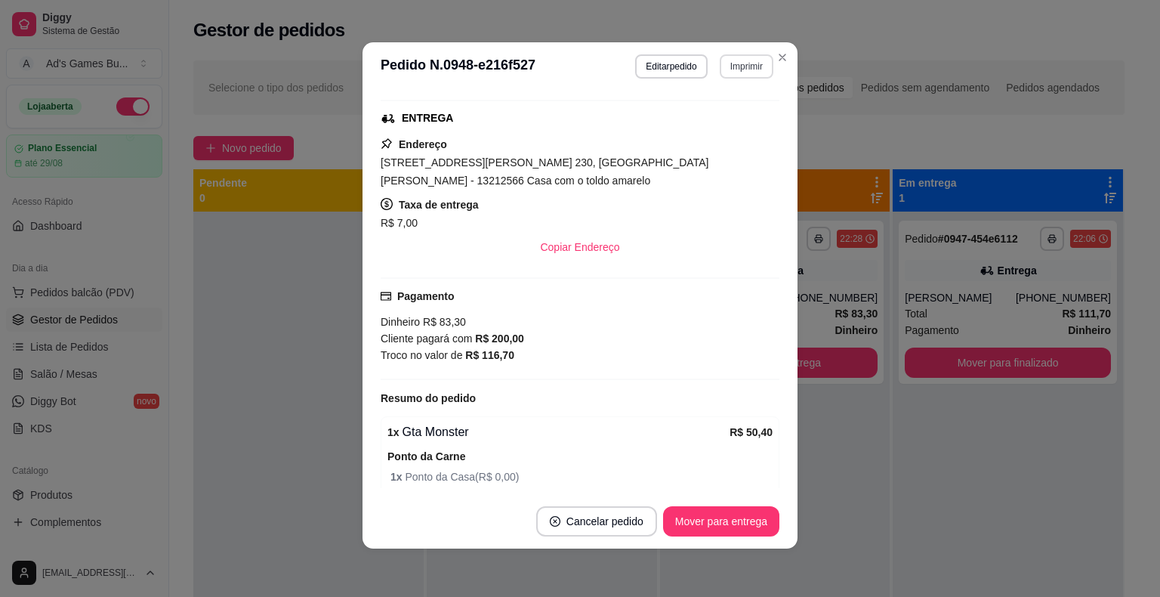
click at [739, 72] on button "Imprimir" at bounding box center [747, 66] width 54 height 24
click at [734, 147] on button "IMPRESSORA" at bounding box center [714, 149] width 109 height 24
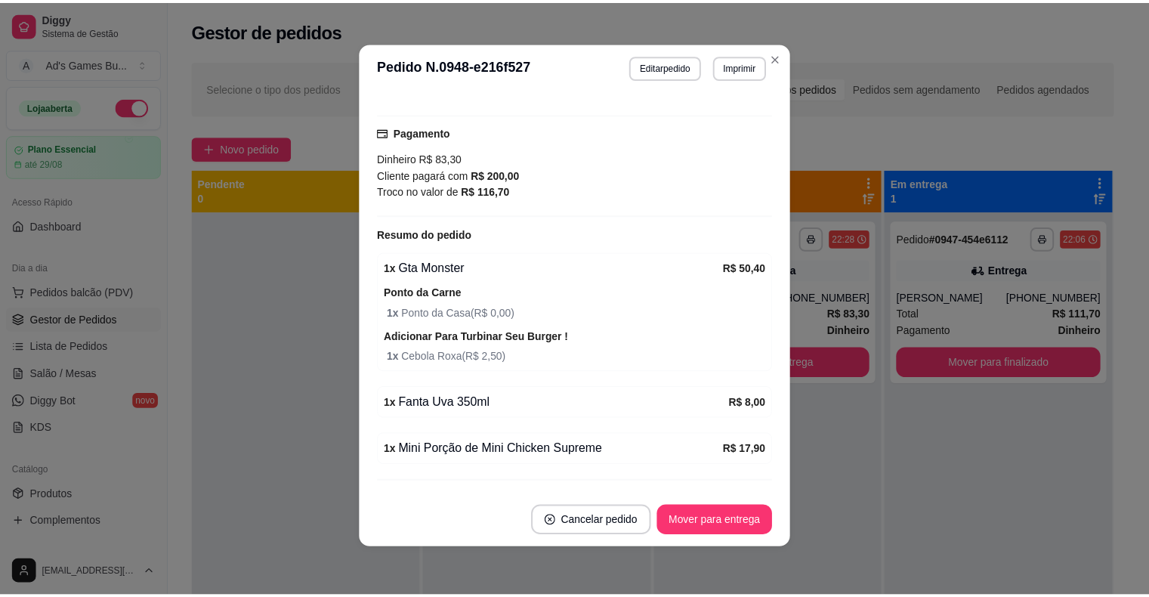
scroll to position [366, 0]
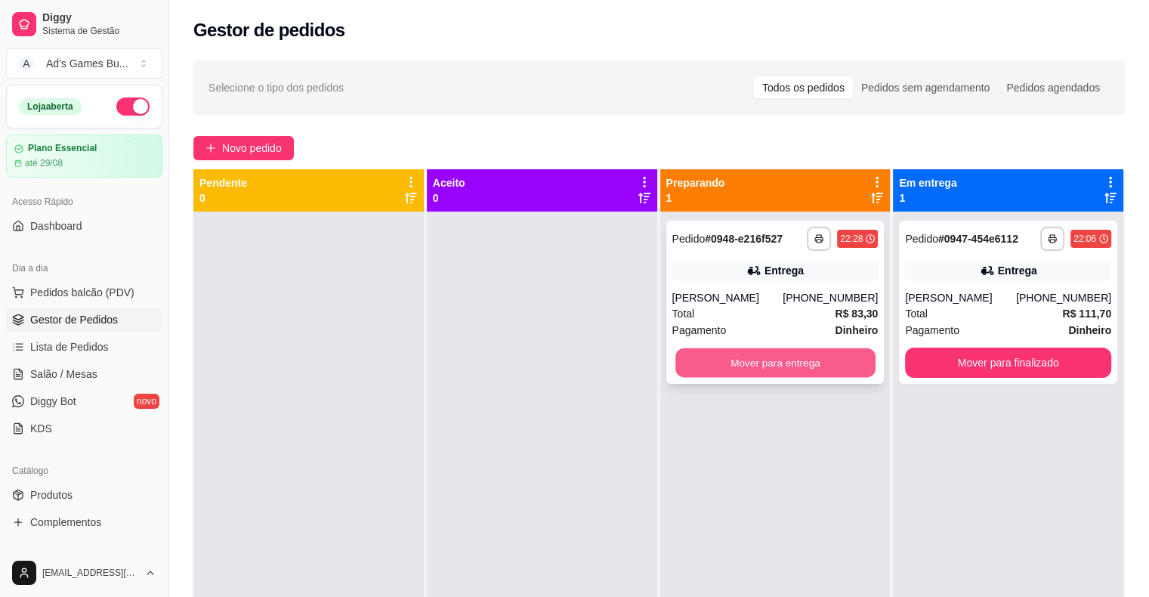
click at [811, 360] on button "Mover para entrega" at bounding box center [775, 362] width 200 height 29
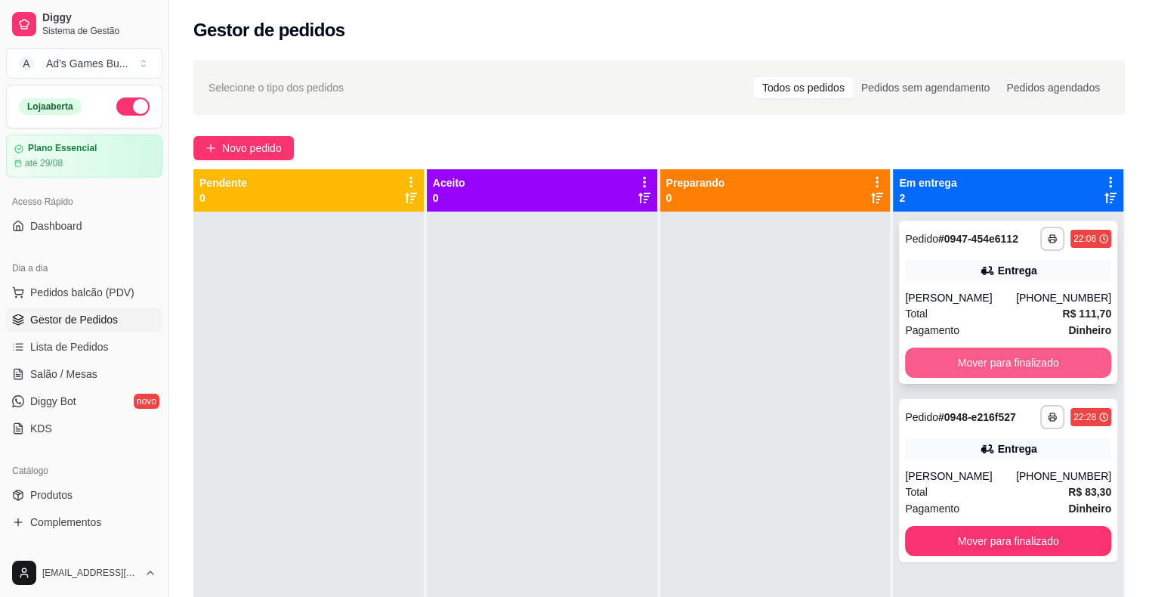
click at [1013, 370] on button "Mover para finalizado" at bounding box center [1008, 362] width 206 height 30
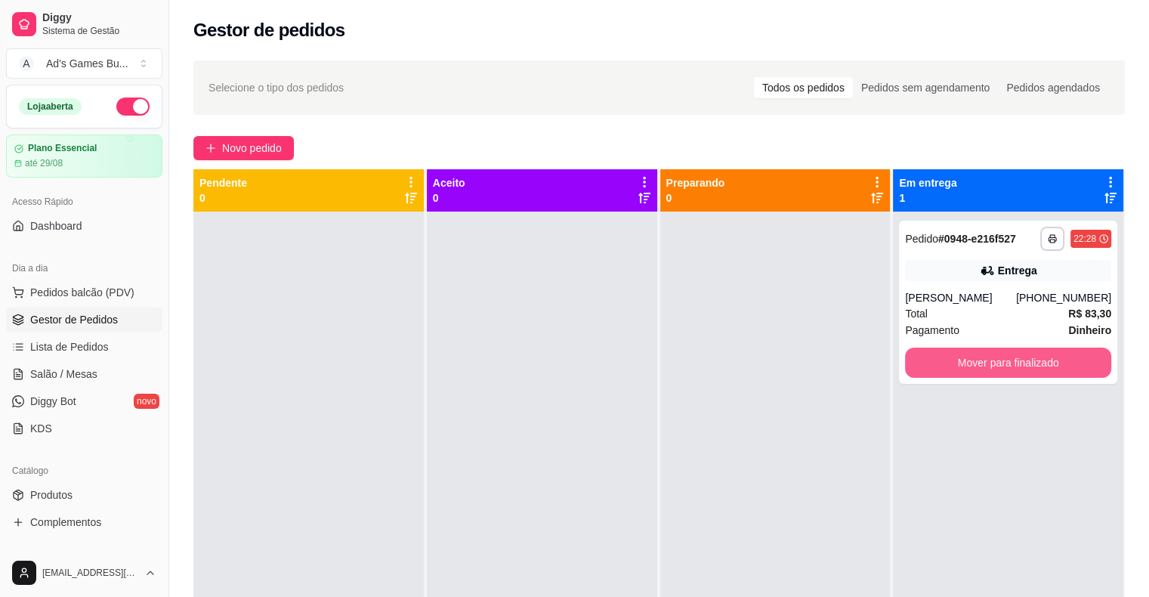
click at [1014, 370] on button "Mover para finalizado" at bounding box center [1008, 362] width 206 height 30
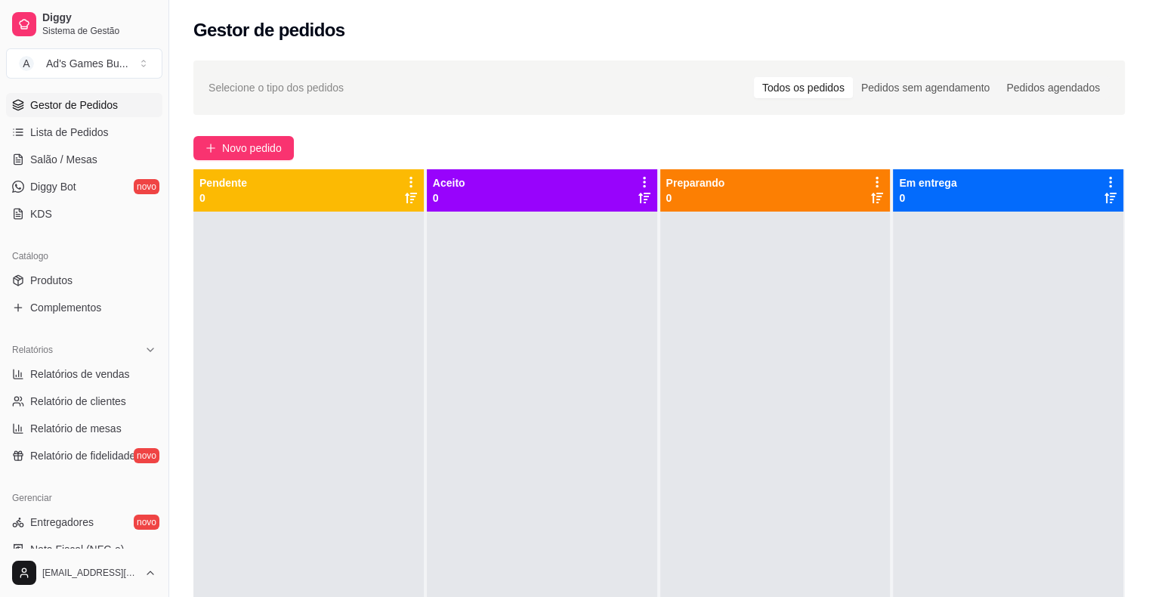
scroll to position [302, 0]
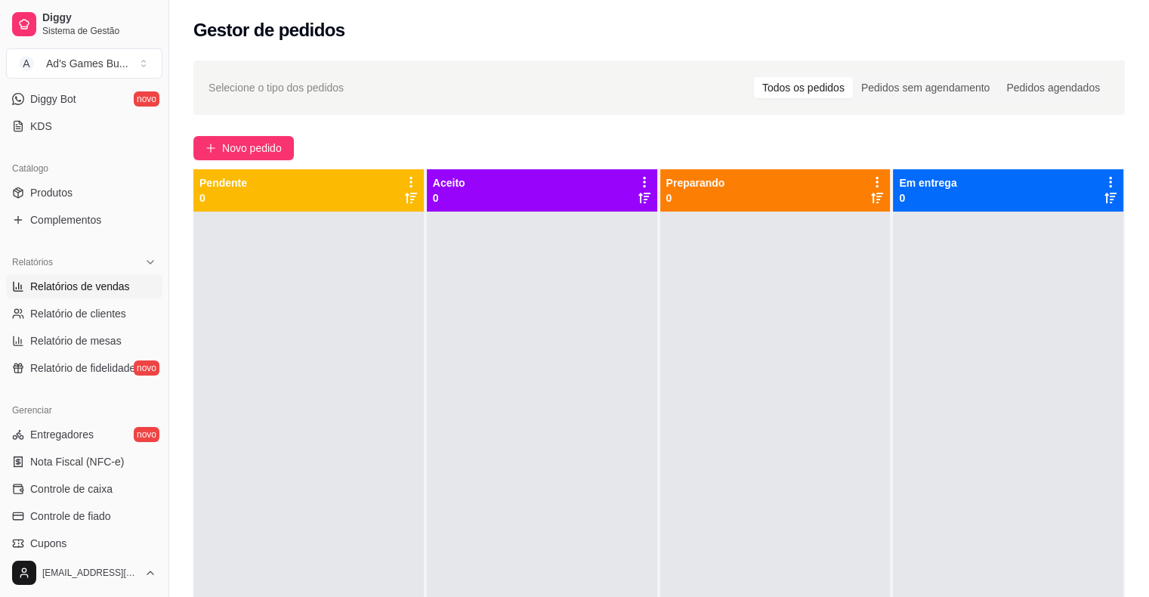
click at [93, 293] on link "Relatórios de vendas" at bounding box center [84, 286] width 156 height 24
select select "ALL"
select select "0"
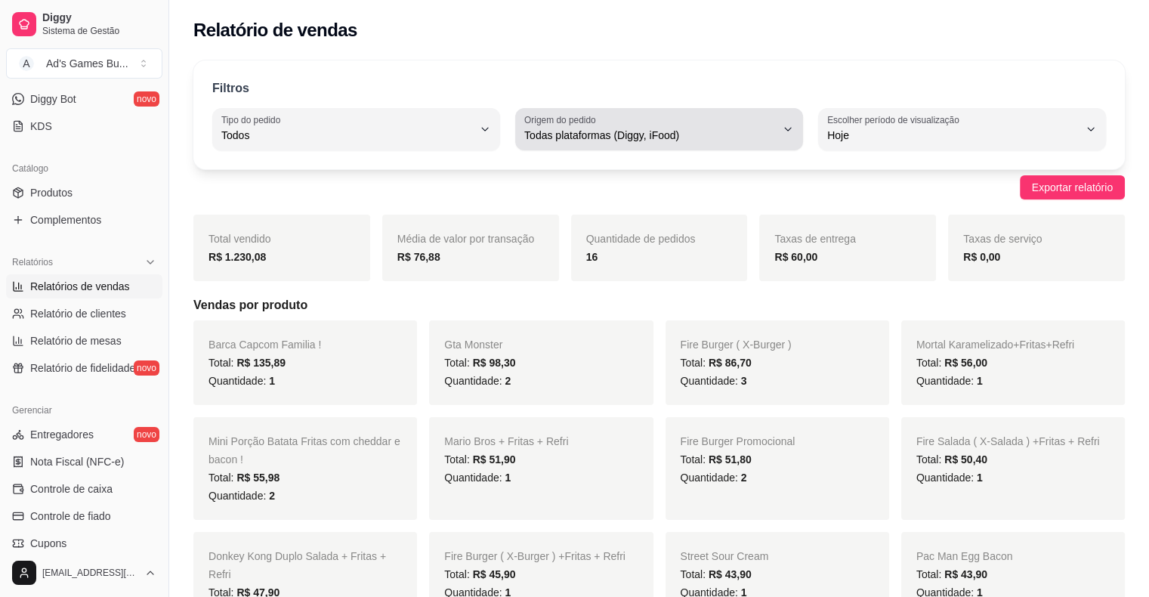
click at [640, 139] on span "Todas plataformas (Diggy, iFood)" at bounding box center [649, 135] width 251 height 15
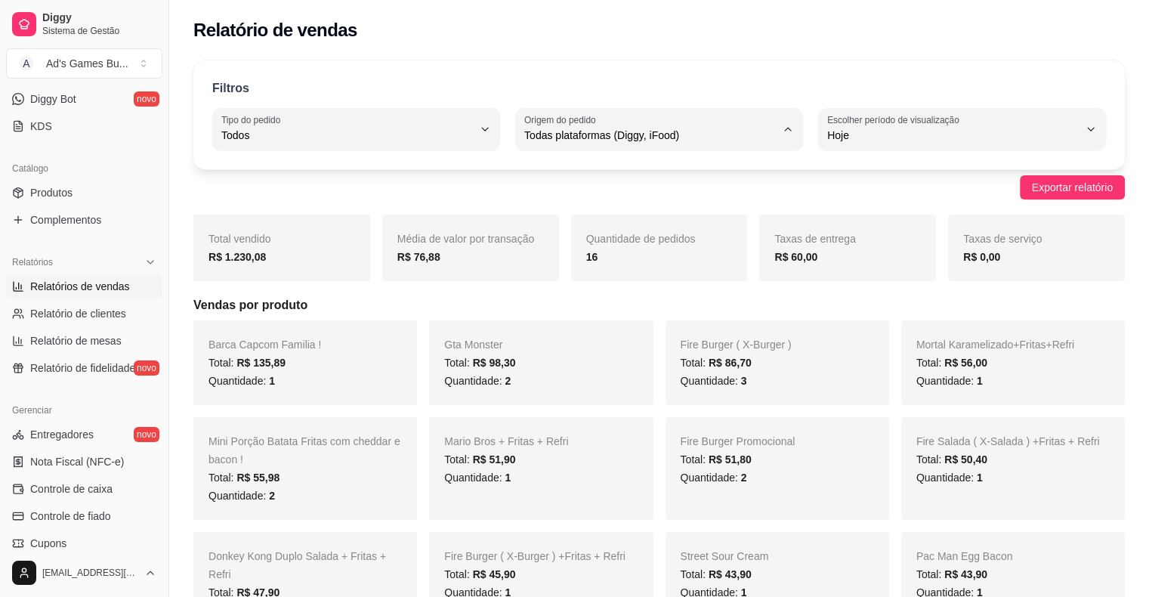
click at [634, 196] on span "Diggy" at bounding box center [651, 195] width 239 height 14
type input "DIGGY"
select select "DIGGY"
